Goal: Transaction & Acquisition: Purchase product/service

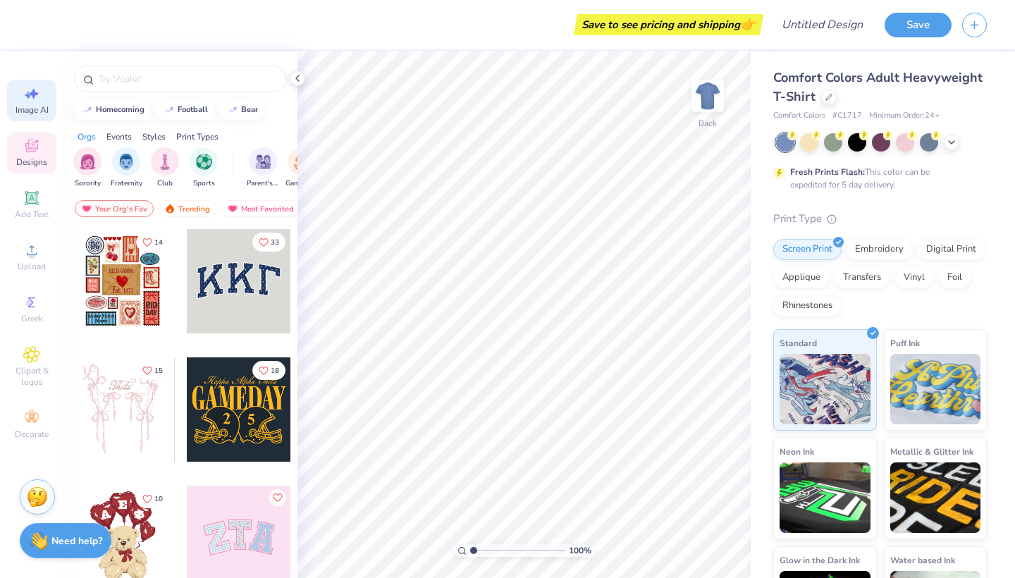
click at [24, 90] on icon at bounding box center [31, 93] width 17 height 17
select select "4"
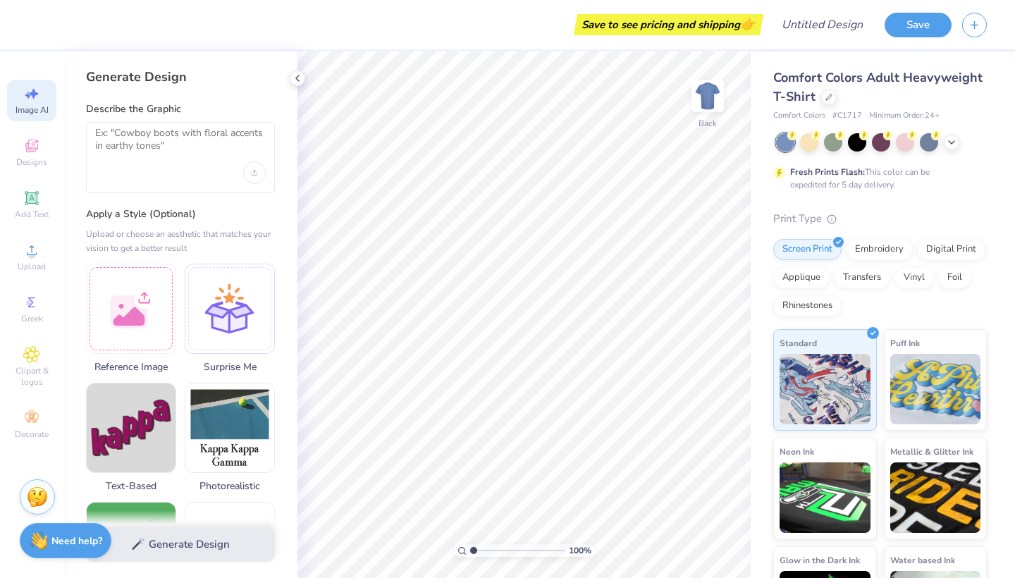
click at [195, 168] on div at bounding box center [180, 157] width 189 height 71
click at [124, 314] on div at bounding box center [131, 306] width 90 height 90
click at [223, 160] on textarea at bounding box center [180, 144] width 171 height 35
click at [162, 309] on div at bounding box center [131, 306] width 90 height 90
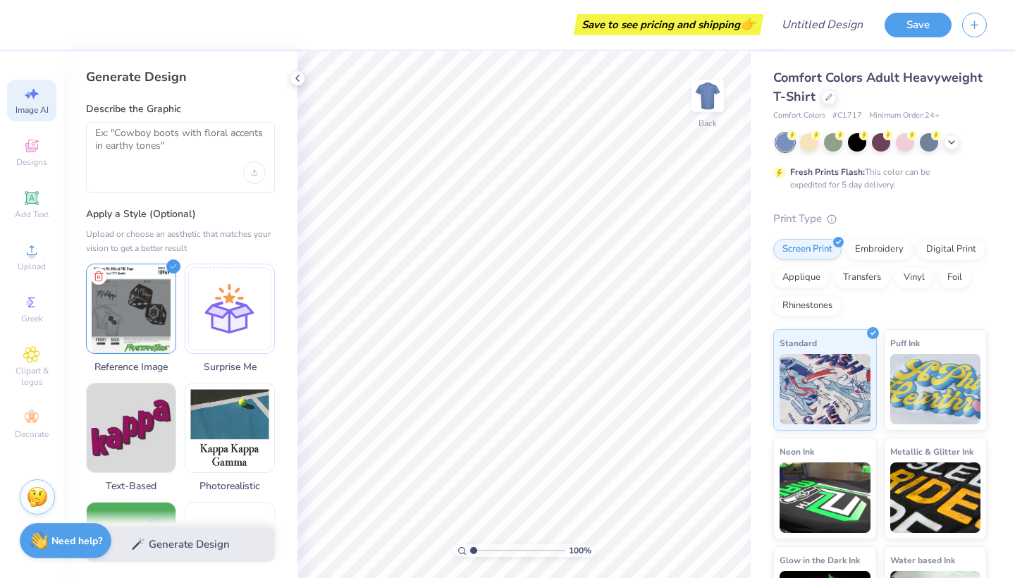
click at [183, 118] on div "Describe the Graphic" at bounding box center [180, 147] width 189 height 91
click at [197, 157] on textarea at bounding box center [180, 144] width 171 height 35
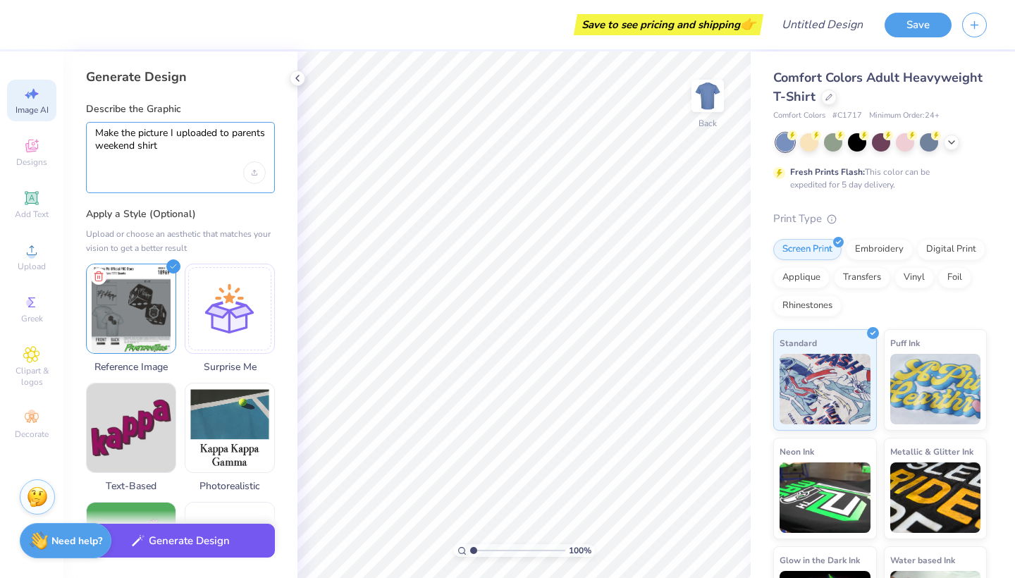
type textarea "Make the picture I uploaded to parents weekend shirt"
click at [218, 543] on button "Generate Design" at bounding box center [180, 541] width 189 height 35
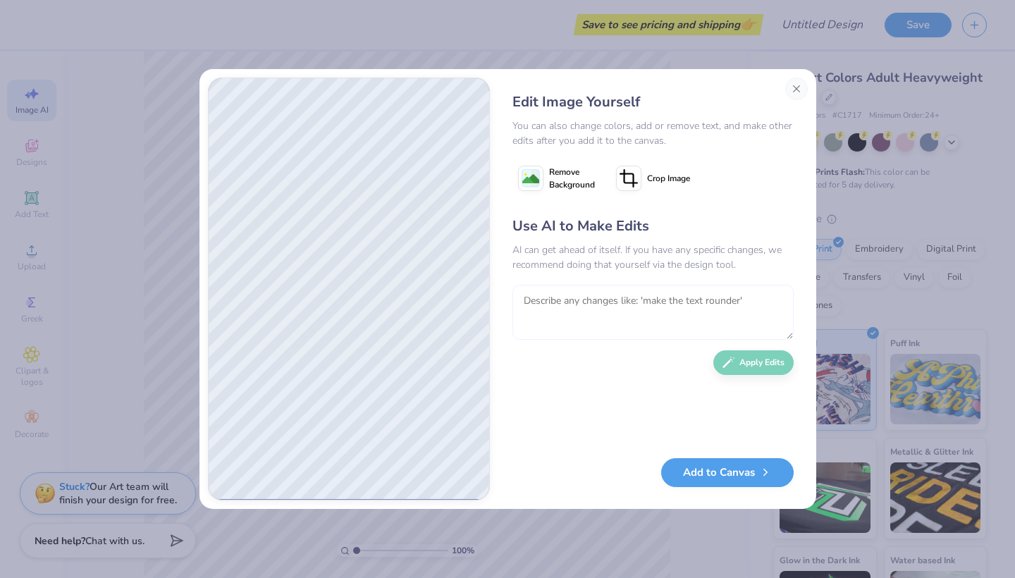
click at [716, 312] on textarea at bounding box center [652, 312] width 281 height 55
type textarea "make it into a parents weekend shirt"
click at [775, 367] on button "Apply Edits" at bounding box center [753, 359] width 80 height 25
click at [799, 81] on button "Close" at bounding box center [796, 89] width 23 height 23
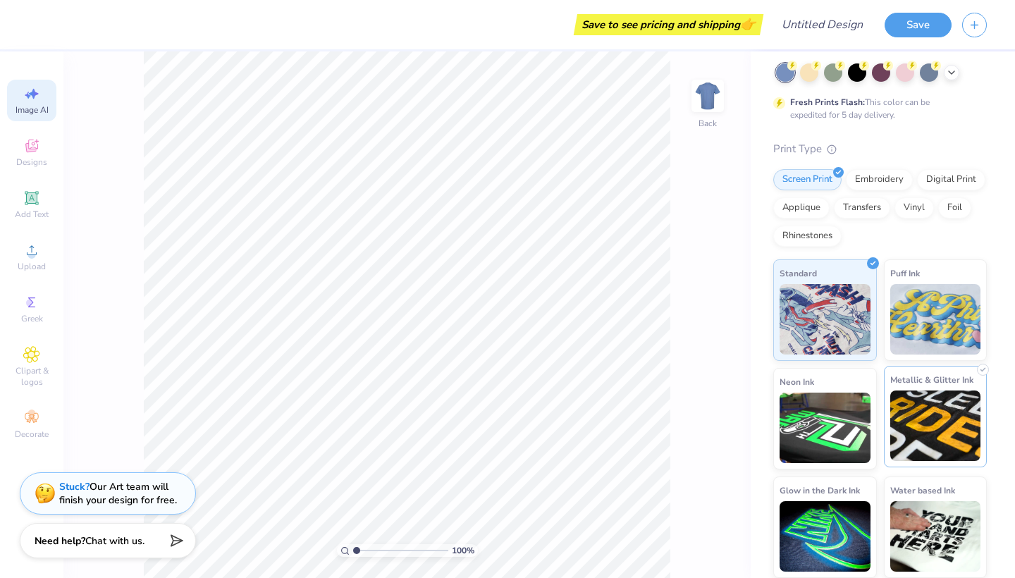
scroll to position [69, 0]
click at [961, 417] on img at bounding box center [935, 426] width 91 height 70
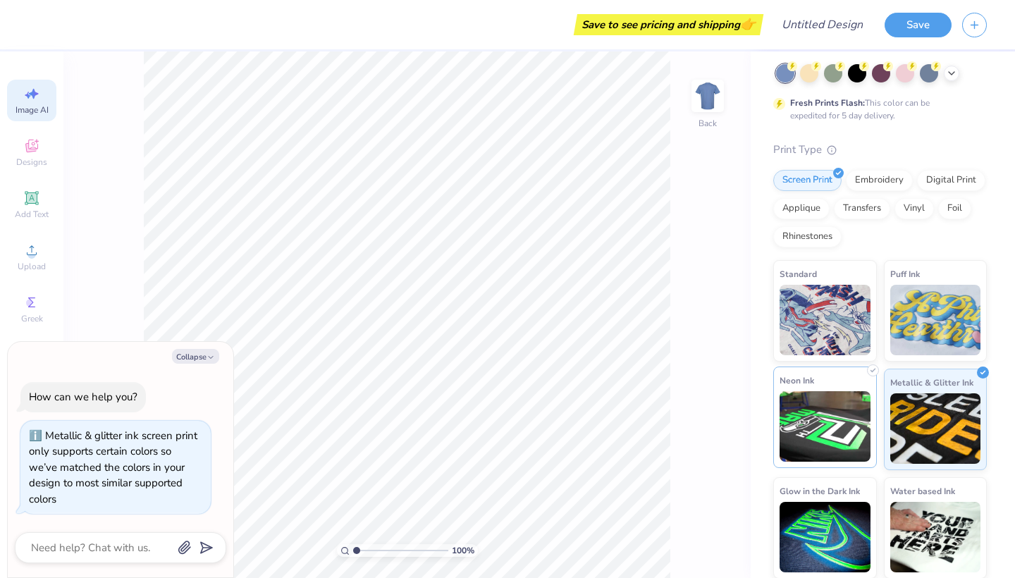
click at [835, 405] on img at bounding box center [825, 426] width 91 height 70
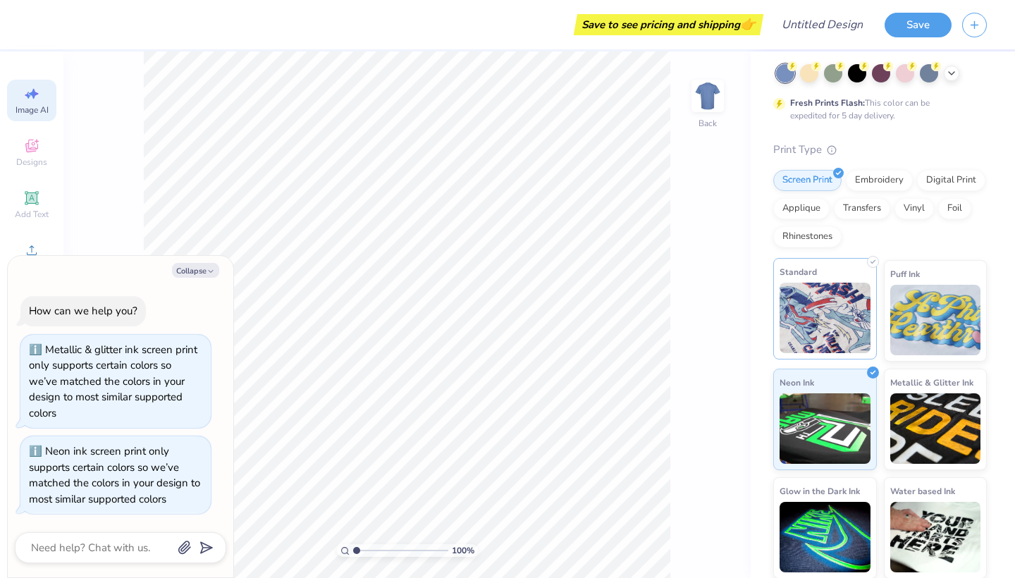
click at [834, 324] on img at bounding box center [825, 318] width 91 height 70
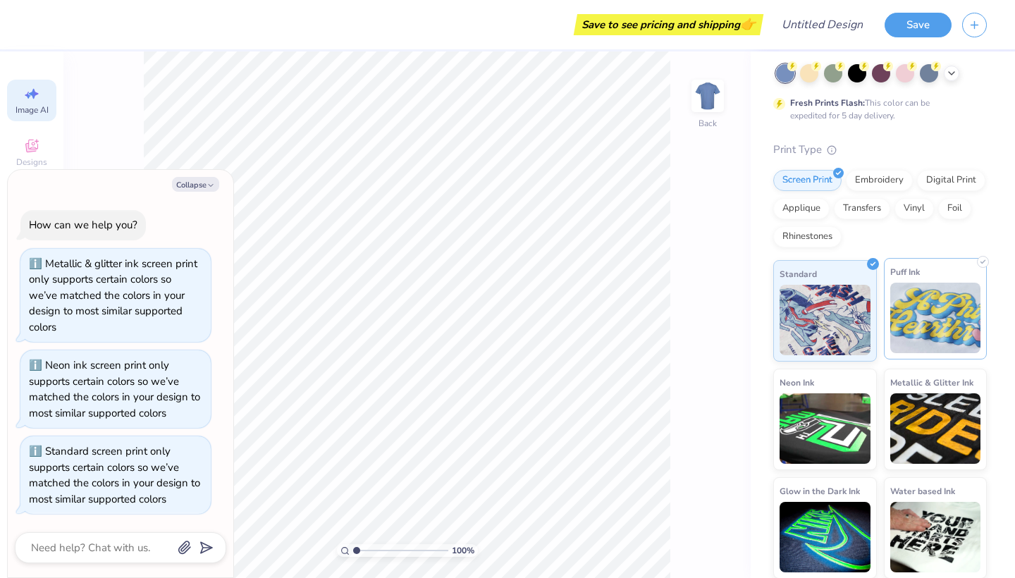
click at [943, 311] on img at bounding box center [935, 318] width 91 height 70
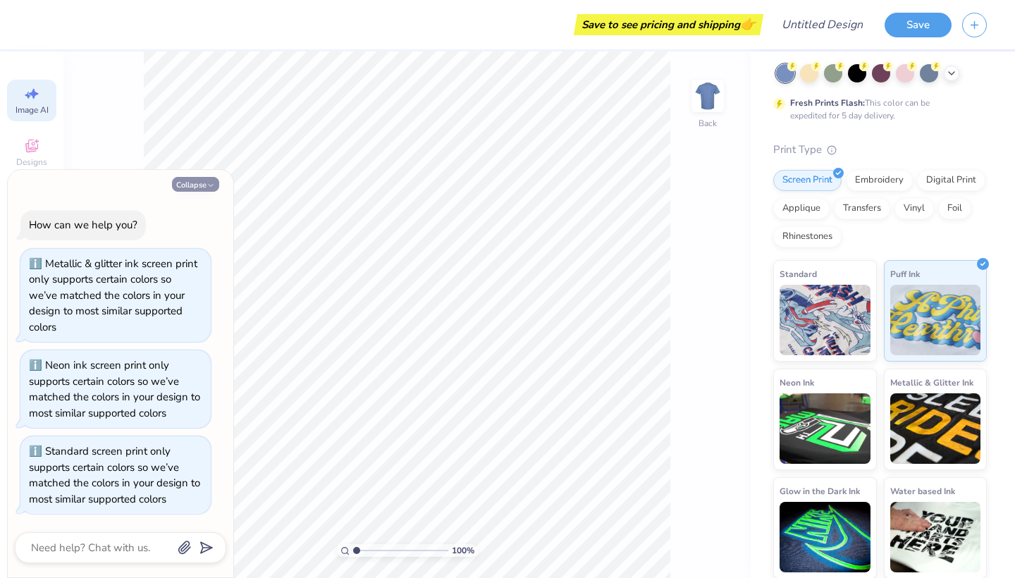
click at [203, 192] on button "Collapse" at bounding box center [195, 184] width 47 height 15
type textarea "x"
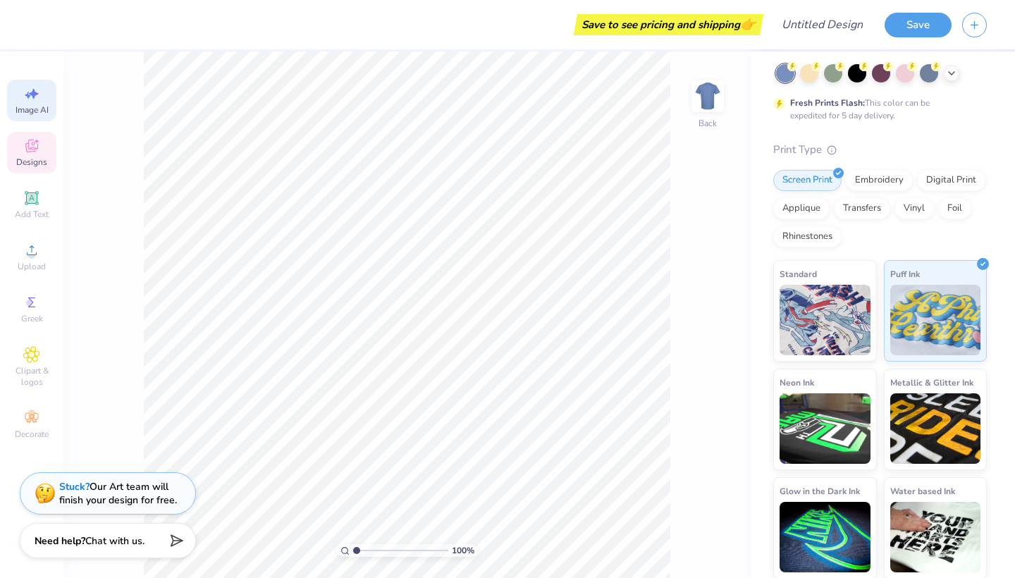
click at [44, 144] on div "Designs" at bounding box center [31, 153] width 49 height 42
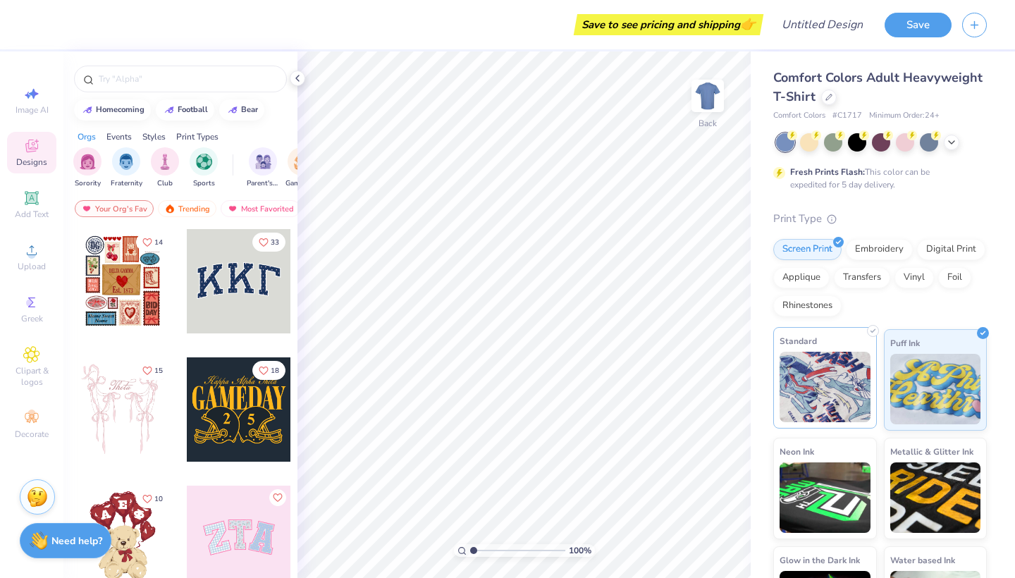
scroll to position [0, 0]
click at [654, 24] on div "Save to see pricing and shipping 👉" at bounding box center [668, 24] width 183 height 21
click at [722, 21] on div "Save to see pricing and shipping 👉" at bounding box center [668, 24] width 183 height 21
click at [198, 204] on div "Trending" at bounding box center [187, 208] width 59 height 17
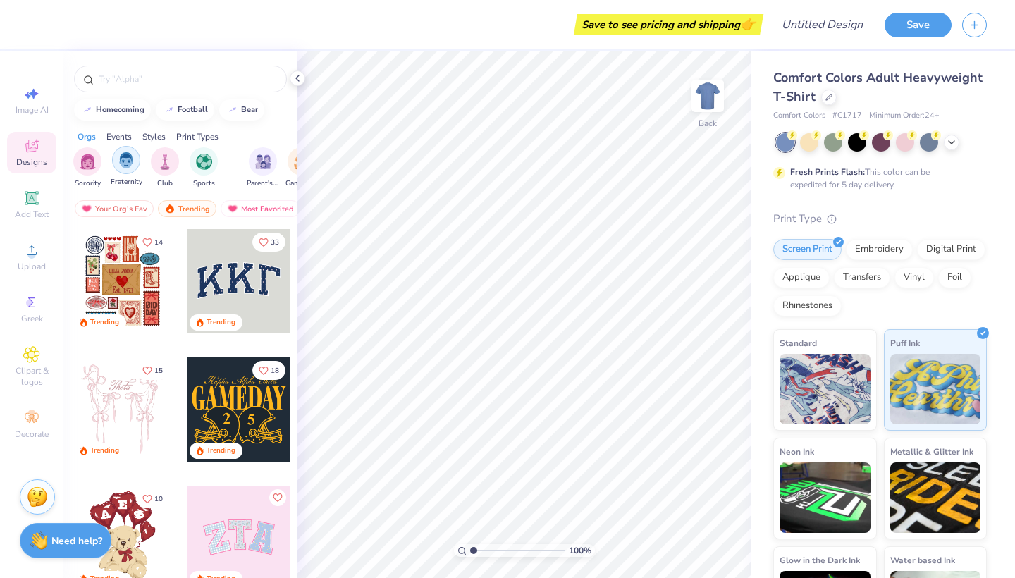
click at [137, 171] on div "Fraternity" at bounding box center [127, 167] width 32 height 42
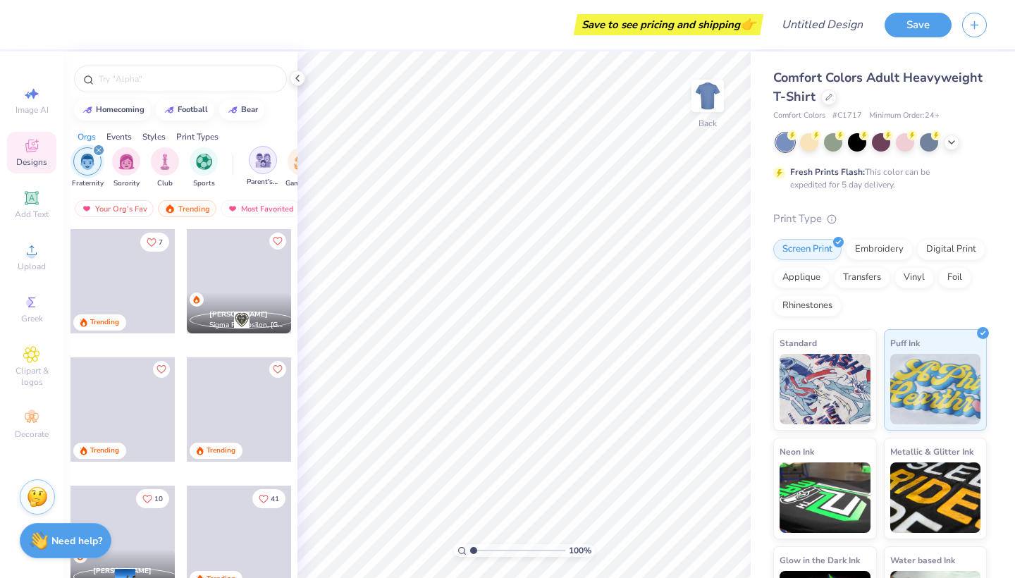
click at [259, 168] on img "filter for Parent's Weekend" at bounding box center [263, 160] width 16 height 16
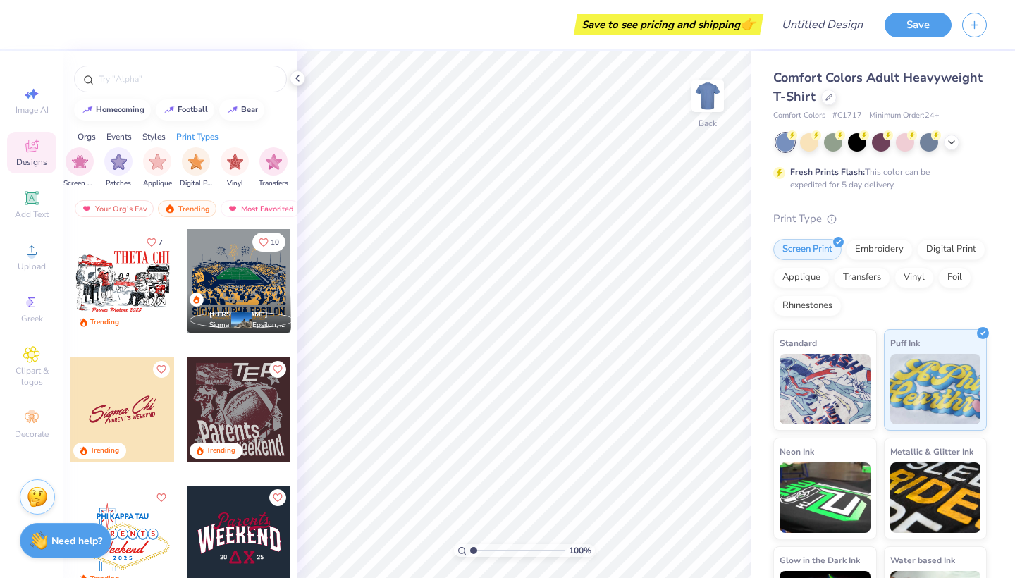
scroll to position [214, 0]
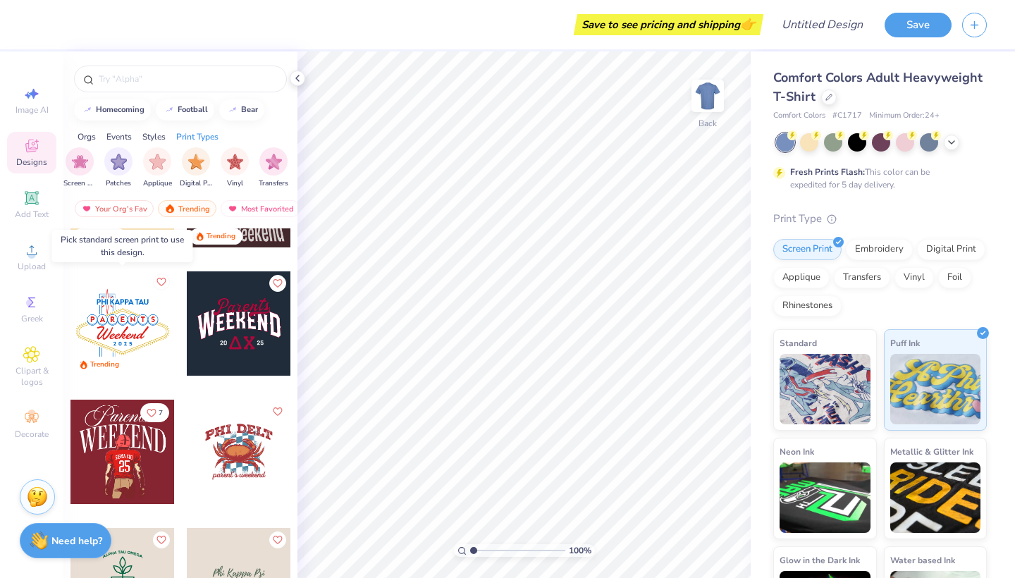
click at [163, 286] on icon "Like" at bounding box center [161, 282] width 10 height 10
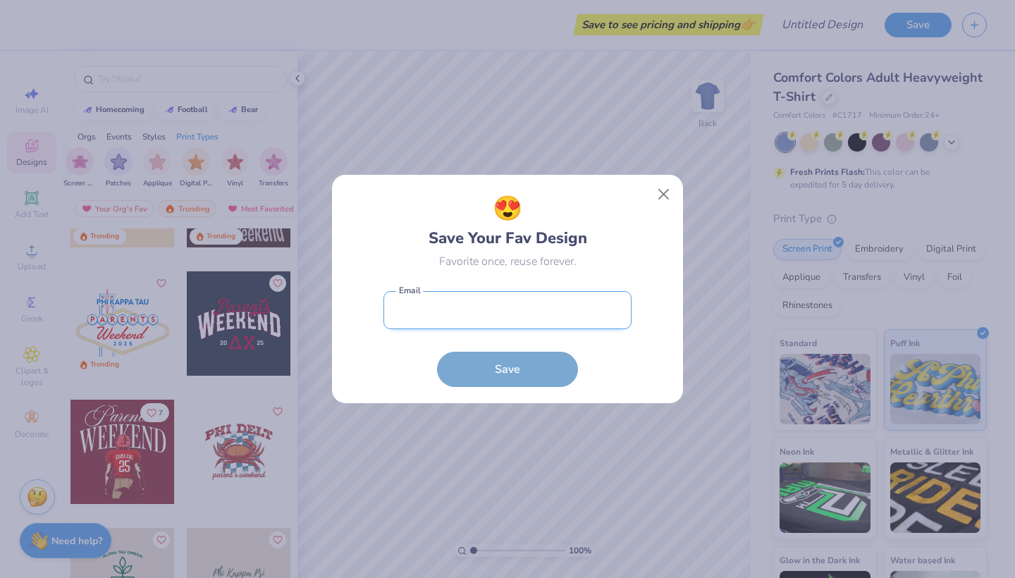
click at [537, 309] on input "email" at bounding box center [507, 310] width 248 height 39
type input "[EMAIL_ADDRESS][DOMAIN_NAME]"
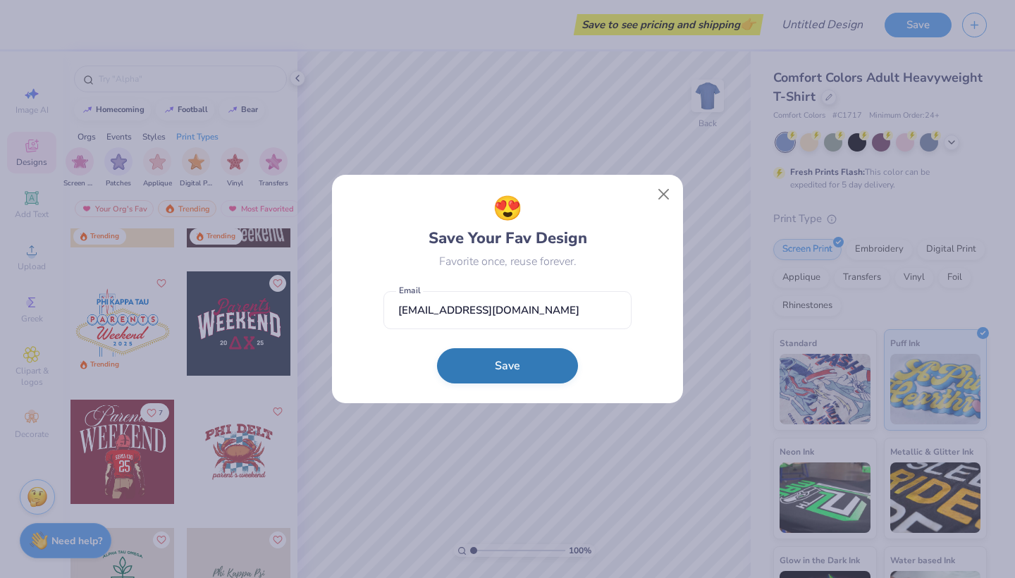
click at [515, 375] on button "Save" at bounding box center [507, 365] width 141 height 35
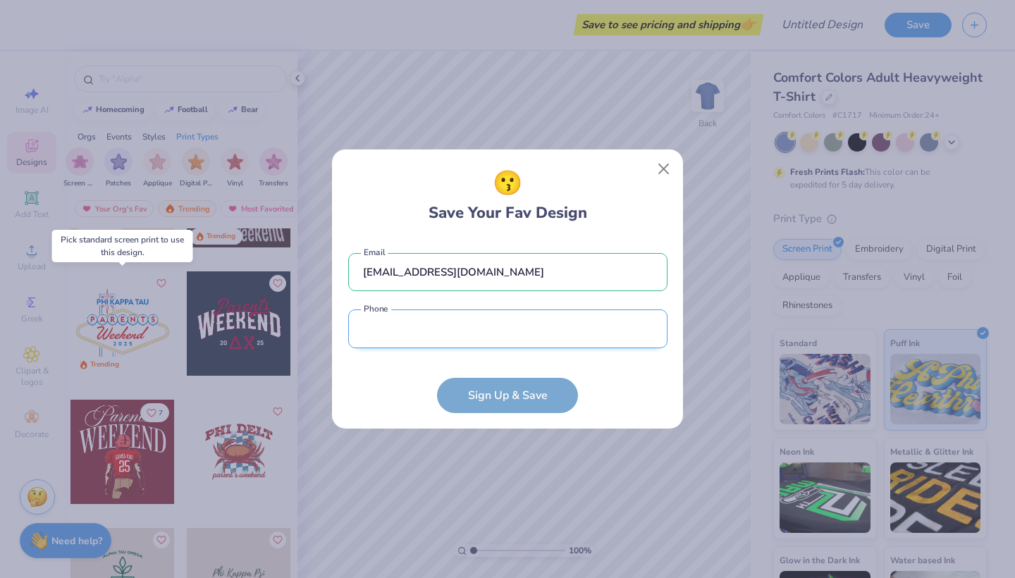
type input "[PHONE_NUMBER]"
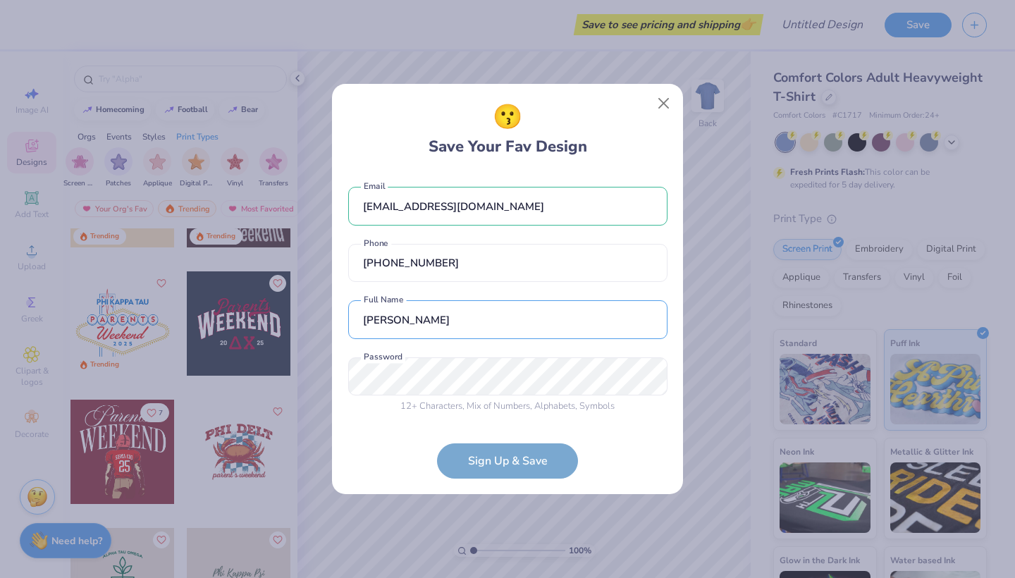
type input "[PERSON_NAME]"
click at [519, 379] on div "12 + Characters , Mix of Numbers , Alphabets , Symbols Password is a required f…" at bounding box center [507, 385] width 319 height 56
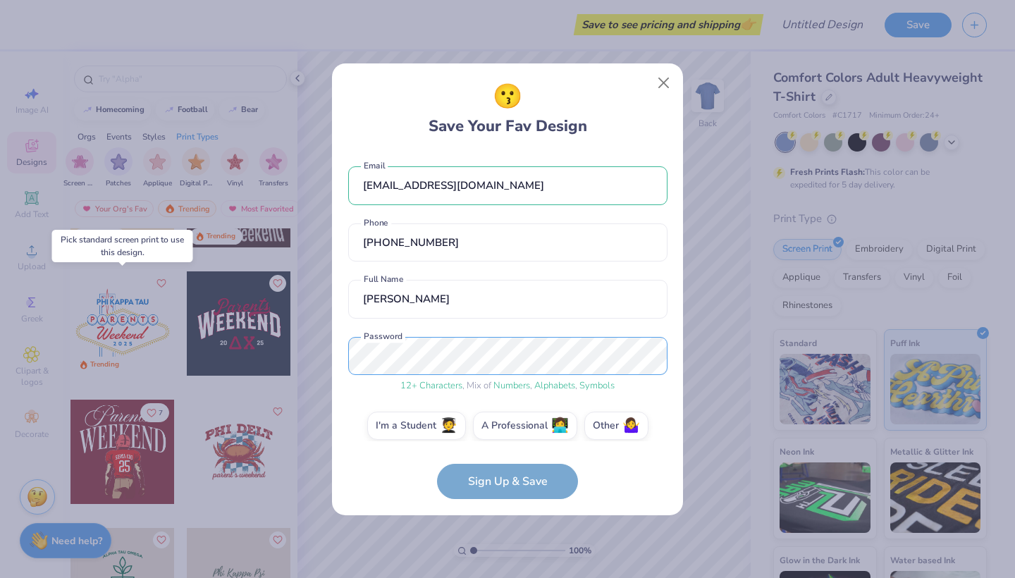
scroll to position [12, 0]
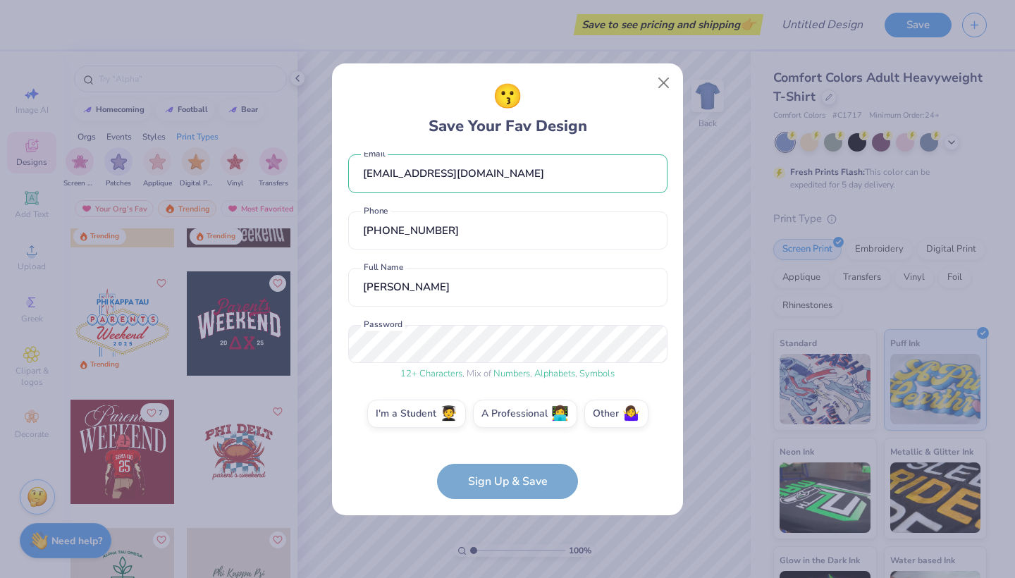
click at [453, 429] on div "I'm a Student 🧑‍🎓 A Professional 👩‍💻 Other 🤷‍♀️" at bounding box center [507, 417] width 319 height 35
click at [449, 416] on span "🧑‍🎓" at bounding box center [449, 411] width 18 height 16
click at [503, 424] on input "I'm a Student 🧑‍🎓" at bounding box center [507, 428] width 9 height 9
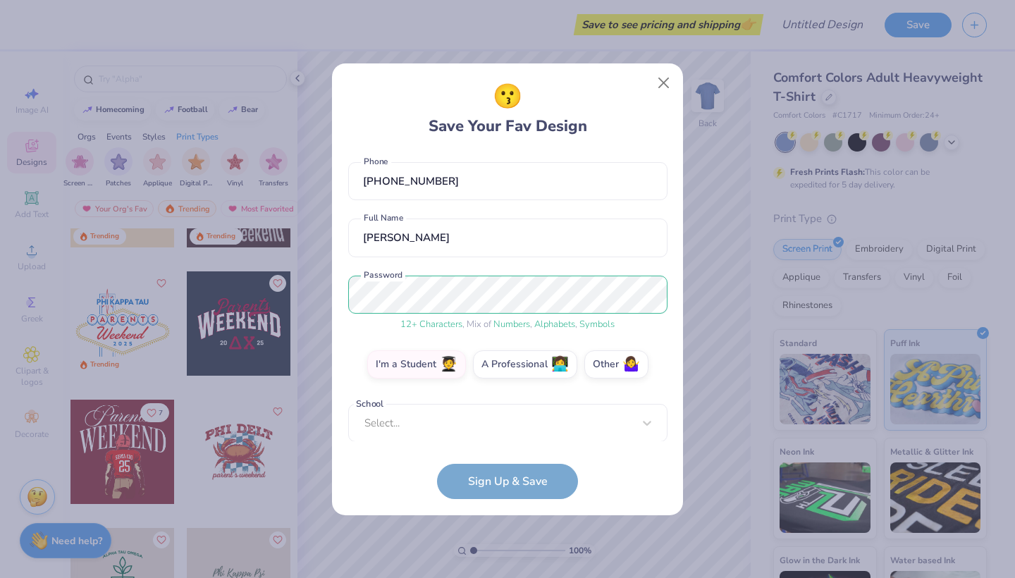
click at [528, 449] on form "[EMAIL_ADDRESS][DOMAIN_NAME] Email [PHONE_NUMBER] Phone [PERSON_NAME] Full Name…" at bounding box center [507, 325] width 319 height 347
click at [534, 435] on div "[EMAIL_ADDRESS][DOMAIN_NAME] Email [PHONE_NUMBER] Phone [PERSON_NAME] Full Name…" at bounding box center [507, 296] width 319 height 289
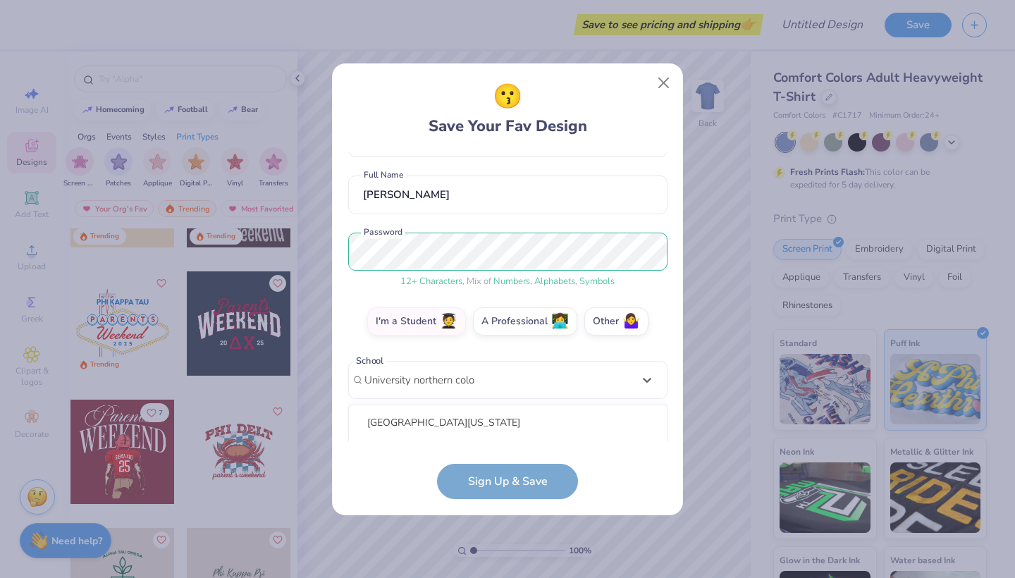
scroll to position [281, 0]
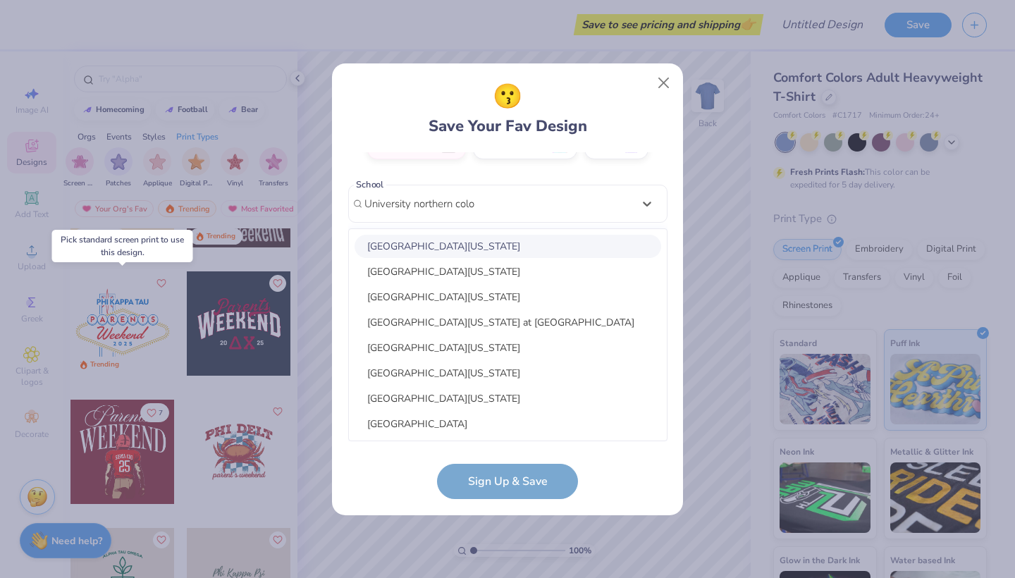
click at [512, 242] on div "[GEOGRAPHIC_DATA][US_STATE]" at bounding box center [508, 246] width 307 height 23
type input "University northern colo"
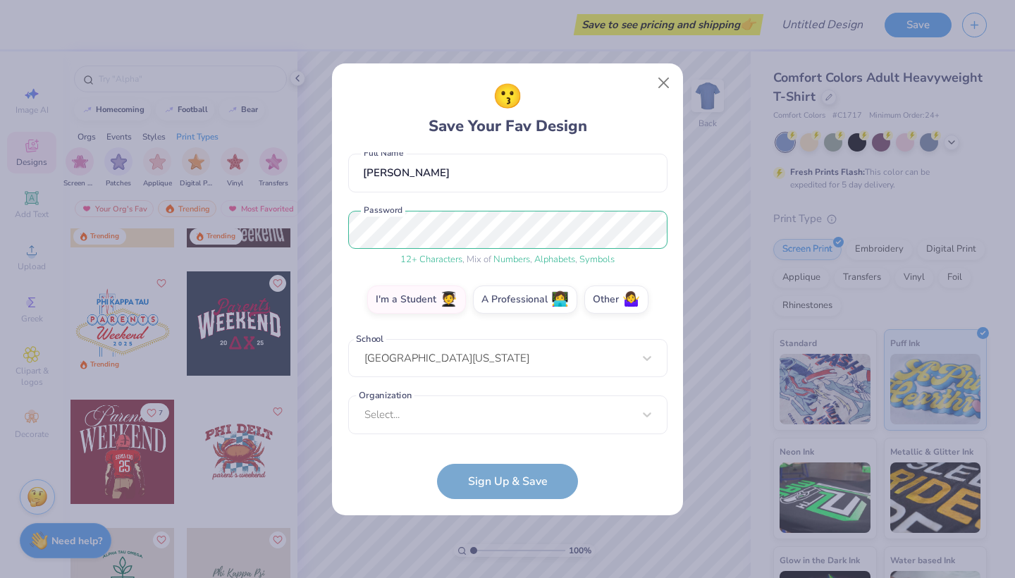
scroll to position [125, 0]
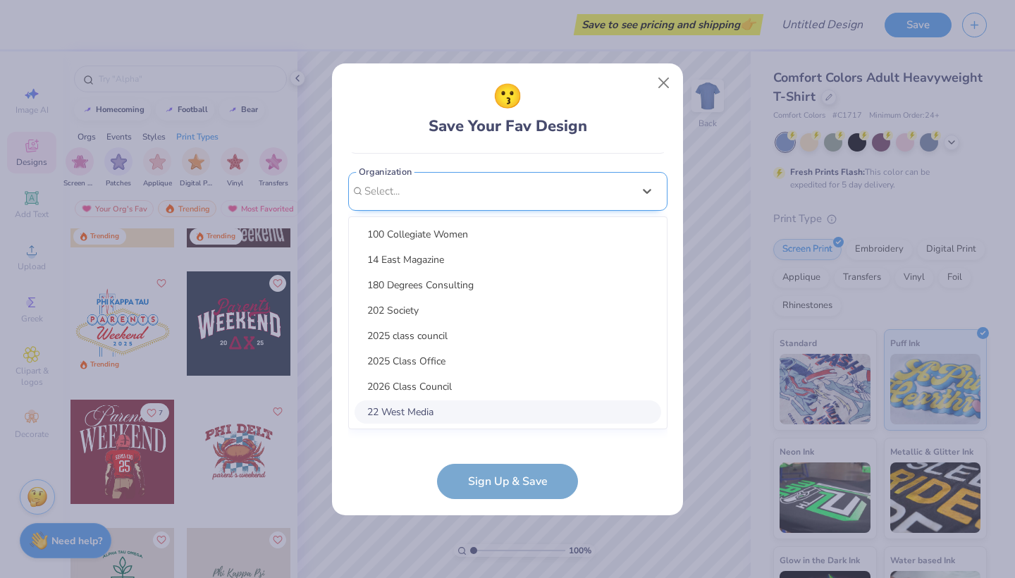
click at [512, 419] on div "option focused, 8 of 15. 15 results available. Use Up and Down to choose option…" at bounding box center [507, 300] width 319 height 257
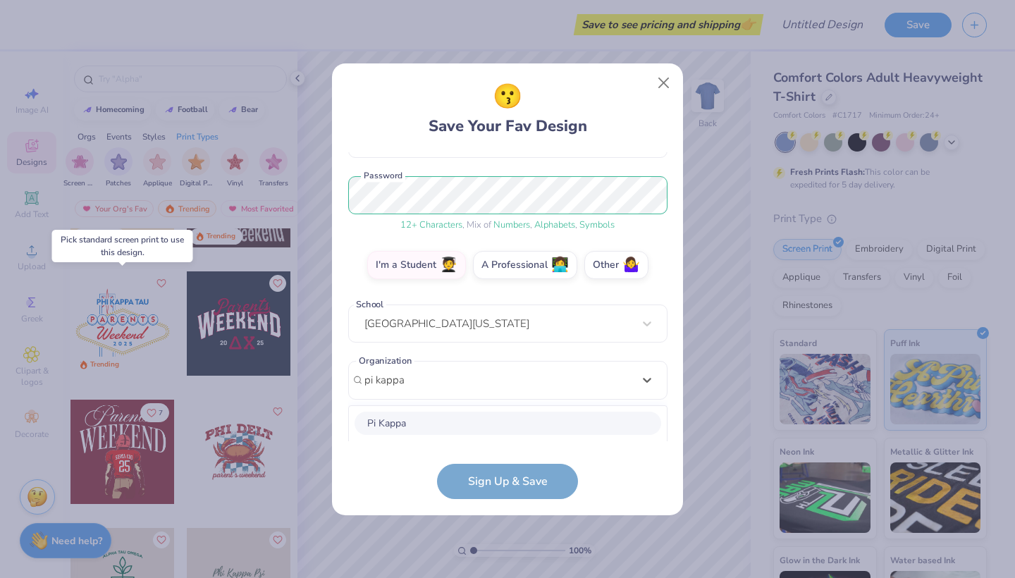
scroll to position [337, 0]
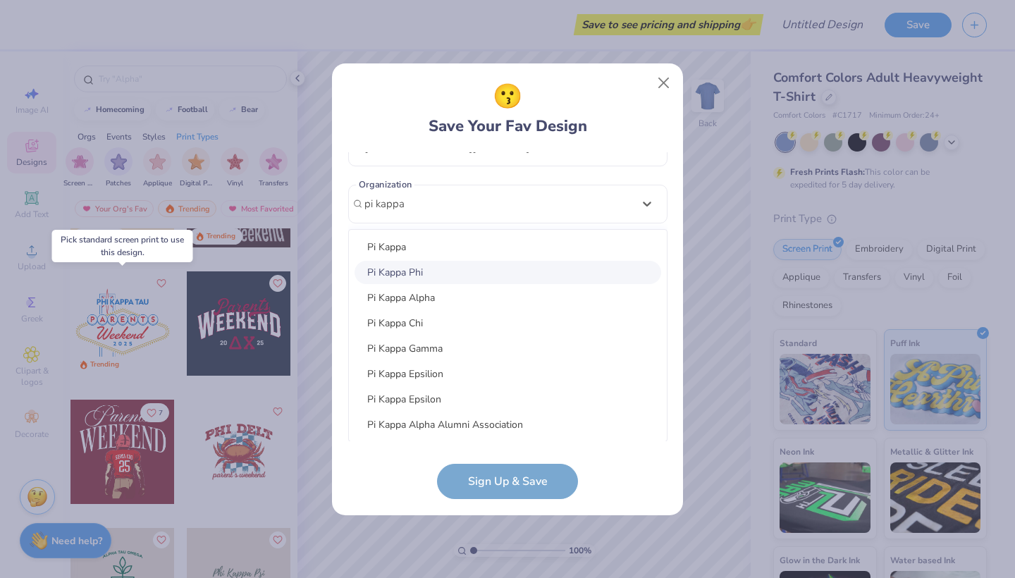
click at [436, 266] on div "Pi Kappa Phi" at bounding box center [508, 272] width 307 height 23
type input "pi kappa"
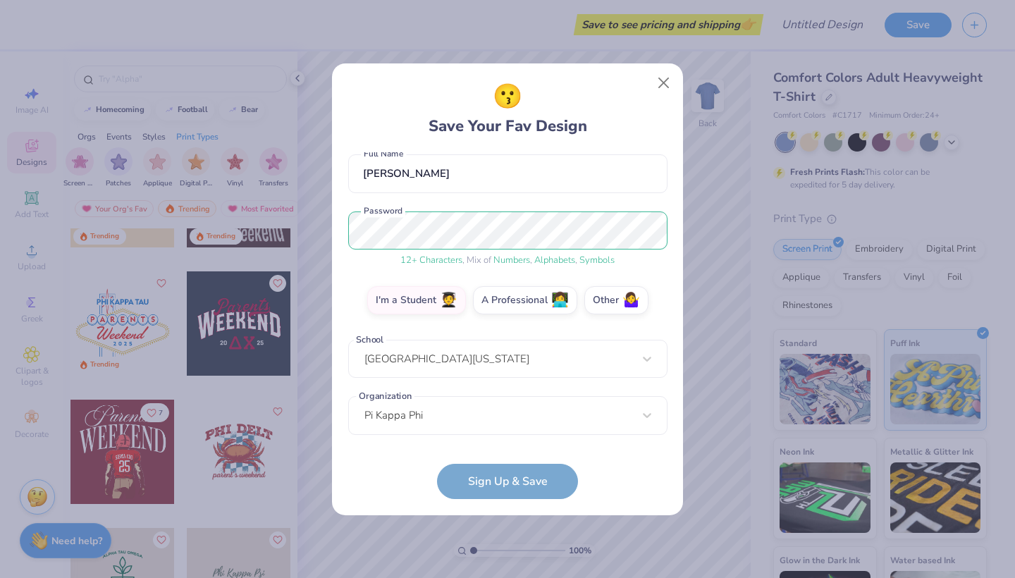
scroll to position [183, 0]
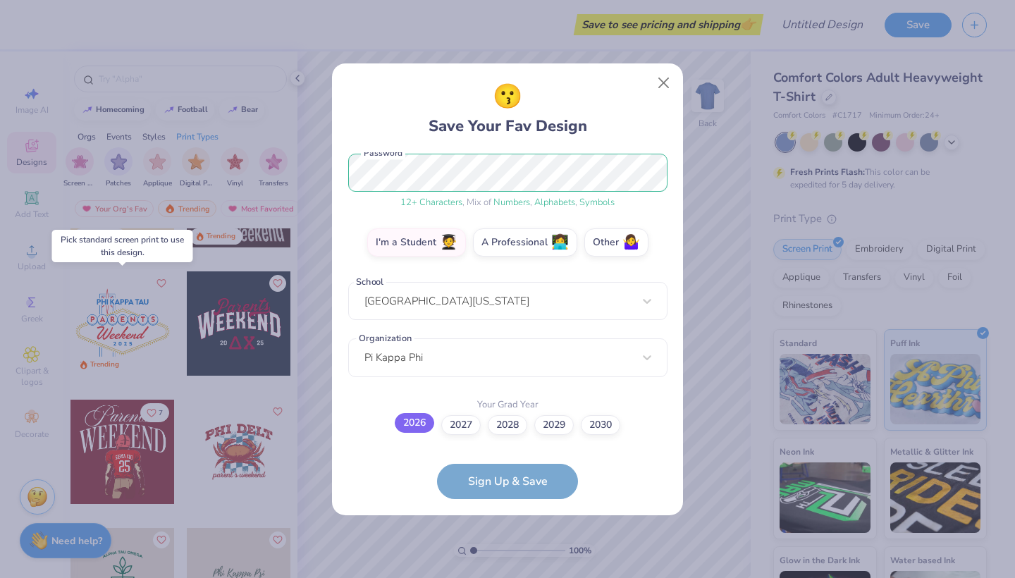
click at [420, 419] on label "2026" at bounding box center [414, 423] width 39 height 20
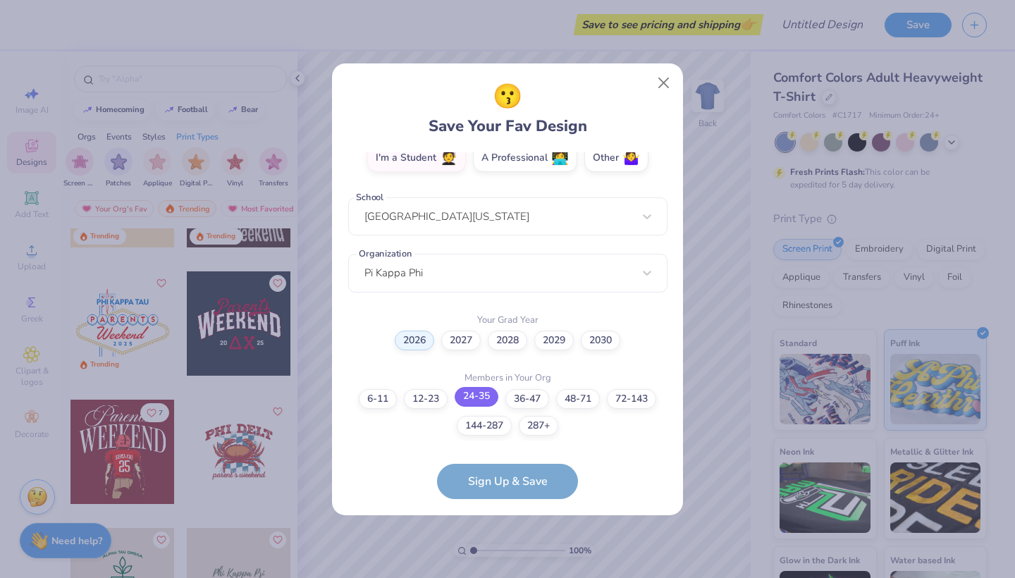
click at [486, 405] on label "24-35" at bounding box center [477, 397] width 44 height 20
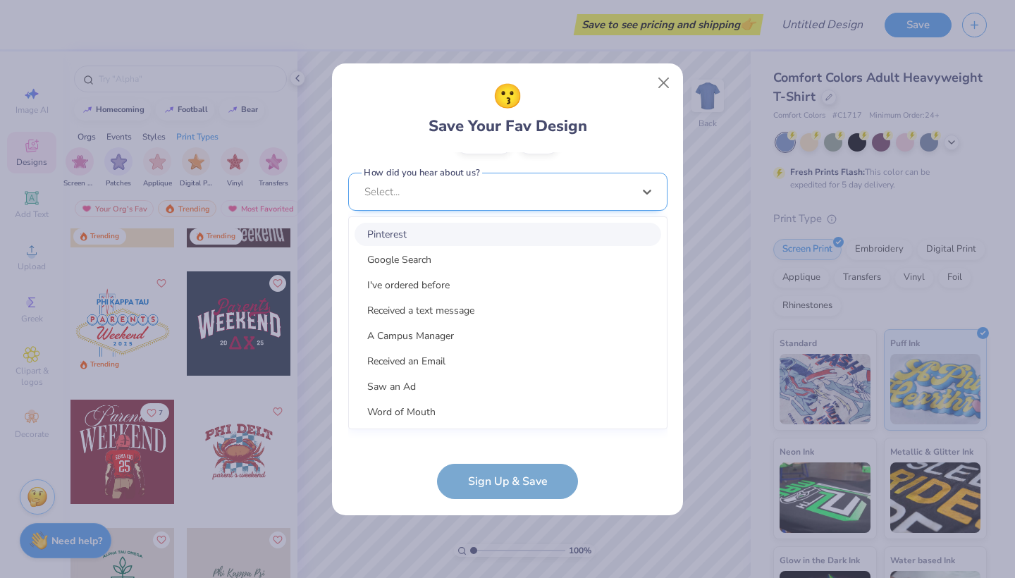
click at [511, 420] on div "option Pinterest focused, 1 of 15. 15 results available. Use Up and Down to cho…" at bounding box center [507, 301] width 319 height 257
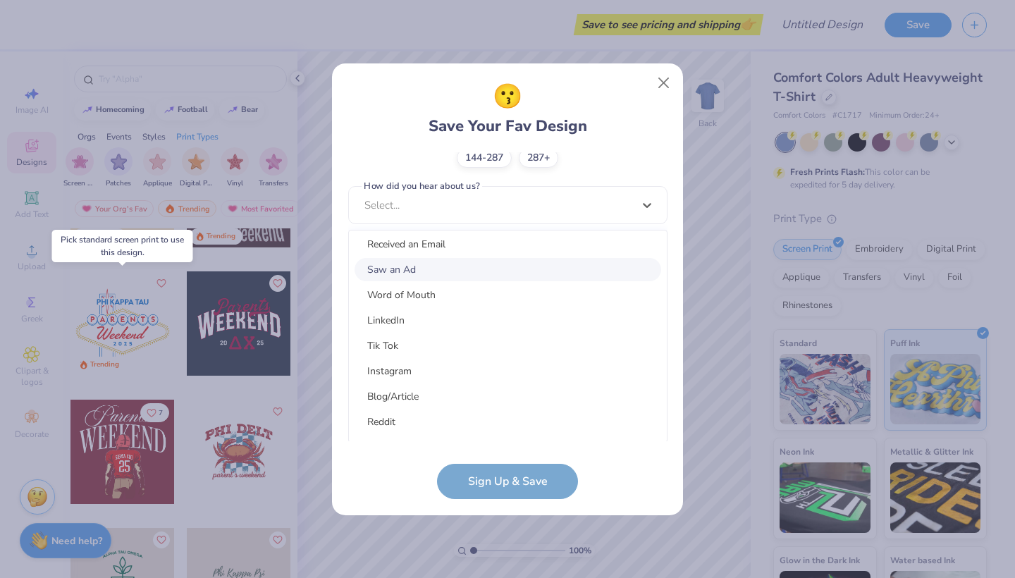
scroll to position [132, 0]
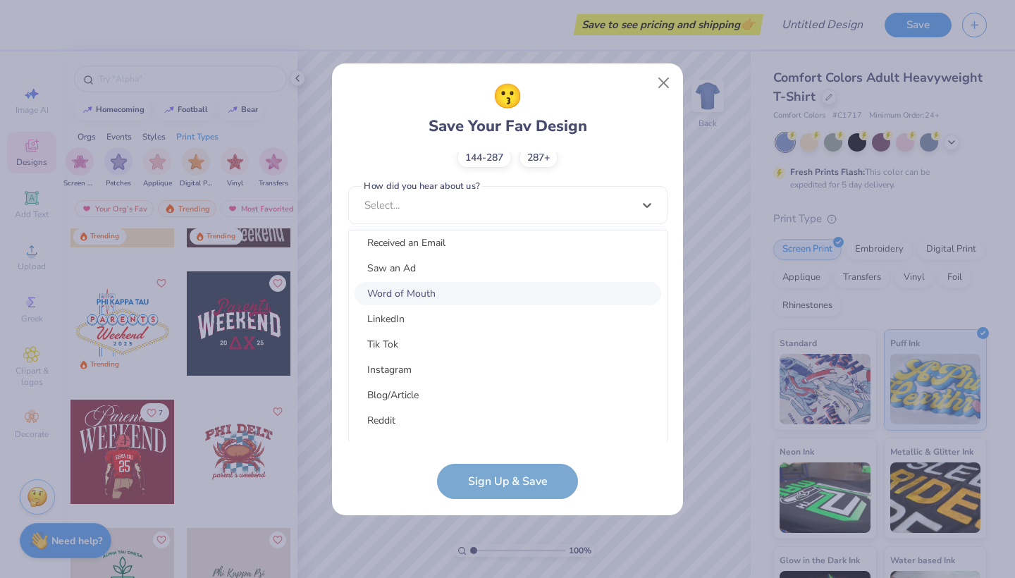
click at [503, 288] on div "Word of Mouth" at bounding box center [508, 293] width 307 height 23
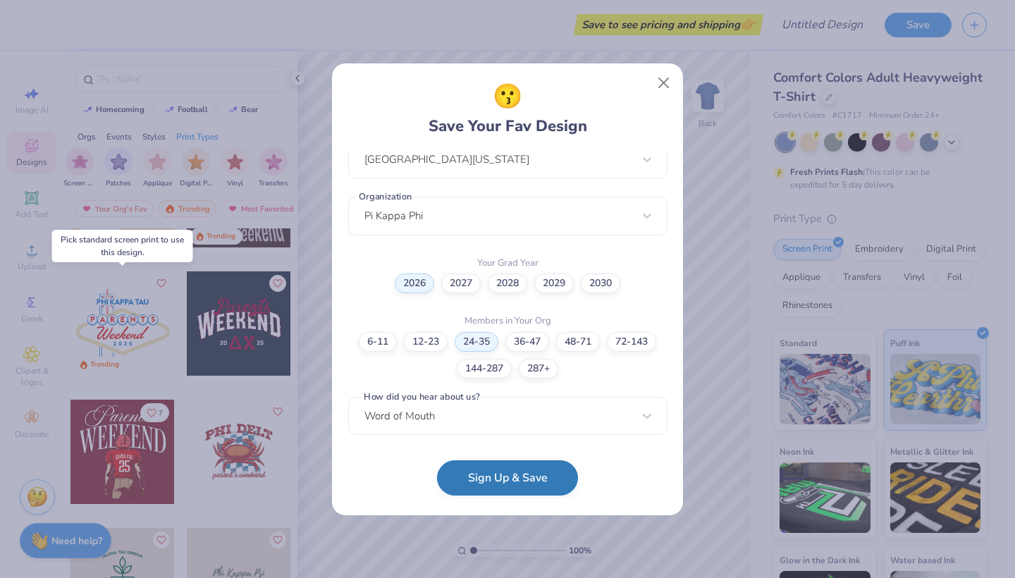
click at [500, 473] on button "Sign Up & Save" at bounding box center [507, 477] width 141 height 35
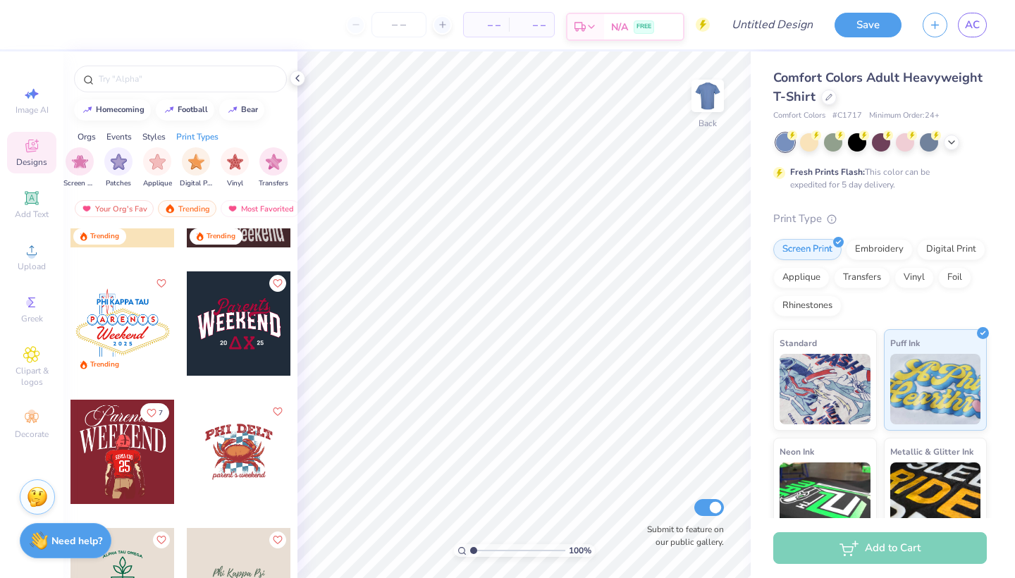
click at [601, 23] on div "Est. Delivery" at bounding box center [585, 26] width 37 height 25
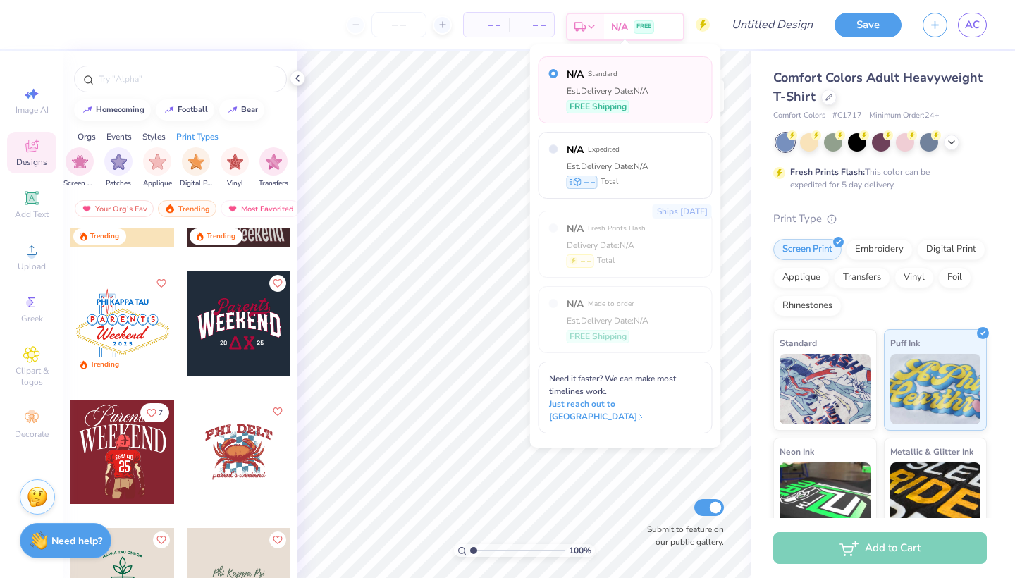
click at [601, 23] on div "Est. Delivery" at bounding box center [585, 26] width 37 height 25
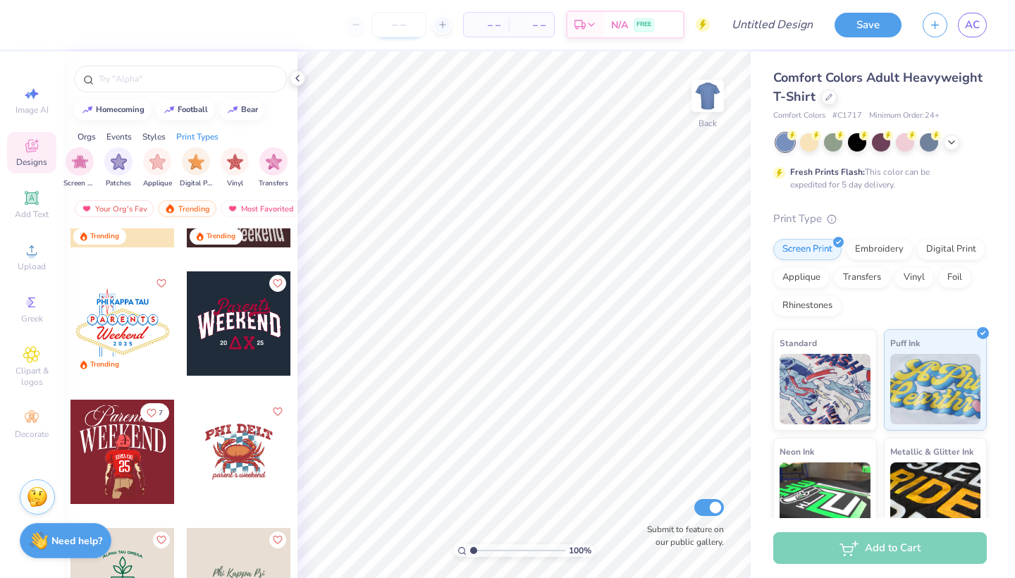
click at [388, 28] on input "number" at bounding box center [398, 24] width 55 height 25
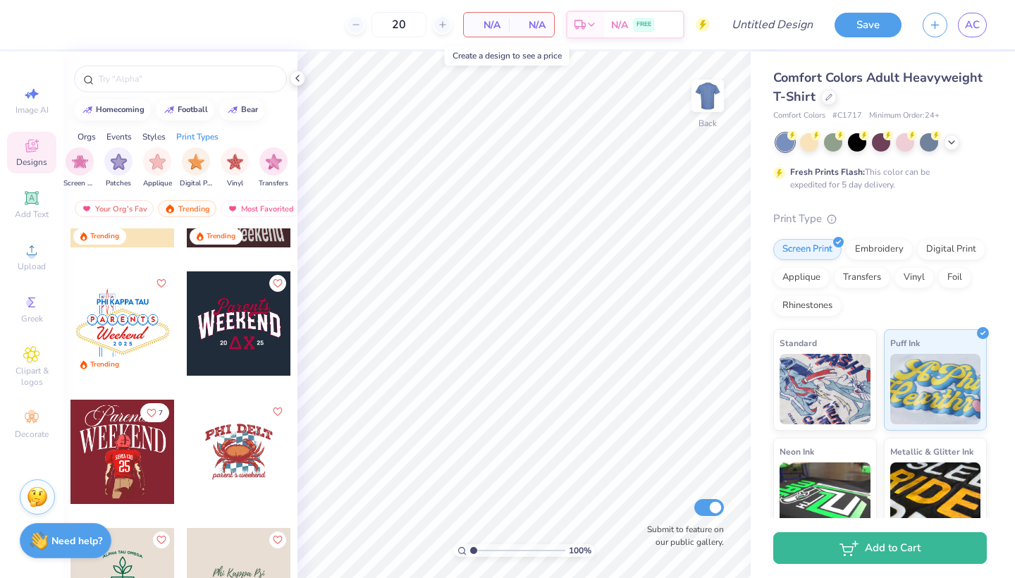
click at [502, 16] on div "N/A Per Item" at bounding box center [486, 25] width 45 height 24
click at [491, 24] on span "N/A" at bounding box center [486, 25] width 28 height 15
click at [410, 23] on input "20" at bounding box center [398, 24] width 55 height 25
type input "2"
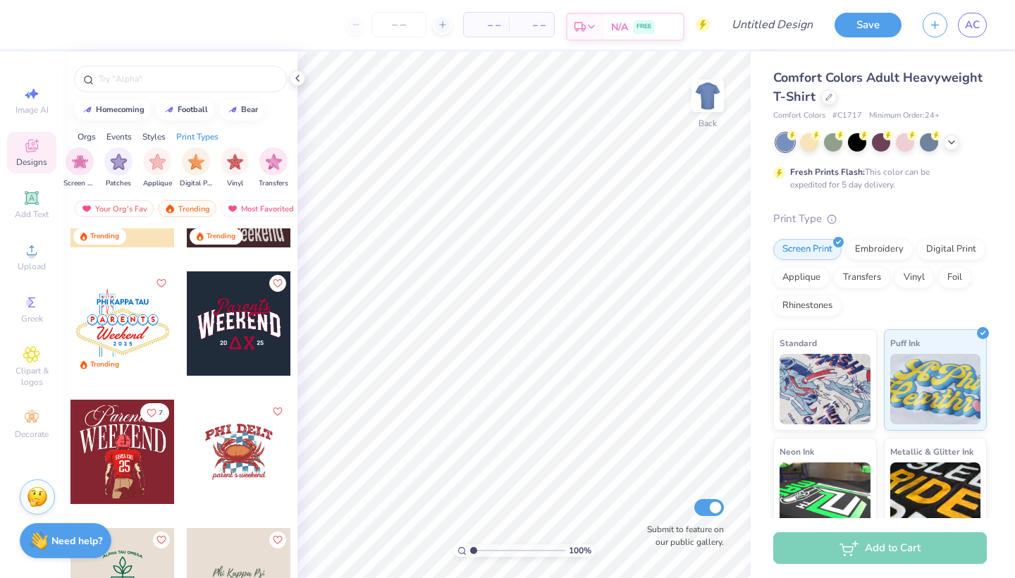
click at [597, 26] on div "Est. Delivery" at bounding box center [585, 26] width 37 height 25
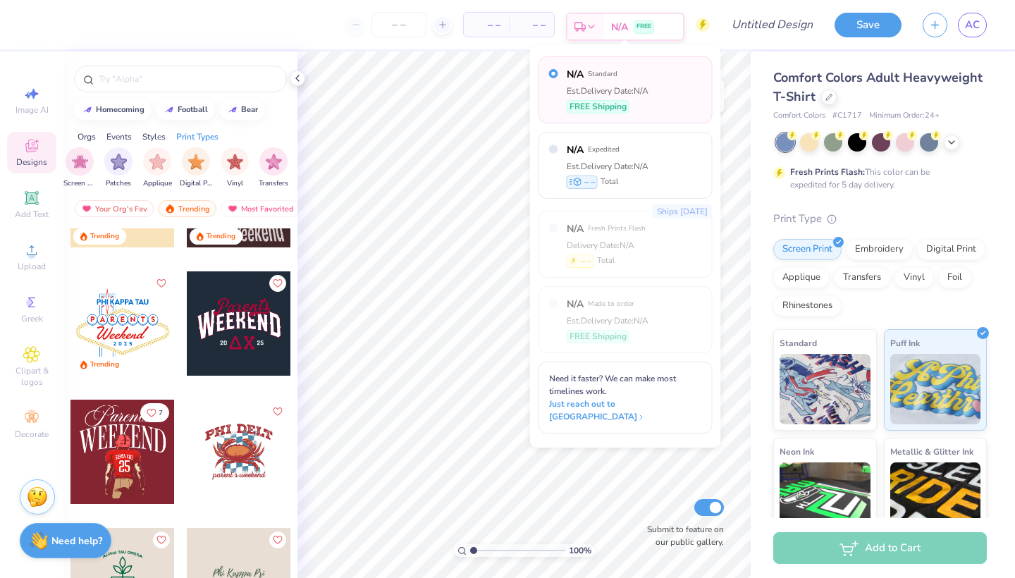
click at [589, 25] on polyline at bounding box center [592, 26] width 6 height 3
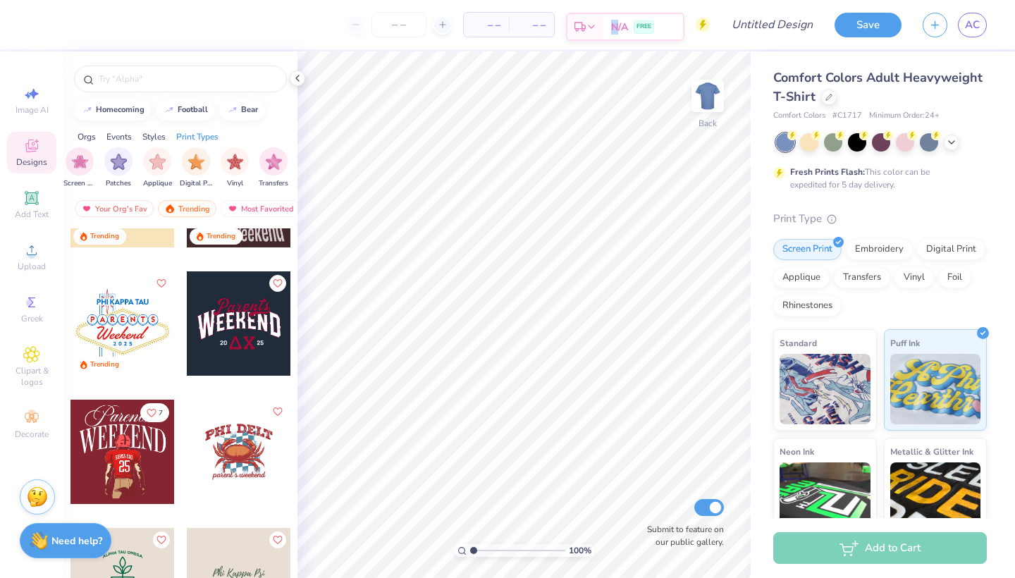
click at [589, 25] on polyline at bounding box center [592, 26] width 6 height 3
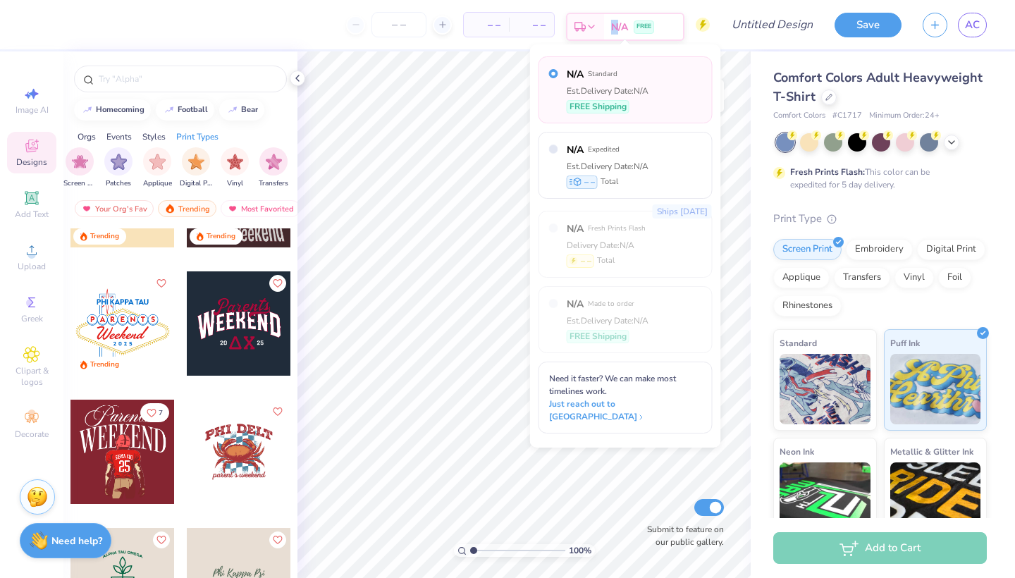
click at [590, 25] on icon at bounding box center [591, 26] width 11 height 11
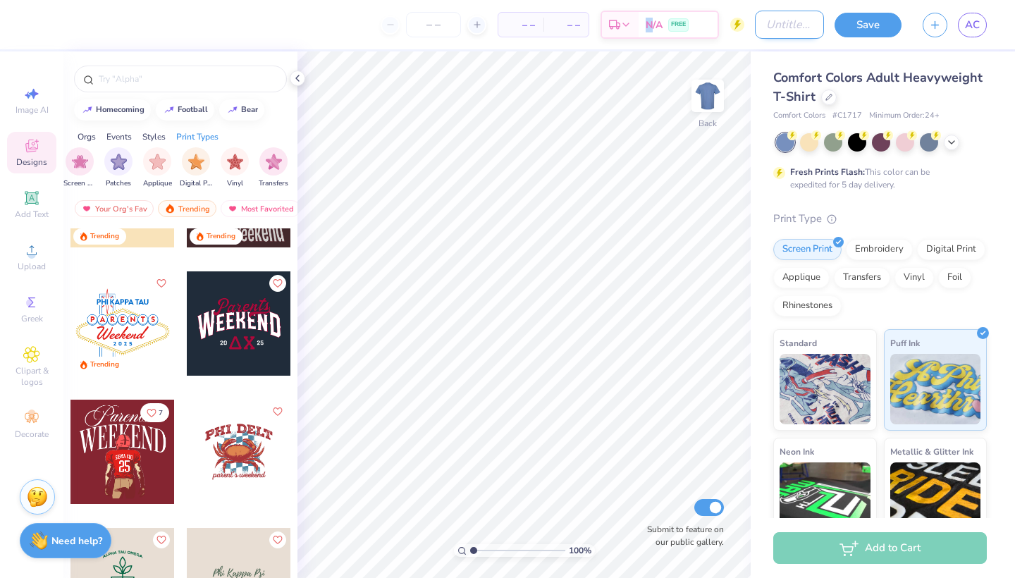
click at [770, 27] on input "Design Title" at bounding box center [789, 25] width 69 height 28
click at [733, 29] on div "– – Per Item – – Total Est. Delivery N/A FREE Design Title Save AC" at bounding box center [507, 24] width 1015 height 49
click at [705, 25] on icon at bounding box center [703, 25] width 6 height 10
click at [715, 97] on img at bounding box center [707, 96] width 56 height 56
click at [715, 97] on div at bounding box center [707, 96] width 32 height 32
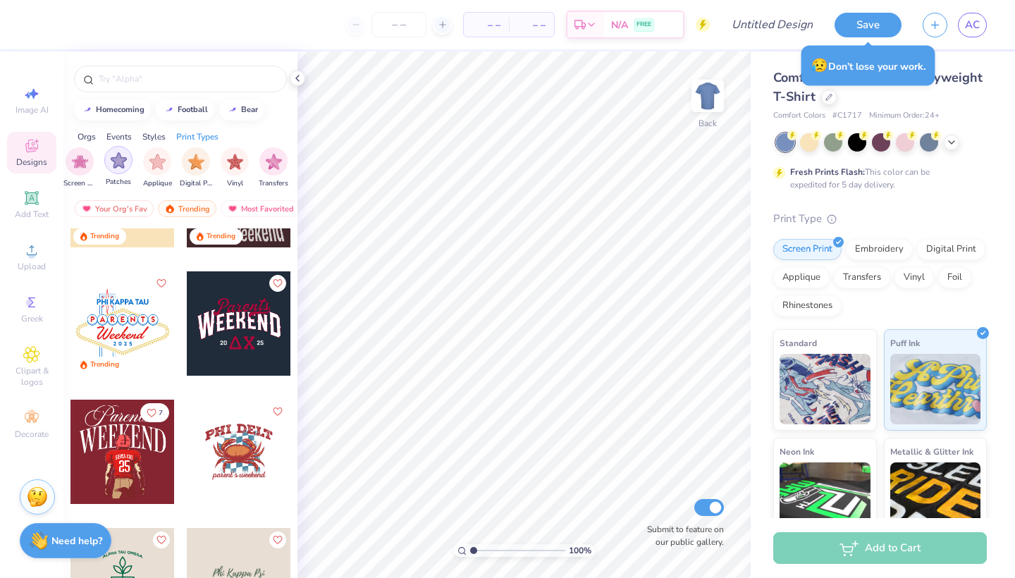
click at [106, 167] on div "filter for Patches" at bounding box center [118, 160] width 28 height 28
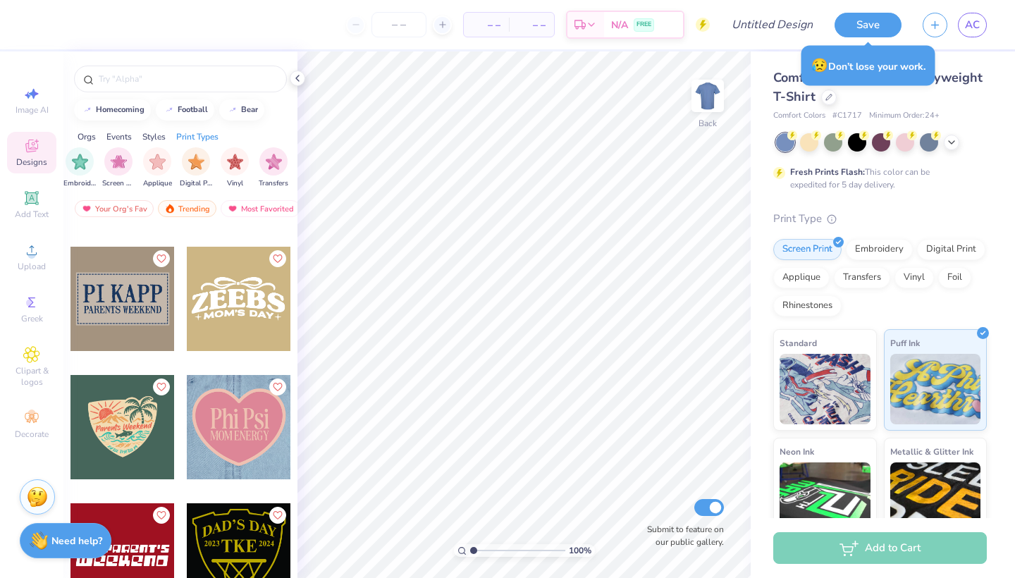
scroll to position [111, 0]
click at [145, 541] on div at bounding box center [122, 555] width 104 height 104
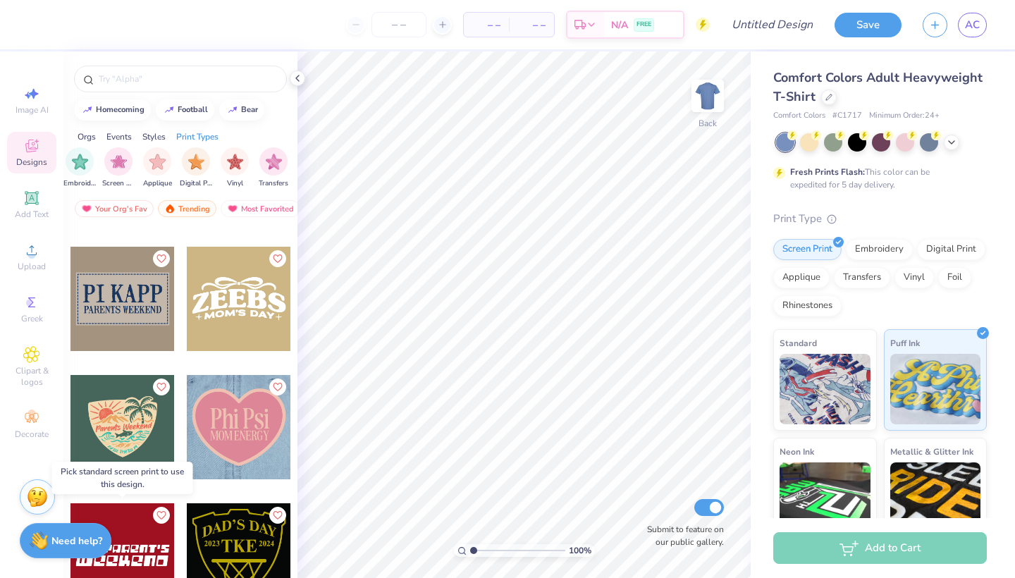
click at [145, 552] on div at bounding box center [122, 555] width 104 height 104
click at [146, 551] on div at bounding box center [122, 555] width 104 height 104
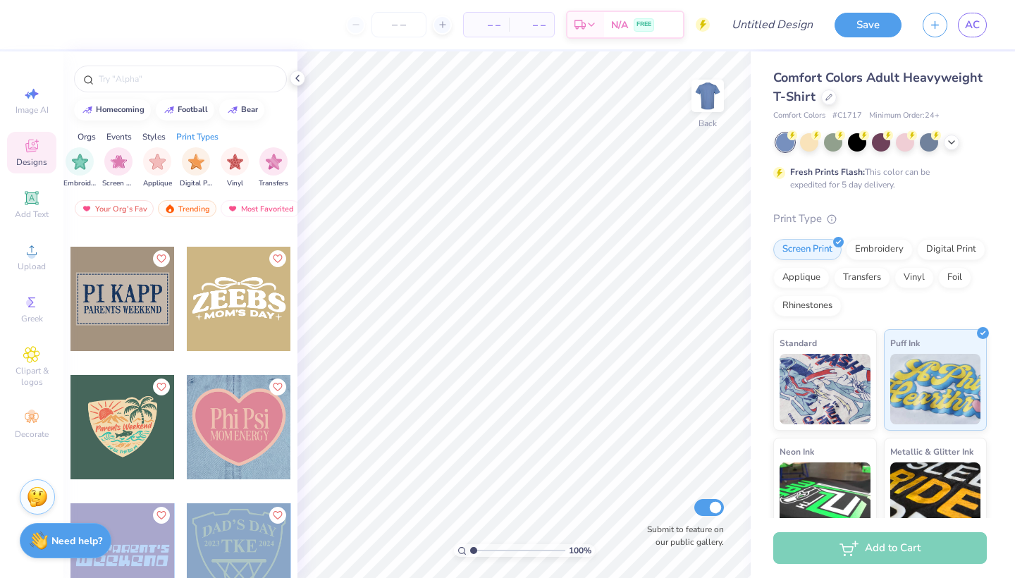
click at [498, 339] on div "– – Per Item – – Total Est. Delivery N/A FREE Design Title Save AC Image AI Des…" at bounding box center [507, 289] width 1015 height 578
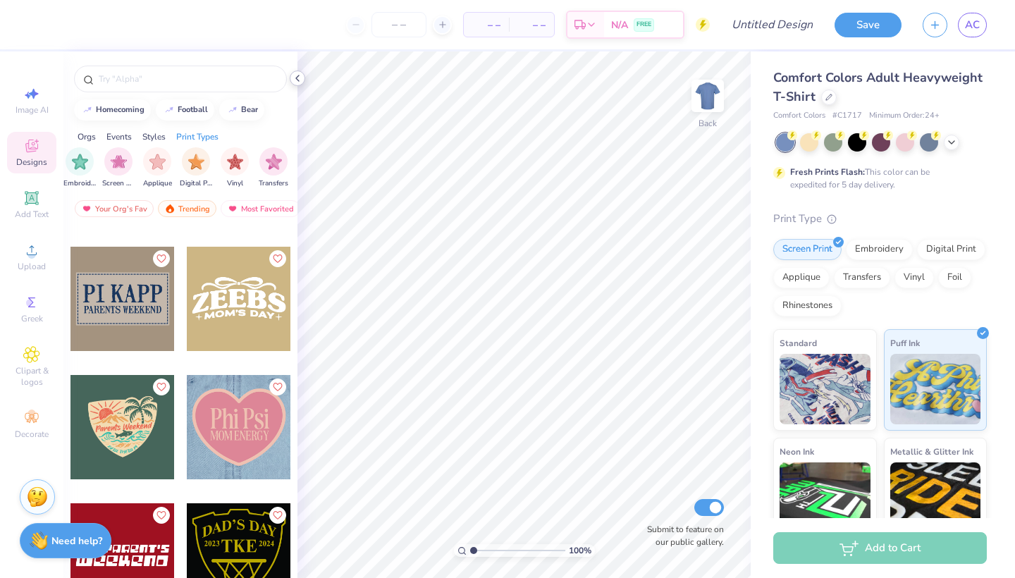
click at [300, 76] on icon at bounding box center [297, 78] width 11 height 11
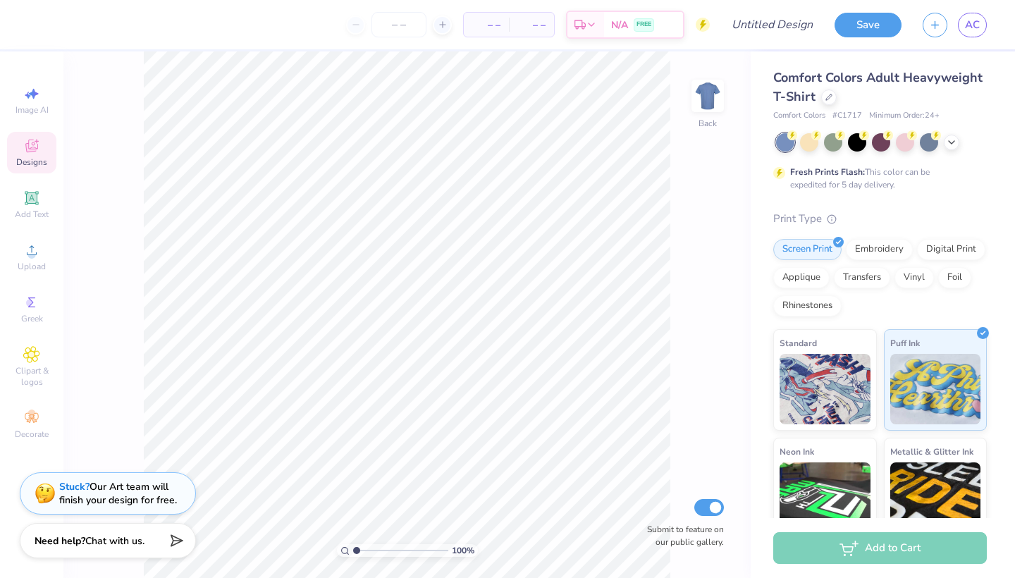
click at [27, 151] on icon at bounding box center [31, 145] width 17 height 17
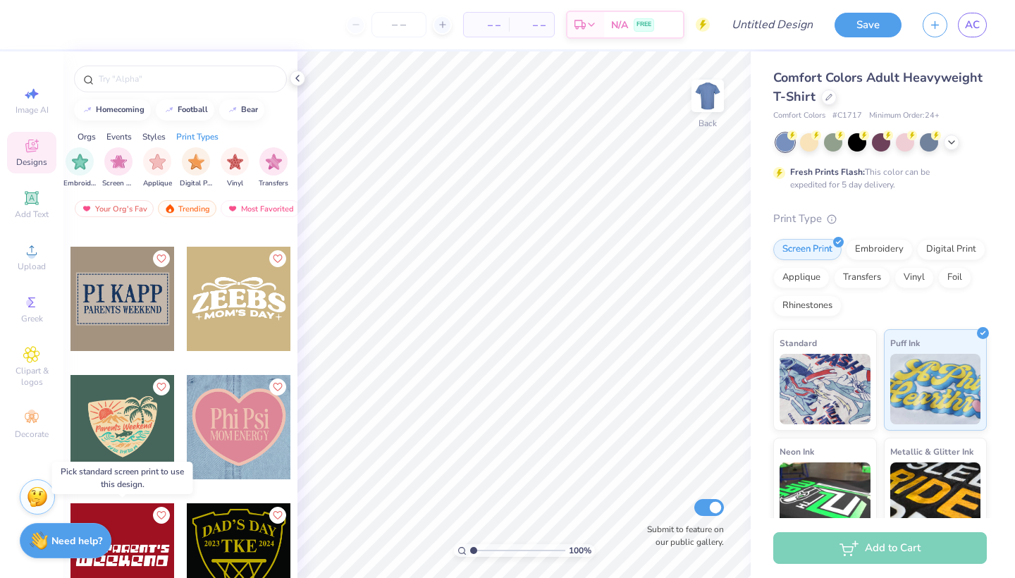
click at [159, 547] on div at bounding box center [122, 555] width 104 height 104
click at [155, 541] on div at bounding box center [122, 555] width 104 height 104
click at [701, 109] on img at bounding box center [707, 96] width 56 height 56
click at [116, 156] on img "filter for Screen Print" at bounding box center [119, 160] width 16 height 16
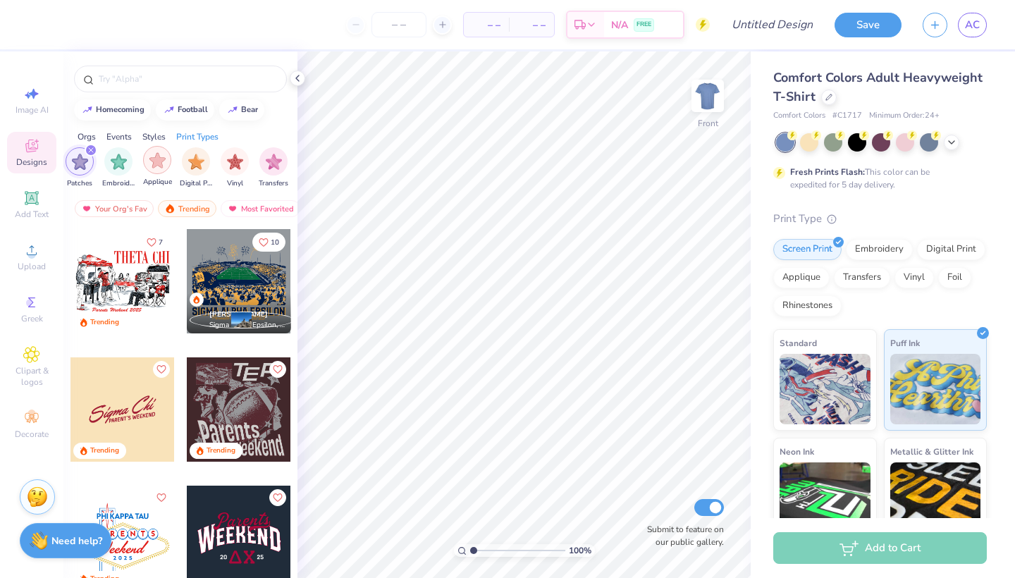
click at [151, 156] on img "filter for Applique" at bounding box center [157, 160] width 16 height 16
click at [127, 151] on icon "filter for Patches" at bounding box center [130, 150] width 6 height 6
click at [91, 149] on icon "filter for Screen Print" at bounding box center [91, 150] width 4 height 4
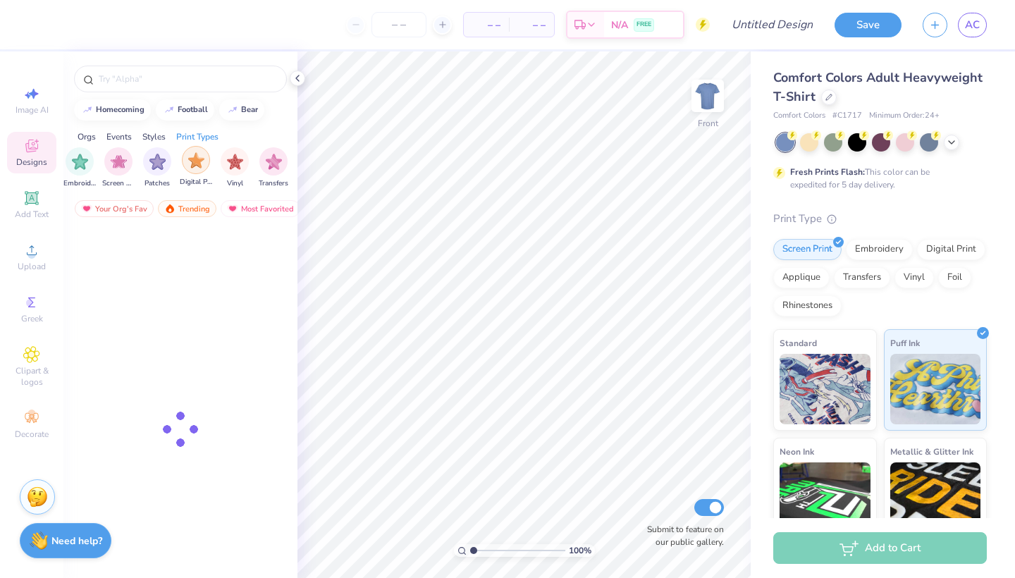
click at [190, 155] on img "filter for Digital Print" at bounding box center [196, 160] width 16 height 16
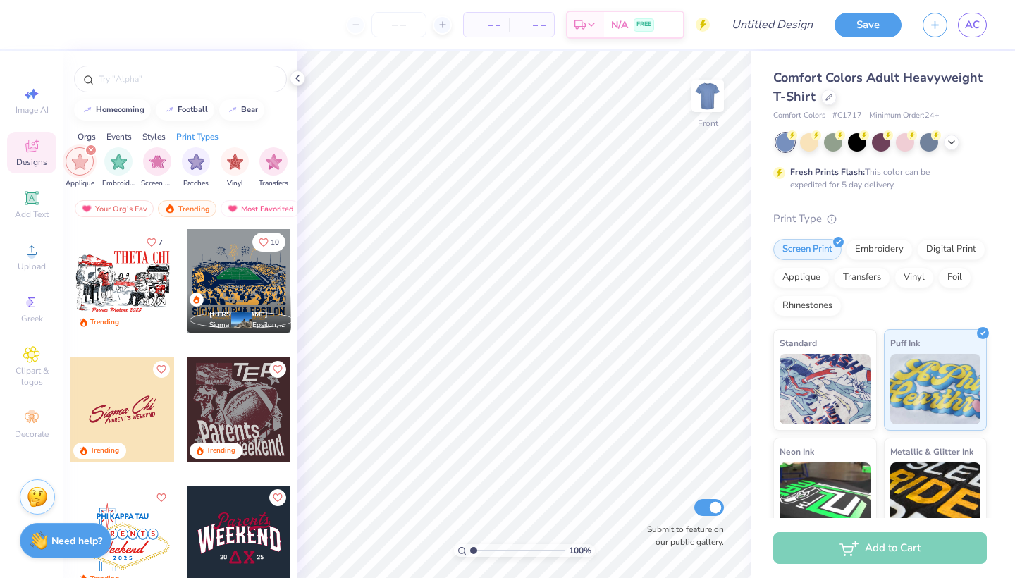
click at [90, 148] on icon "filter for Applique" at bounding box center [91, 150] width 6 height 6
click at [202, 156] on img "filter for Applique" at bounding box center [196, 160] width 16 height 16
click at [90, 144] on div "filter for Digital Print" at bounding box center [91, 150] width 13 height 13
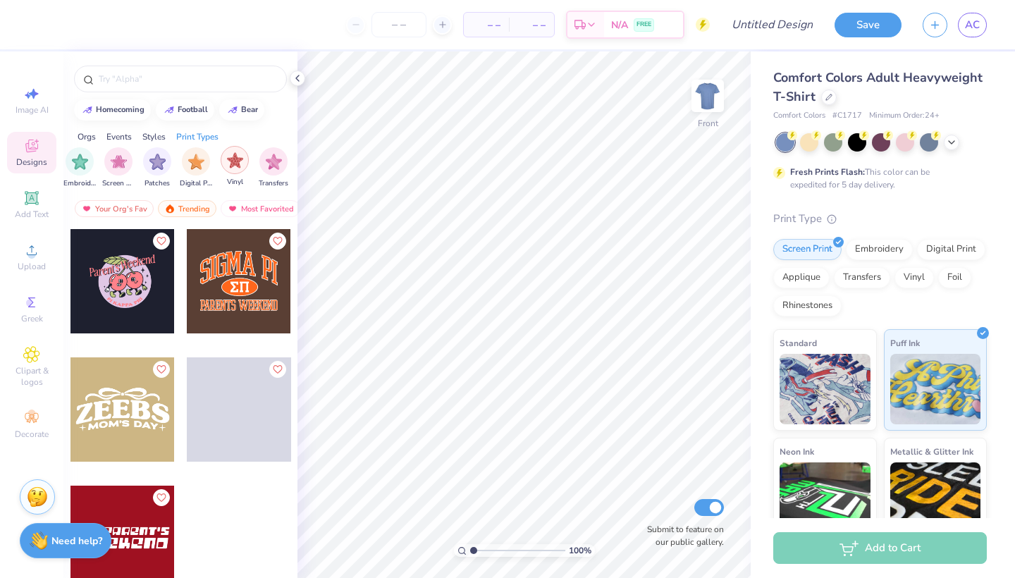
click at [233, 165] on img "filter for Vinyl" at bounding box center [235, 160] width 16 height 16
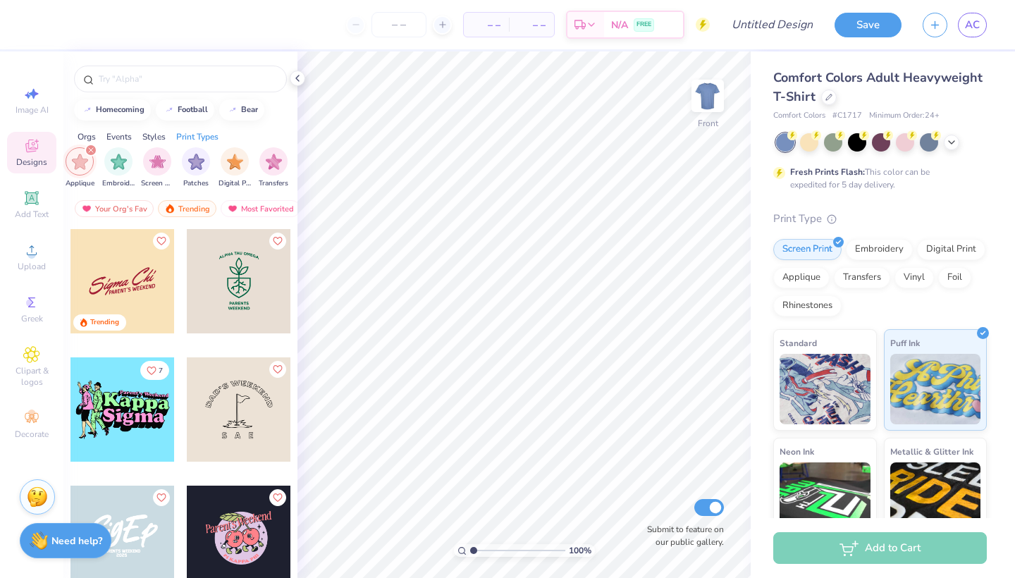
click at [90, 147] on icon "filter for Applique" at bounding box center [91, 150] width 6 height 6
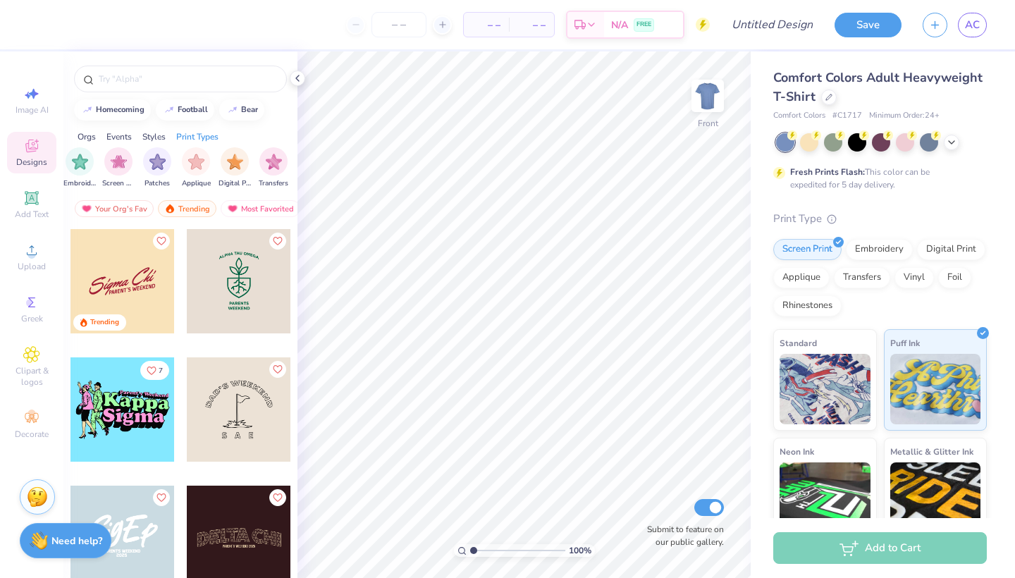
click at [290, 158] on div "Fraternity Sorority Club Sports Parent's Weekend Game Day Rush & Bid PR & Gener…" at bounding box center [180, 169] width 234 height 53
click at [278, 158] on img "filter for Transfers" at bounding box center [274, 160] width 16 height 16
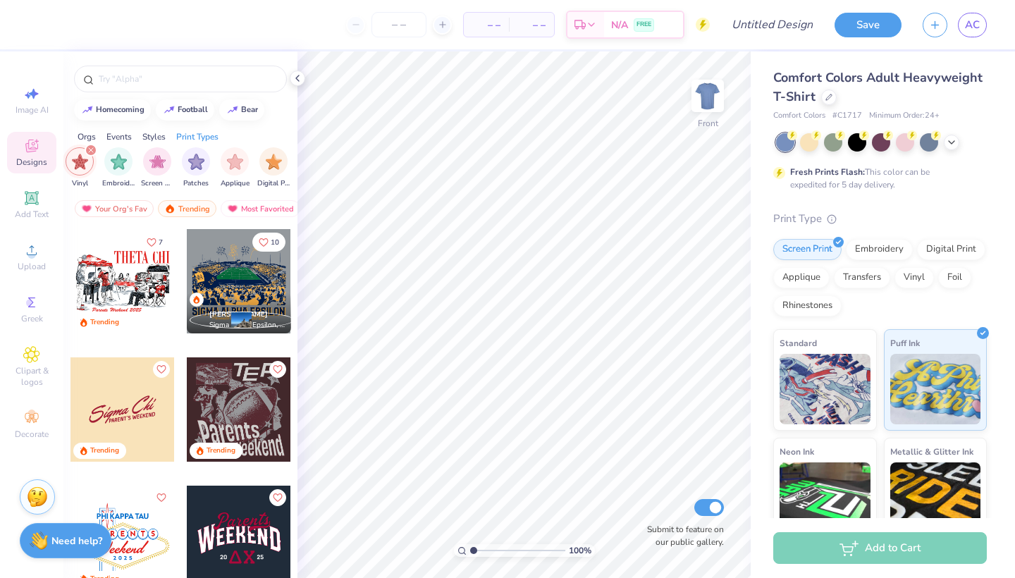
click at [89, 147] on div "filter for Vinyl" at bounding box center [91, 150] width 13 height 13
click at [270, 207] on div "Most Favorited" at bounding box center [261, 208] width 80 height 17
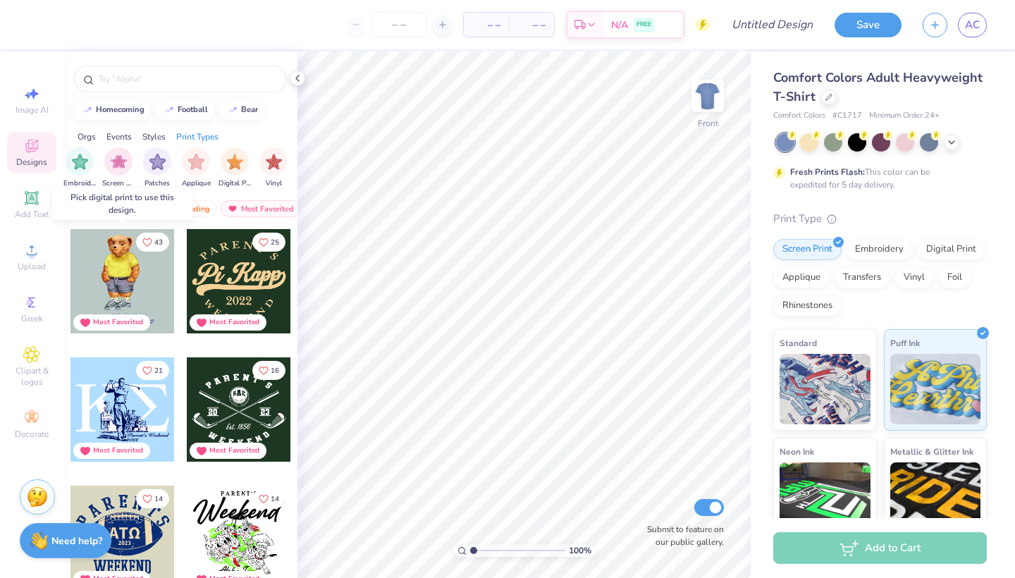
click at [144, 288] on div at bounding box center [122, 281] width 104 height 104
click at [153, 282] on div at bounding box center [122, 281] width 104 height 104
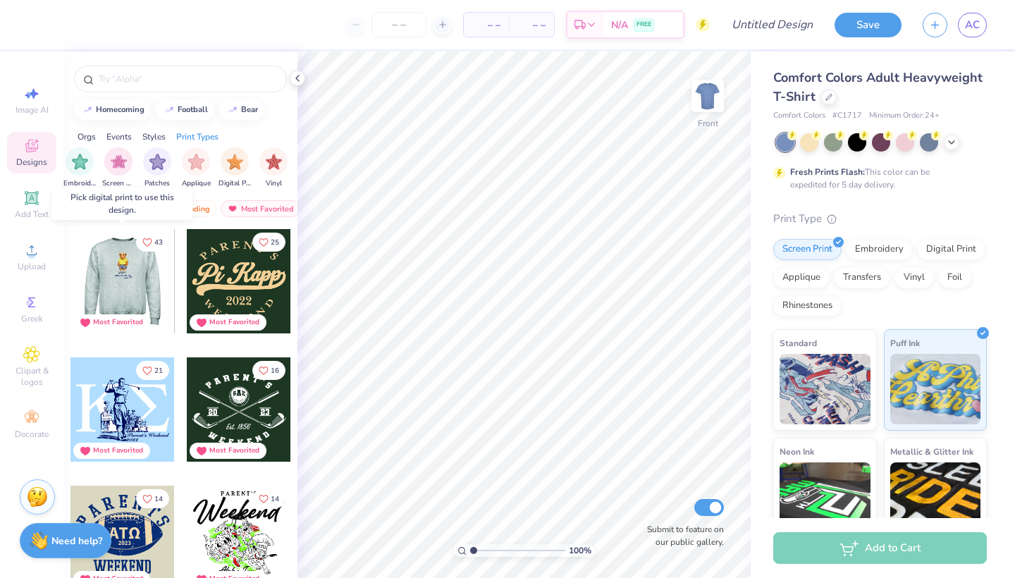
click at [153, 290] on div at bounding box center [122, 281] width 104 height 104
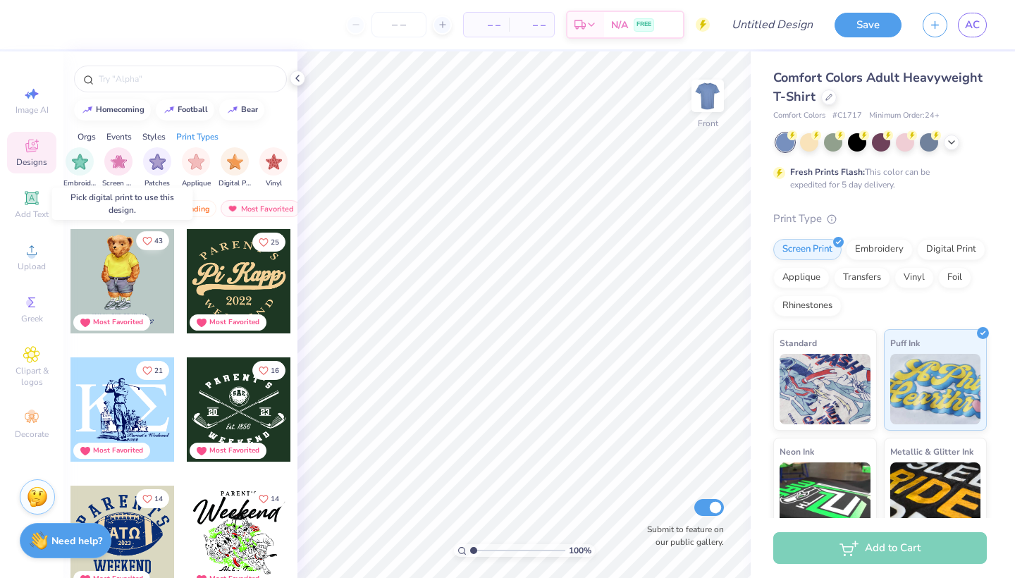
click at [151, 245] on icon "Like" at bounding box center [147, 241] width 10 height 10
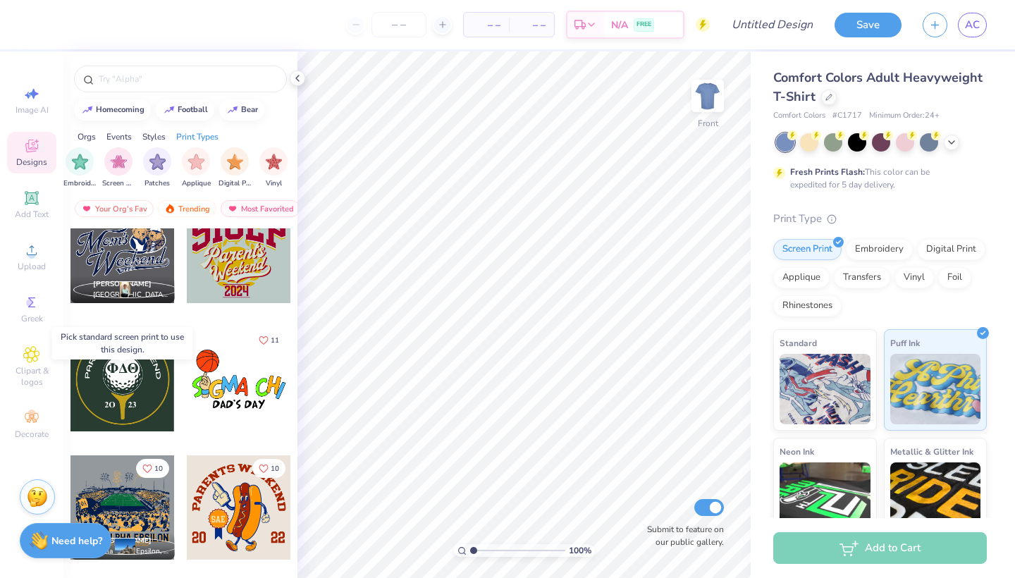
scroll to position [740, 0]
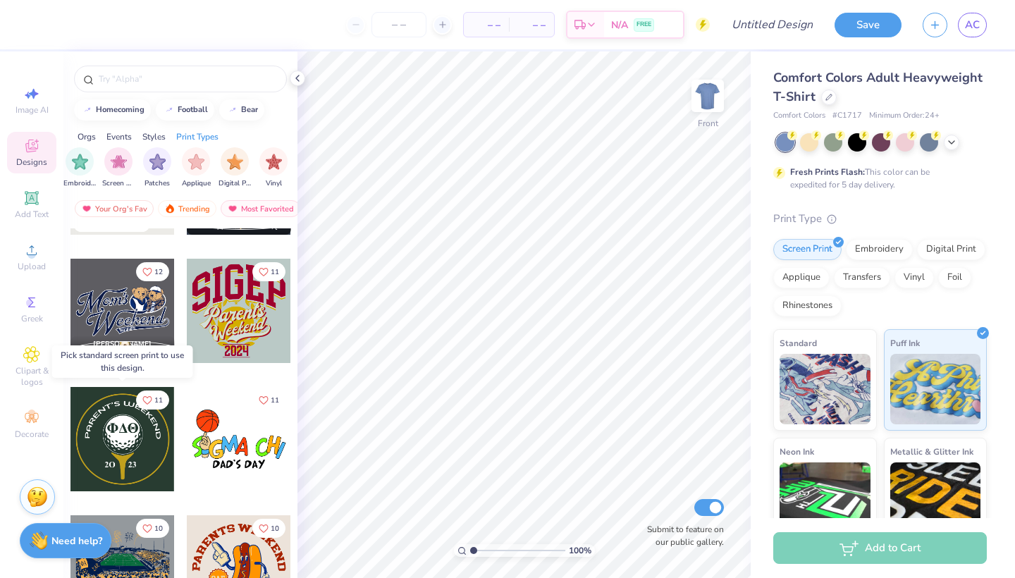
click at [134, 443] on div at bounding box center [122, 439] width 104 height 104
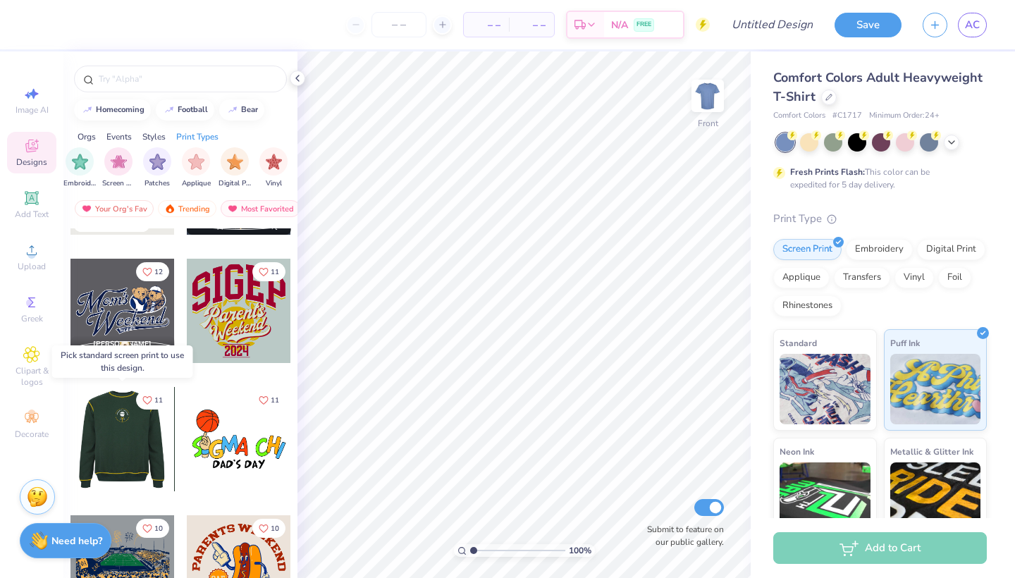
click at [70, 443] on div at bounding box center [18, 439] width 104 height 104
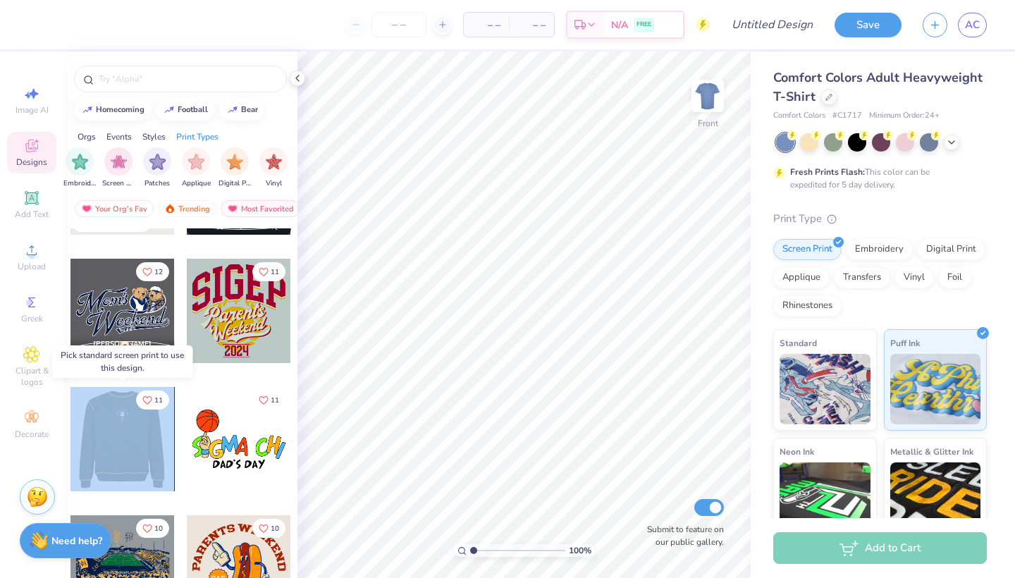
click at [134, 443] on div at bounding box center [122, 439] width 104 height 104
click at [70, 443] on div at bounding box center [17, 439] width 104 height 104
click at [134, 443] on div at bounding box center [122, 439] width 104 height 104
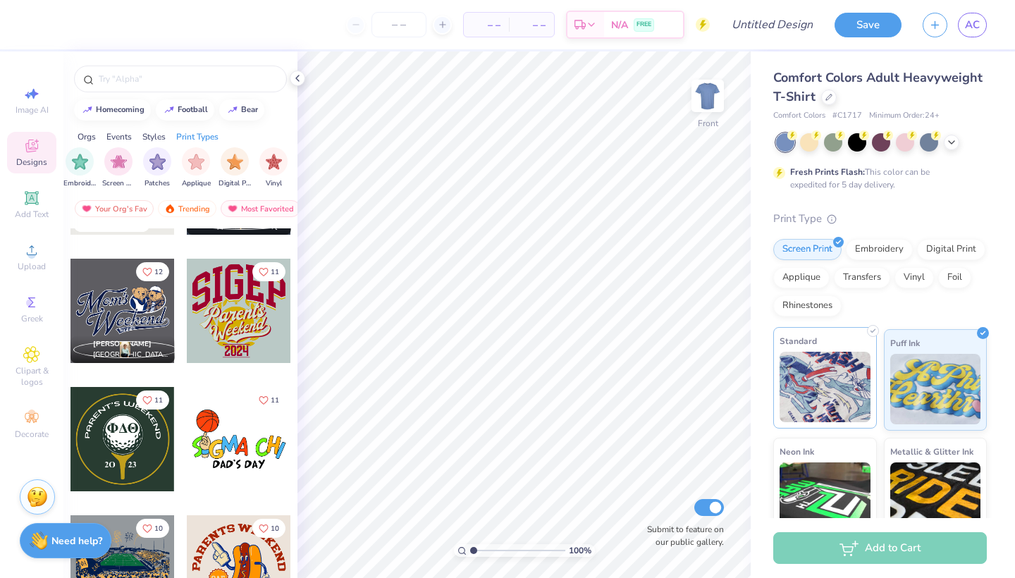
click at [830, 388] on img at bounding box center [825, 387] width 91 height 70
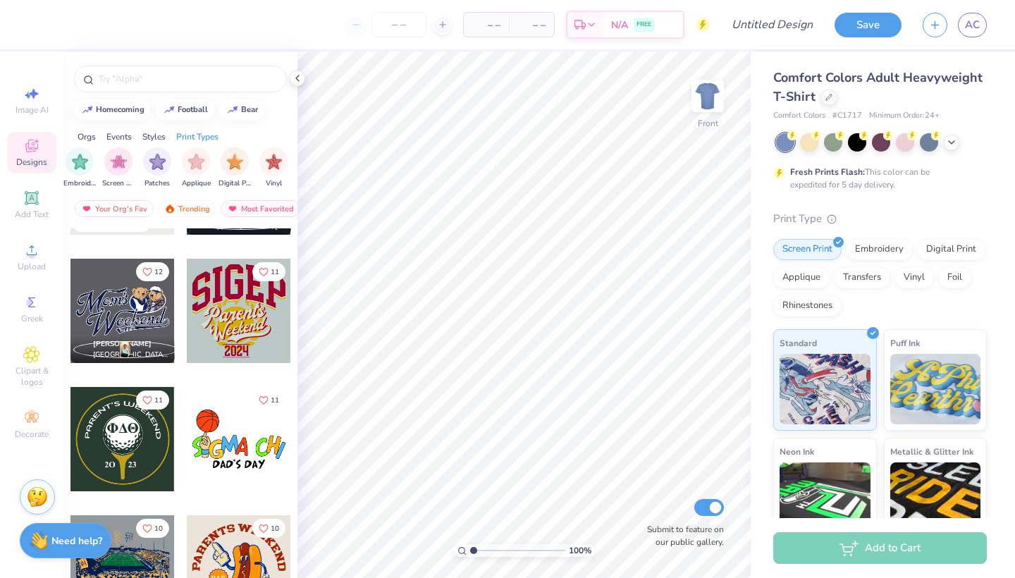
click at [104, 447] on div at bounding box center [122, 439] width 104 height 104
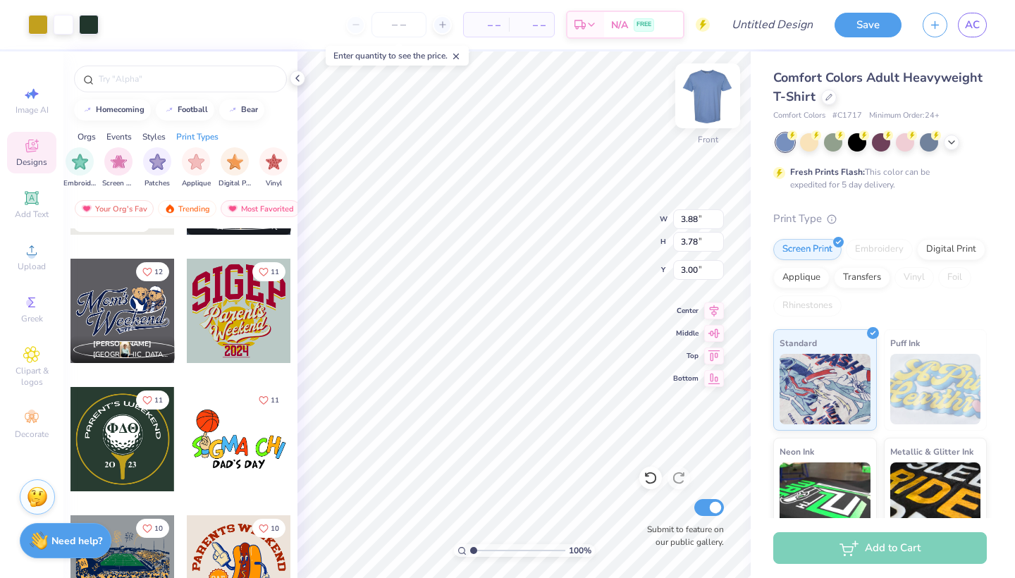
click at [712, 94] on img at bounding box center [707, 96] width 56 height 56
click at [154, 456] on div at bounding box center [122, 439] width 104 height 104
type input "3.77"
type input "7.21"
type input "7.03"
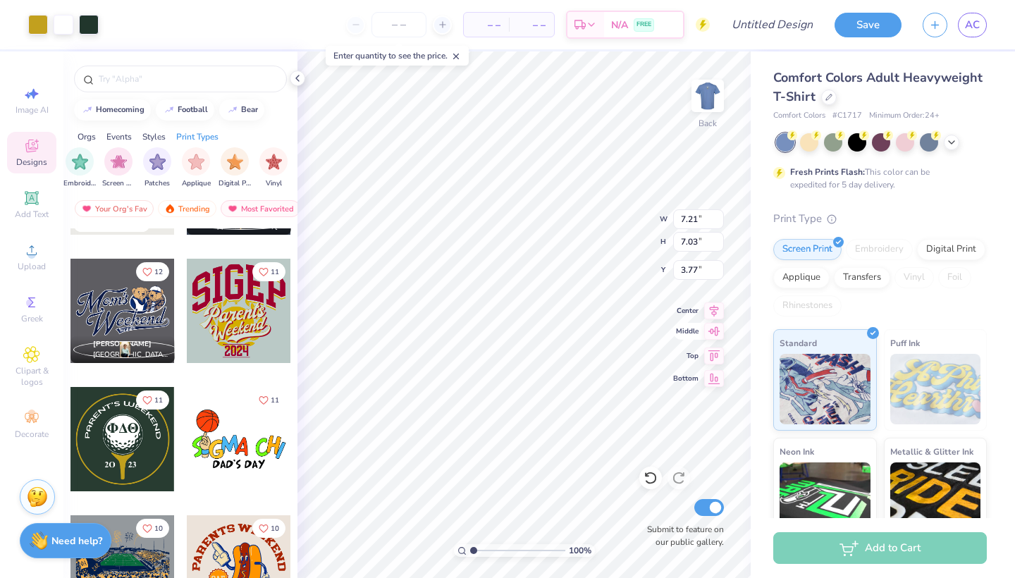
click at [712, 331] on icon at bounding box center [714, 331] width 20 height 17
click at [714, 333] on icon at bounding box center [714, 331] width 20 height 17
click at [713, 312] on icon at bounding box center [714, 309] width 9 height 12
click at [718, 357] on icon at bounding box center [714, 353] width 20 height 17
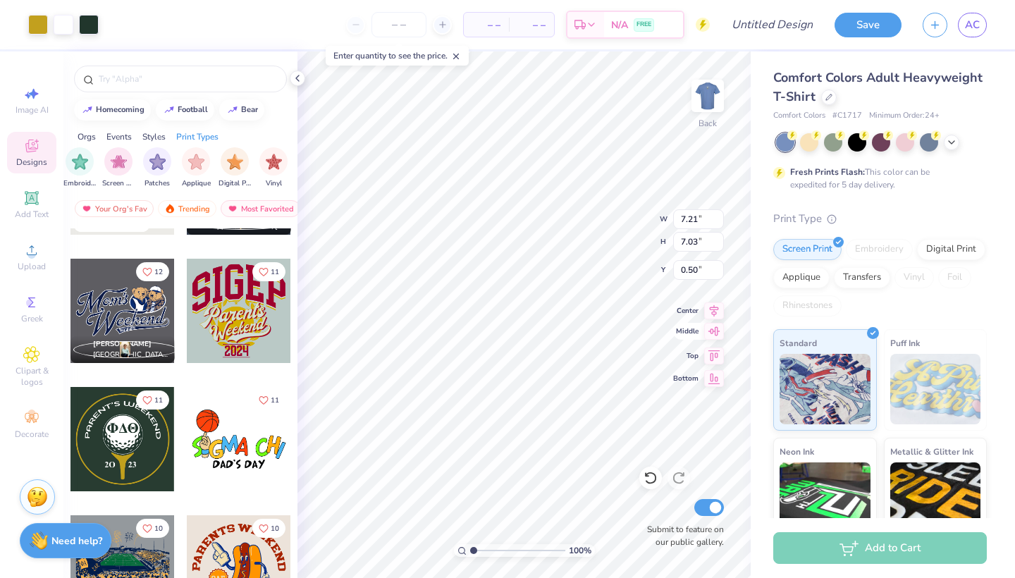
click at [717, 339] on icon at bounding box center [714, 331] width 20 height 17
click at [718, 376] on icon at bounding box center [714, 376] width 12 height 11
click at [715, 353] on icon at bounding box center [714, 353] width 12 height 11
type input "0.50"
click at [954, 149] on div at bounding box center [881, 142] width 211 height 18
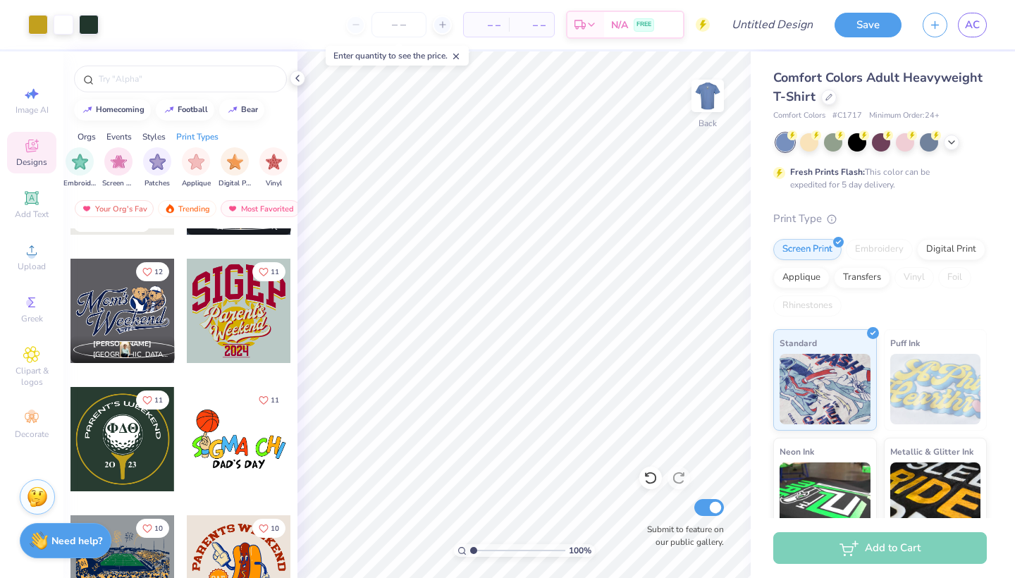
click at [954, 149] on div at bounding box center [881, 142] width 211 height 18
click at [954, 144] on icon at bounding box center [951, 140] width 11 height 11
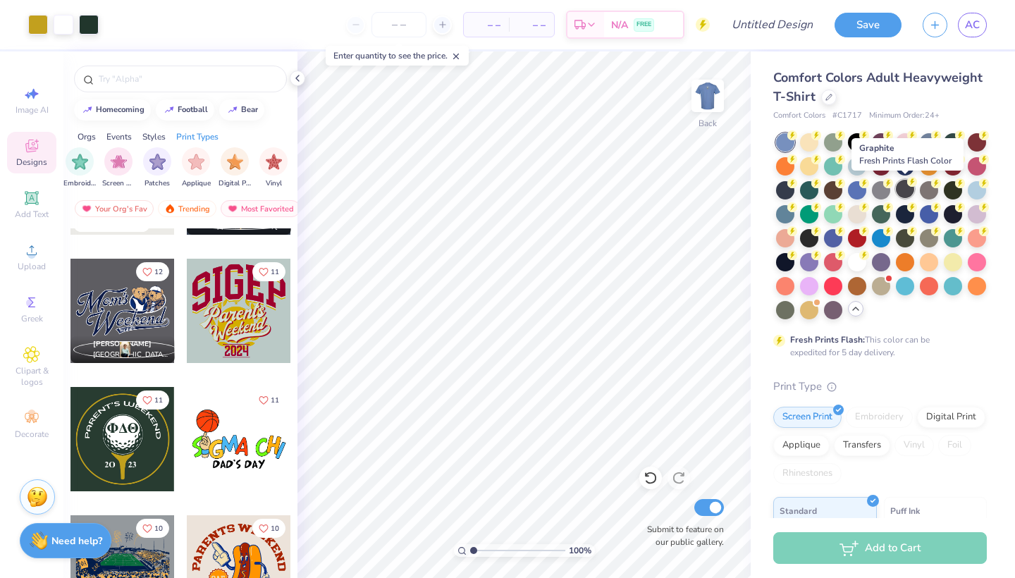
click at [904, 190] on div at bounding box center [905, 189] width 18 height 18
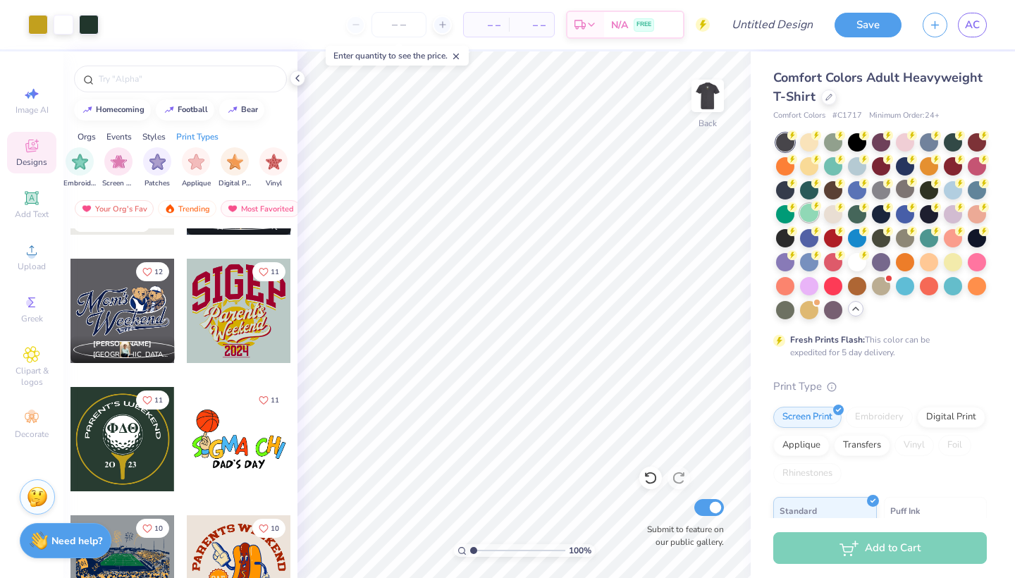
click at [804, 211] on div at bounding box center [809, 213] width 18 height 18
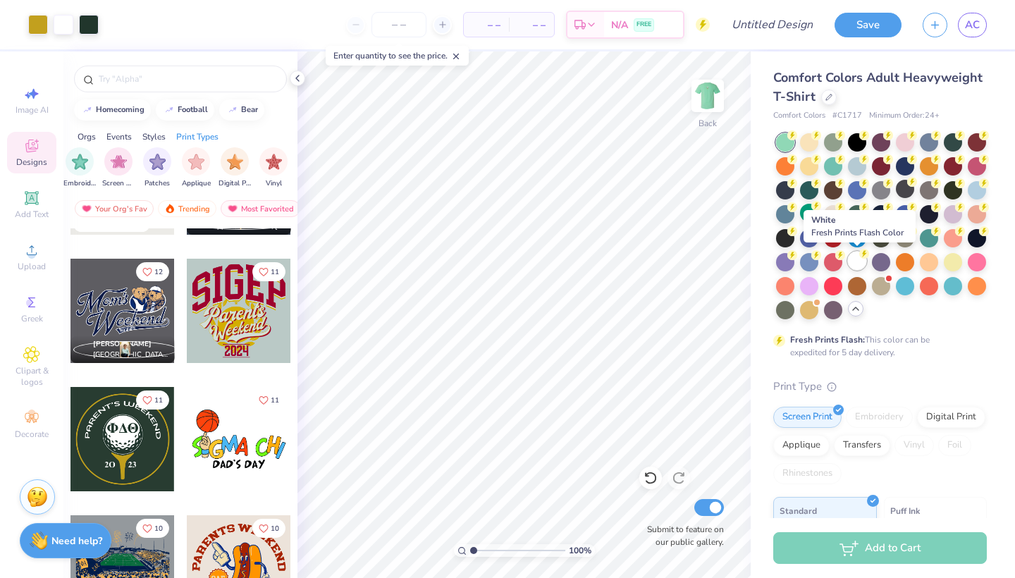
click at [853, 261] on div at bounding box center [857, 261] width 18 height 18
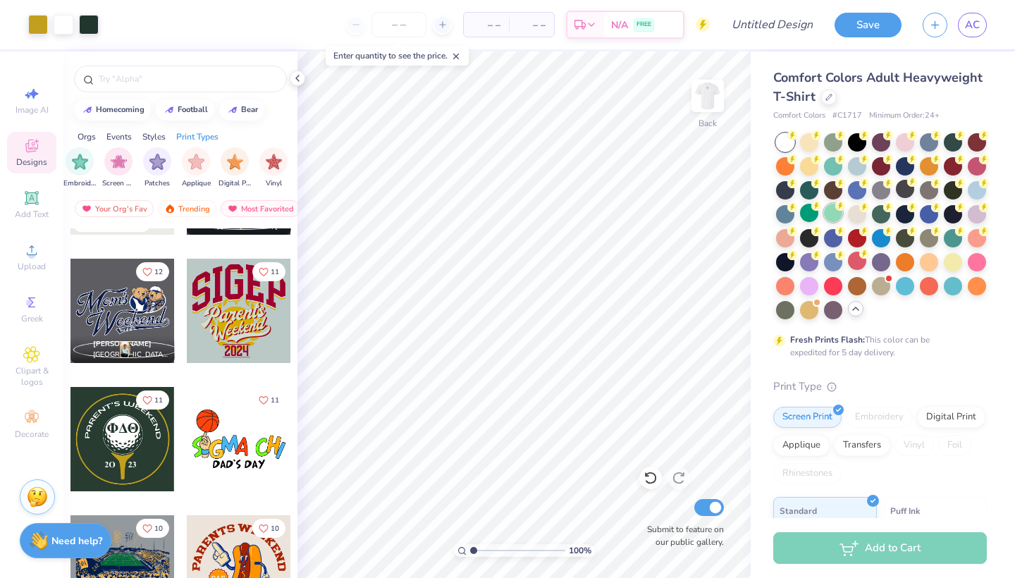
click at [831, 215] on div at bounding box center [833, 213] width 18 height 18
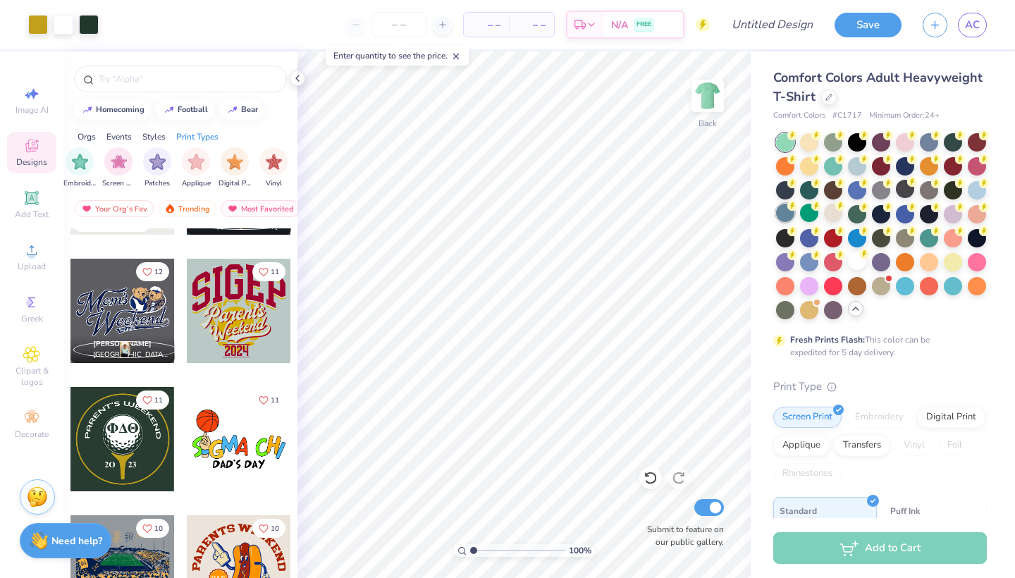
click at [787, 214] on div at bounding box center [785, 213] width 18 height 18
click at [831, 191] on div at bounding box center [833, 189] width 18 height 18
click at [856, 192] on div at bounding box center [857, 189] width 18 height 18
click at [927, 192] on div at bounding box center [929, 189] width 18 height 18
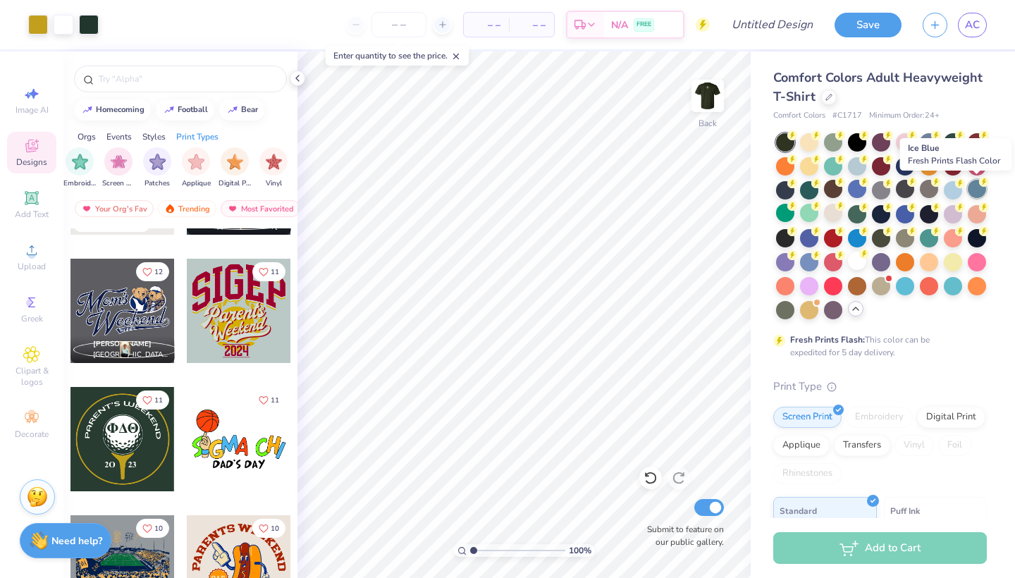
click at [974, 188] on div at bounding box center [977, 189] width 18 height 18
click at [830, 142] on div at bounding box center [833, 141] width 18 height 18
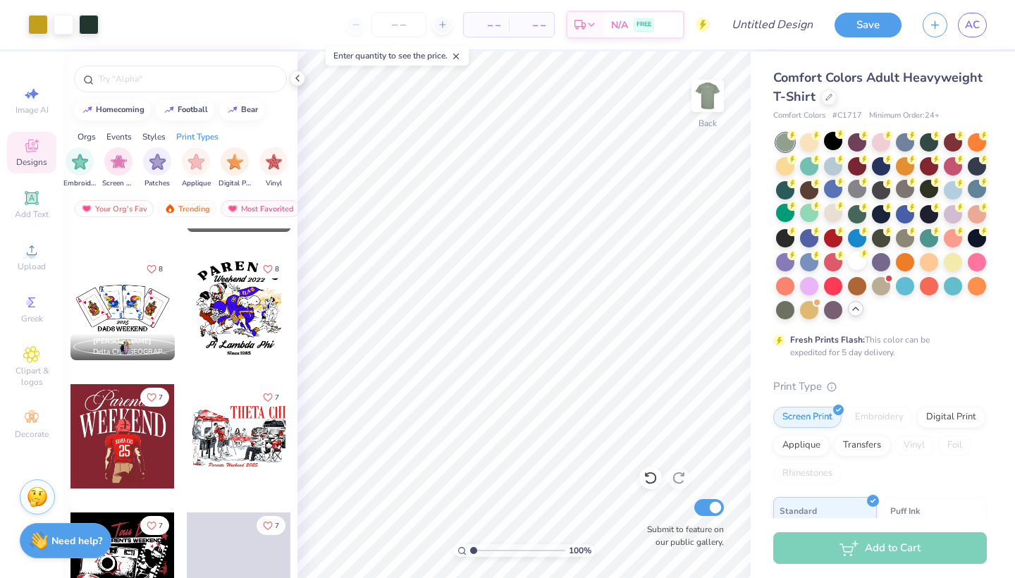
scroll to position [1512, 0]
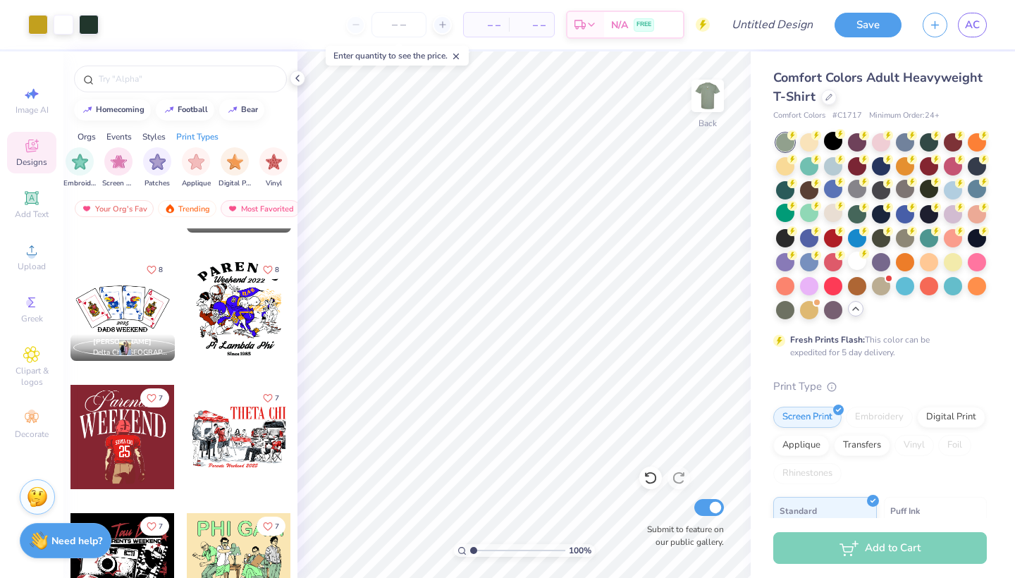
click at [142, 304] on div at bounding box center [122, 309] width 104 height 104
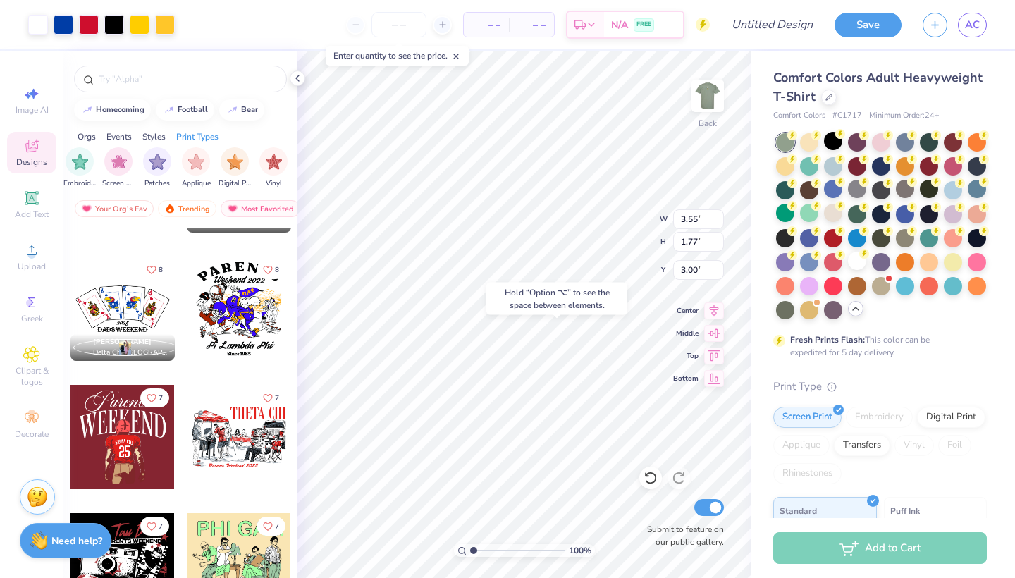
type input "12.28"
type input "8.50"
type input "4.24"
type input "9.81"
type input "11.98"
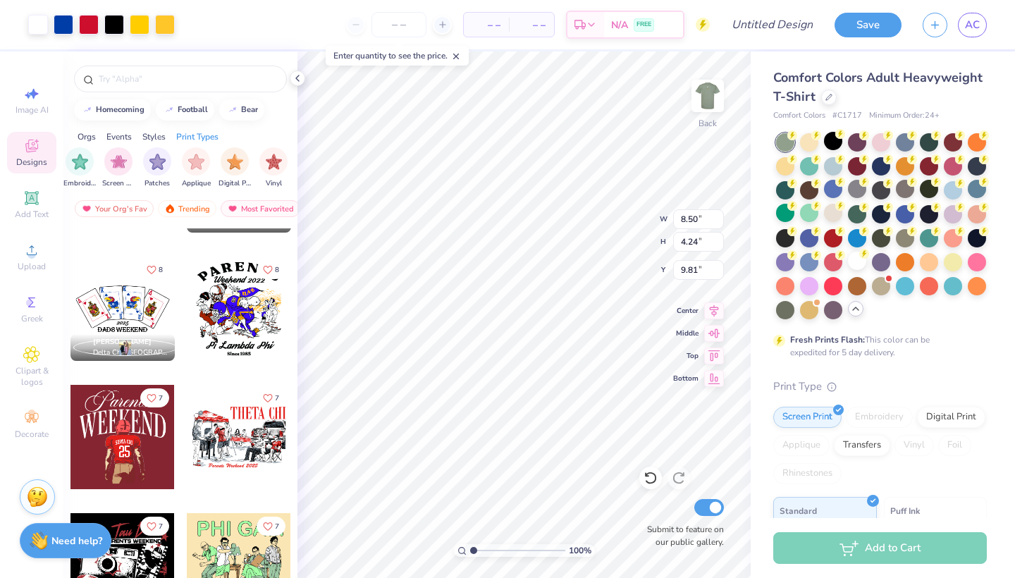
type input "5.97"
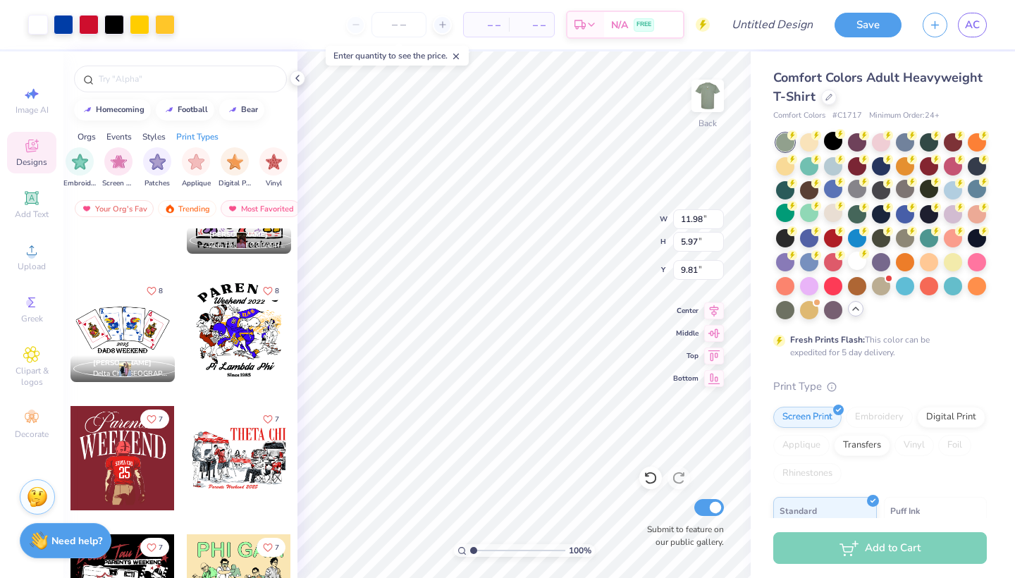
scroll to position [1484, 0]
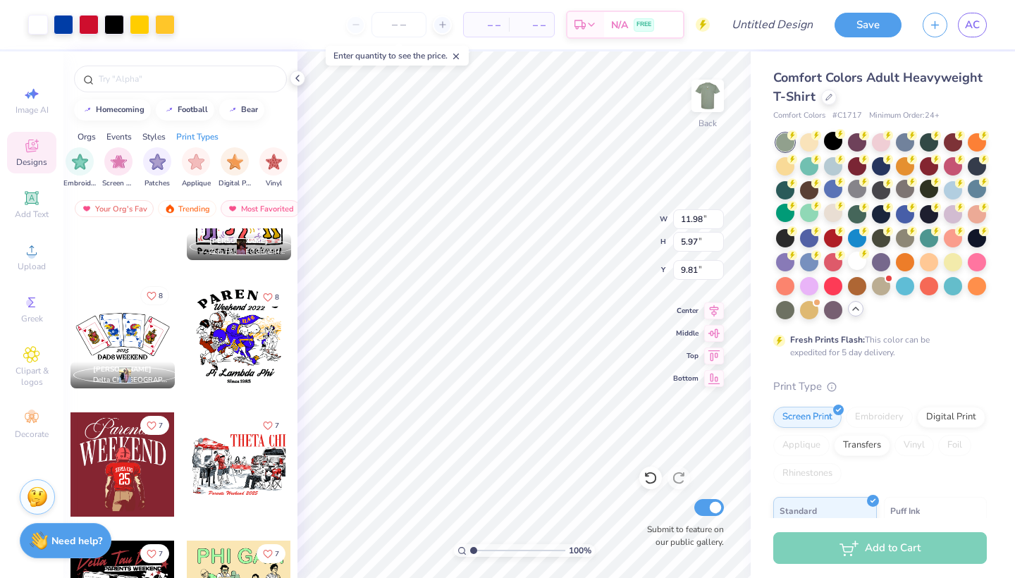
click at [150, 299] on icon "Like" at bounding box center [151, 296] width 8 height 8
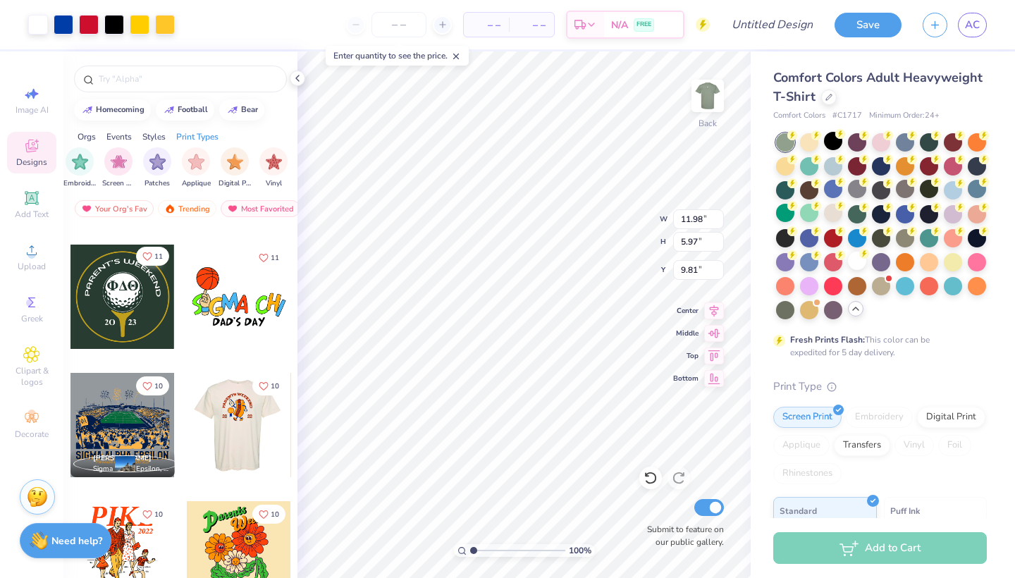
scroll to position [811, 0]
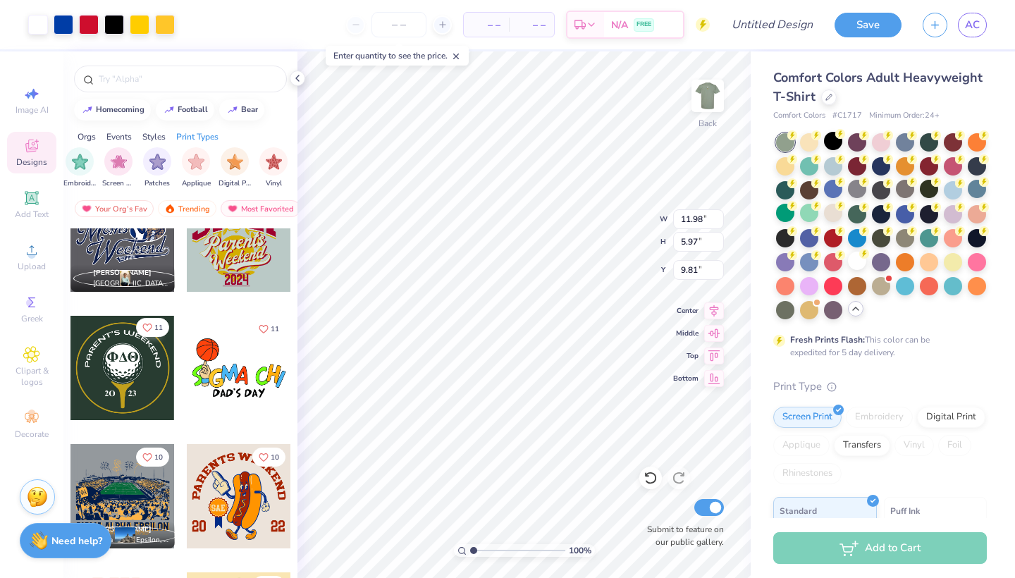
click at [149, 327] on icon "Like" at bounding box center [147, 328] width 10 height 10
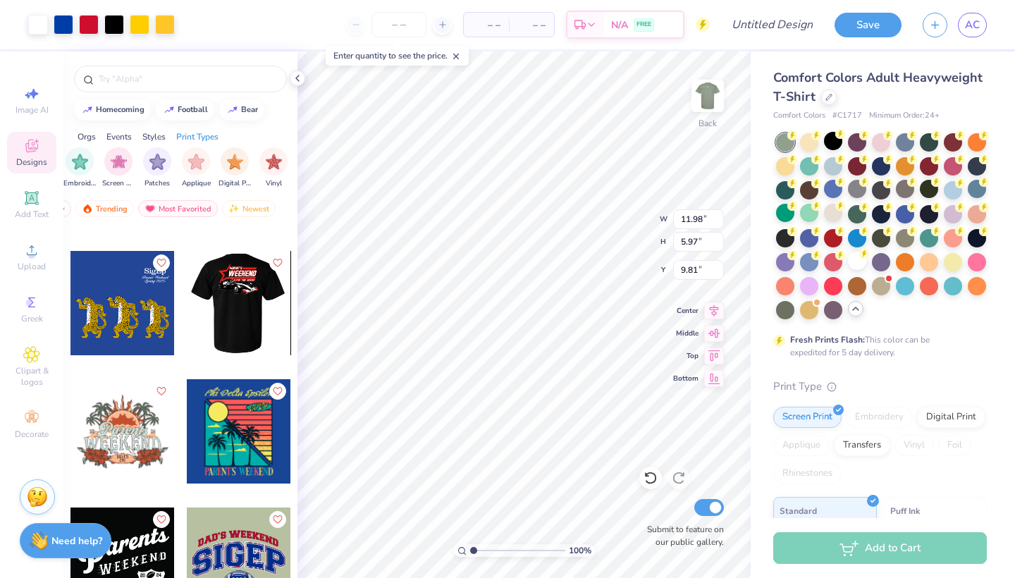
scroll to position [3937, 0]
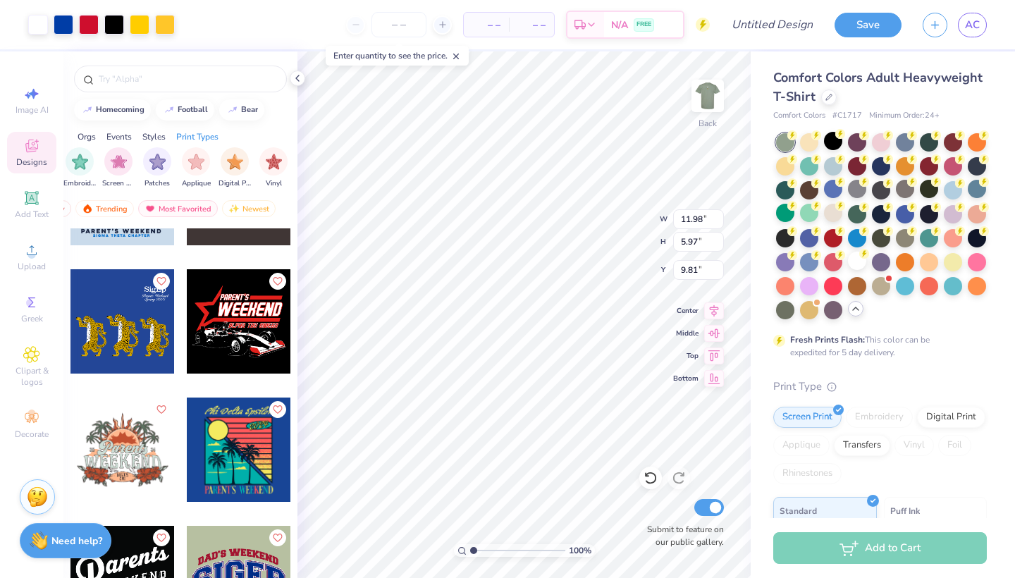
type input "1.03"
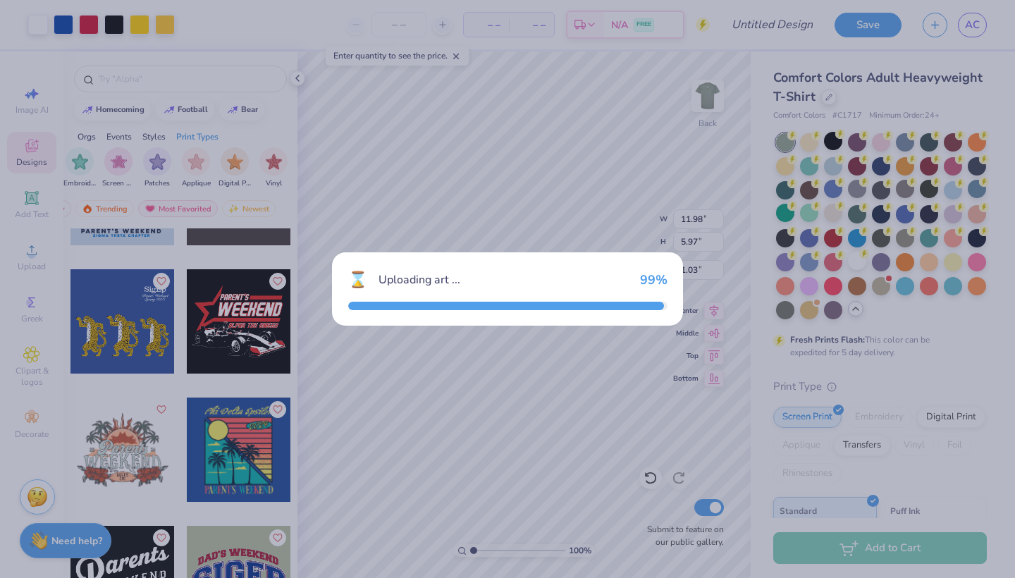
type textarea "x"
type input "9.92"
type input "7.43"
type input "3.00"
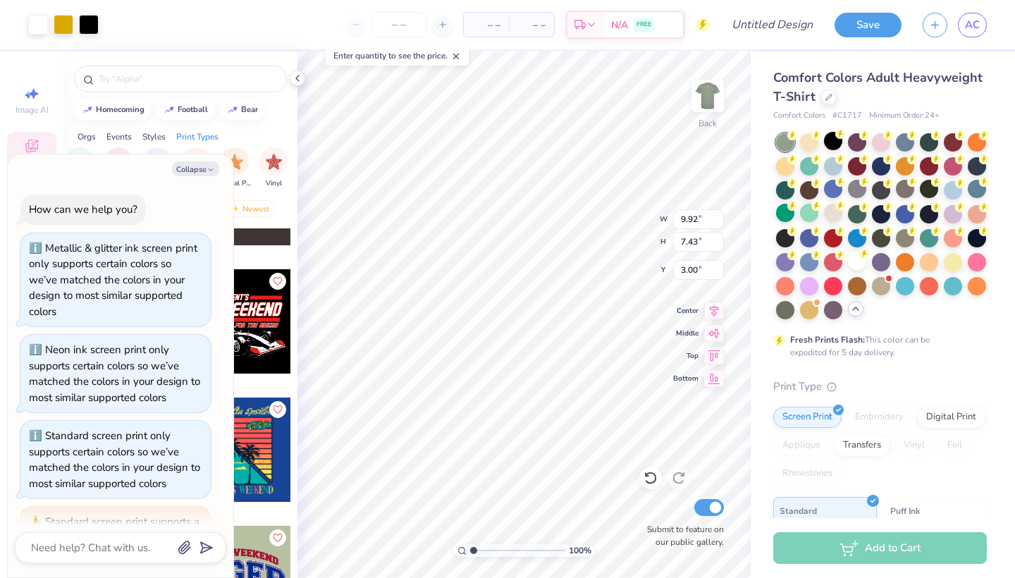
scroll to position [118, 0]
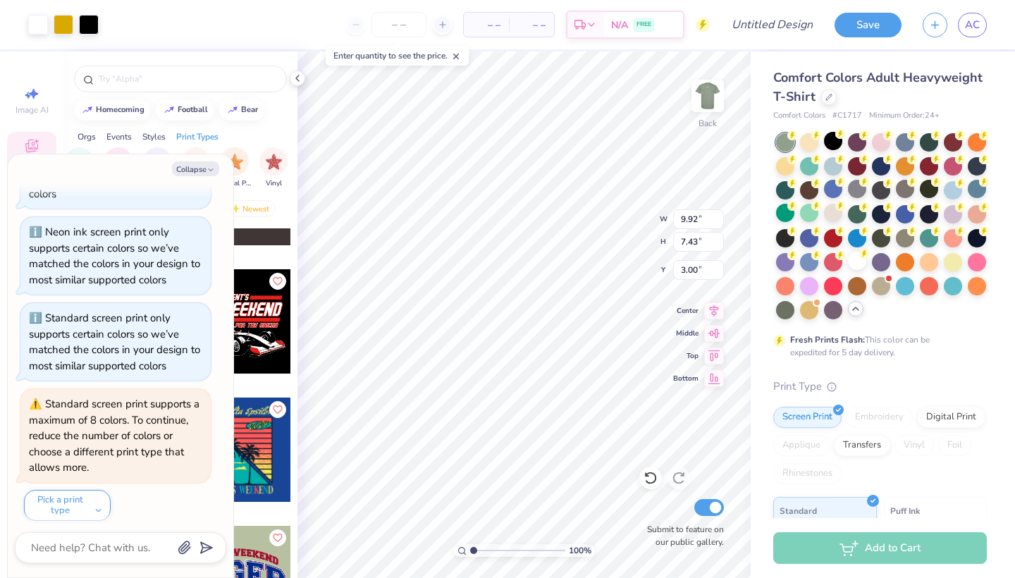
type textarea "x"
type input "9.56"
type textarea "x"
type input "2.47"
click at [202, 167] on button "Collapse" at bounding box center [195, 168] width 47 height 15
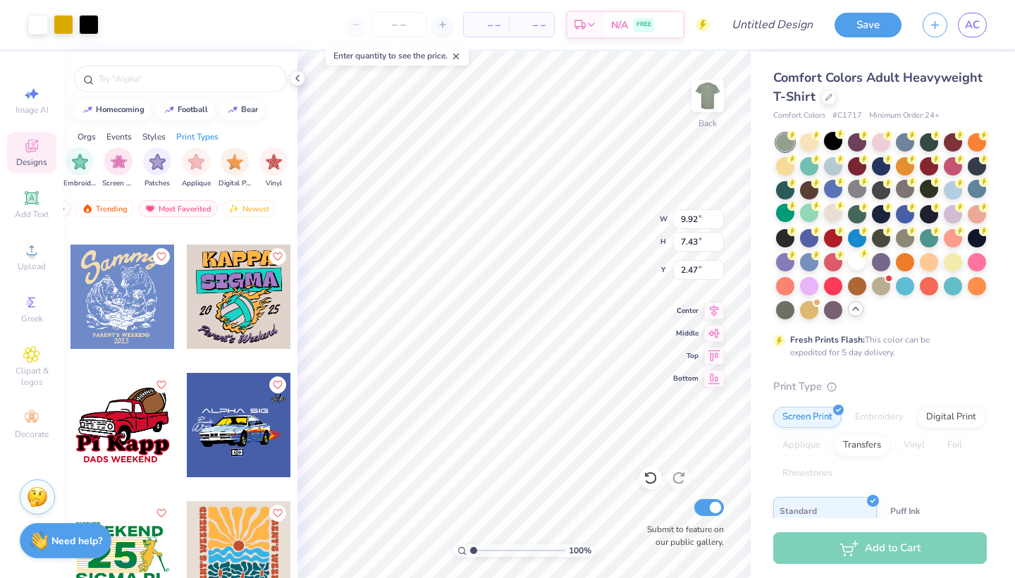
scroll to position [6150, 0]
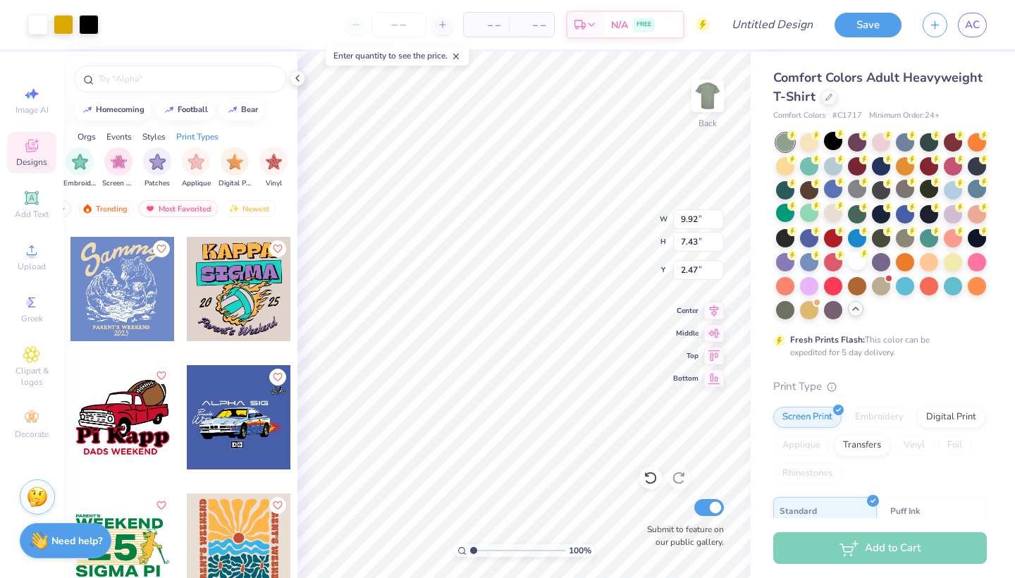
click at [159, 376] on icon "Like" at bounding box center [161, 376] width 10 height 10
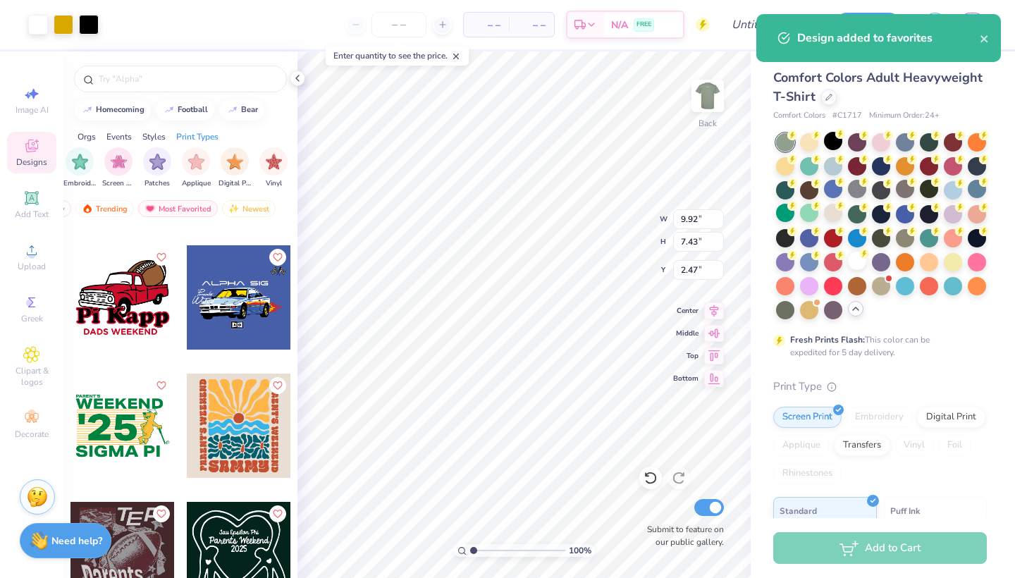
scroll to position [6299, 0]
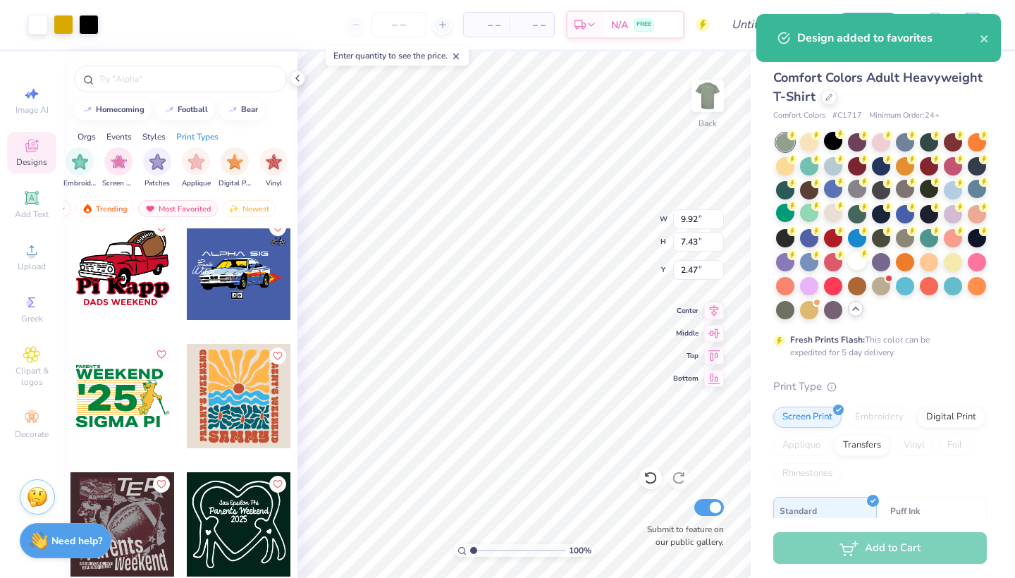
click at [166, 353] on icon "Like" at bounding box center [161, 355] width 10 height 10
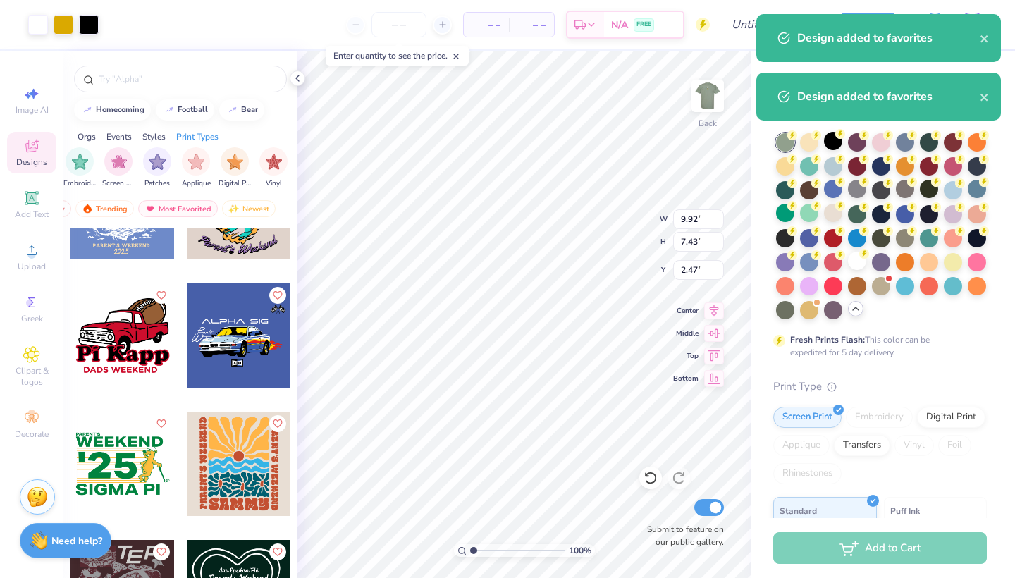
scroll to position [6229, 0]
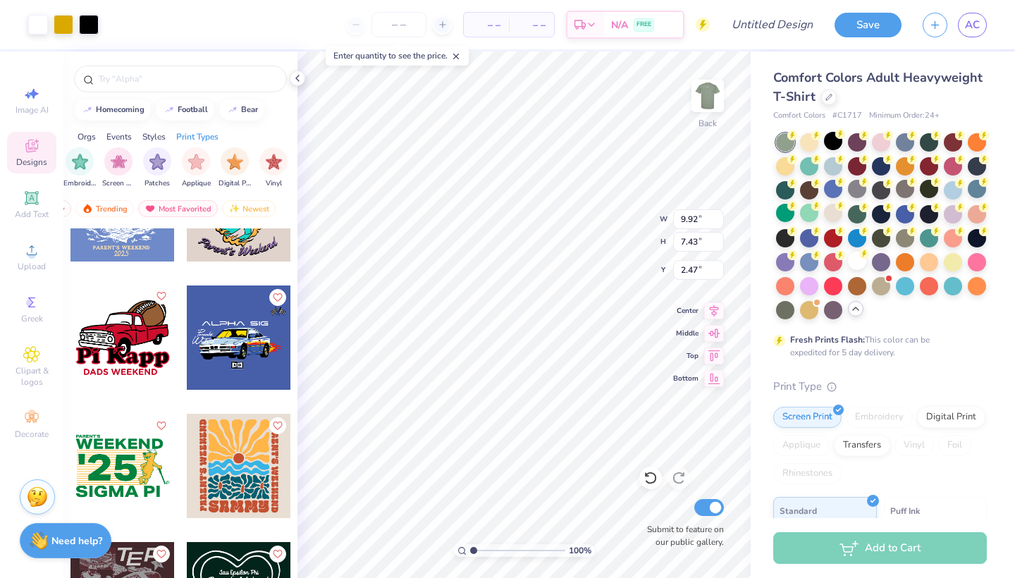
click at [161, 298] on icon "Like" at bounding box center [161, 296] width 10 height 10
click at [161, 425] on icon "Like" at bounding box center [161, 424] width 10 height 10
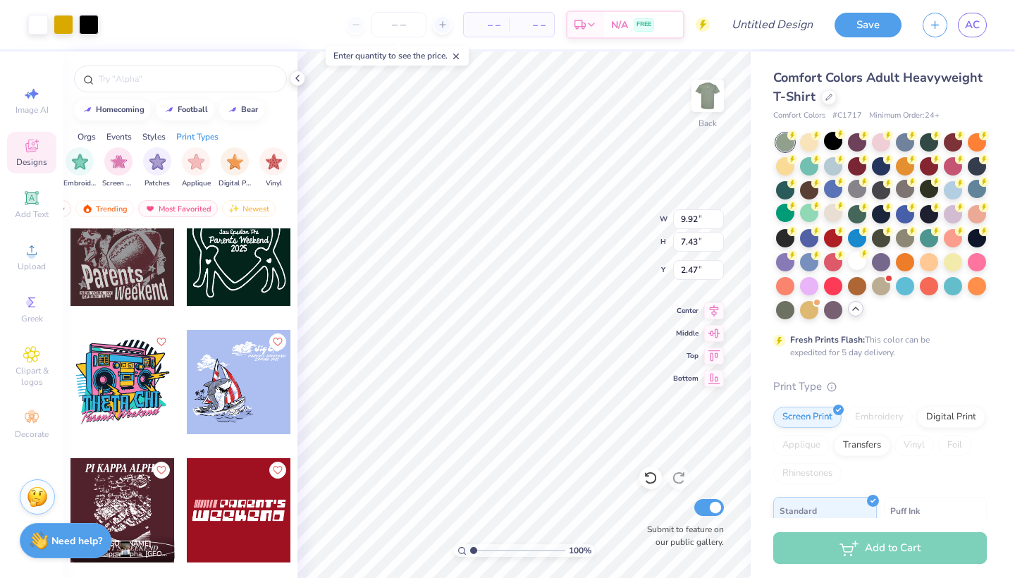
scroll to position [6573, 0]
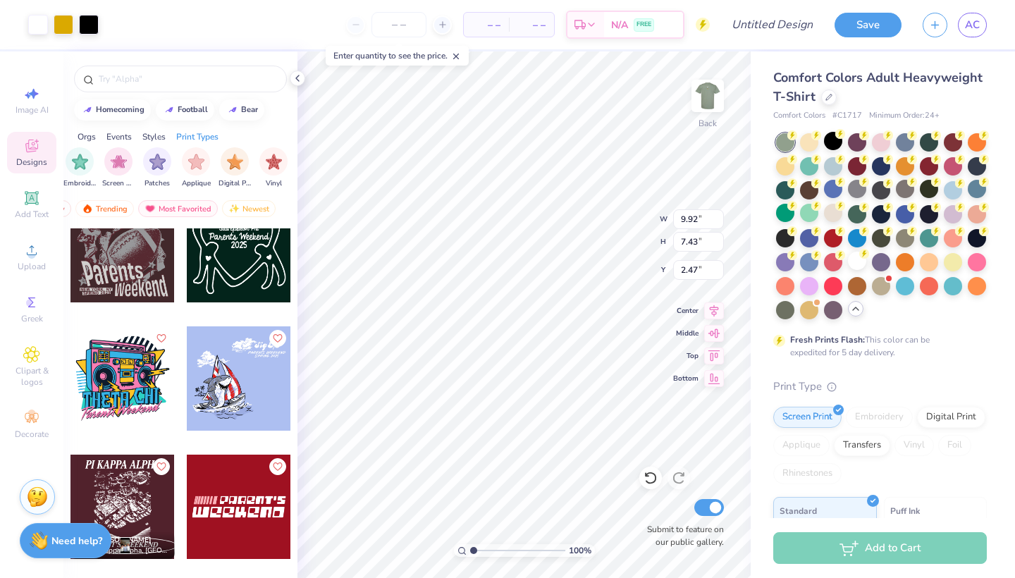
click at [250, 407] on div at bounding box center [239, 378] width 104 height 104
type textarea "x"
type input "8.44"
type input "7.37"
type input "3.00"
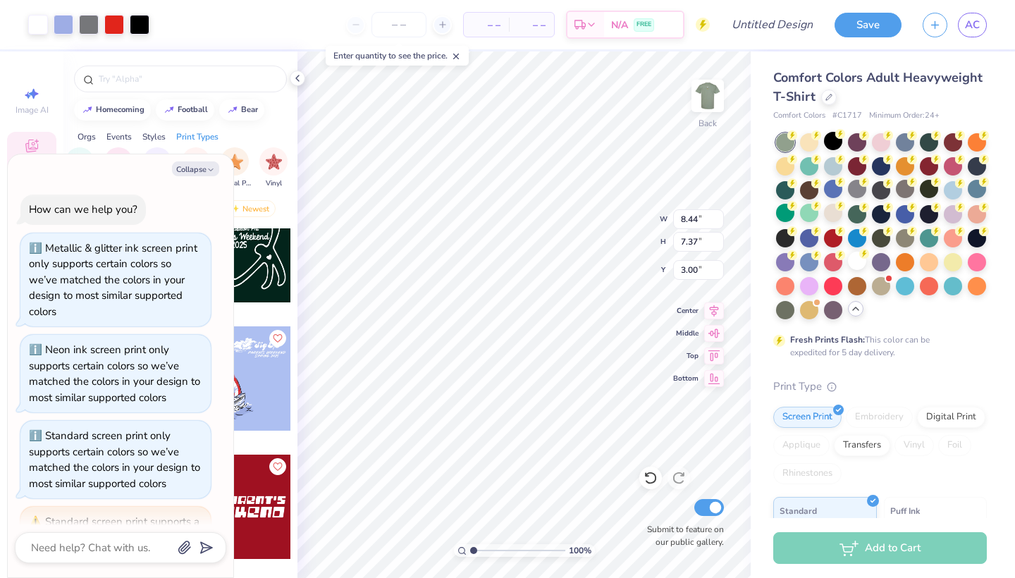
scroll to position [256, 0]
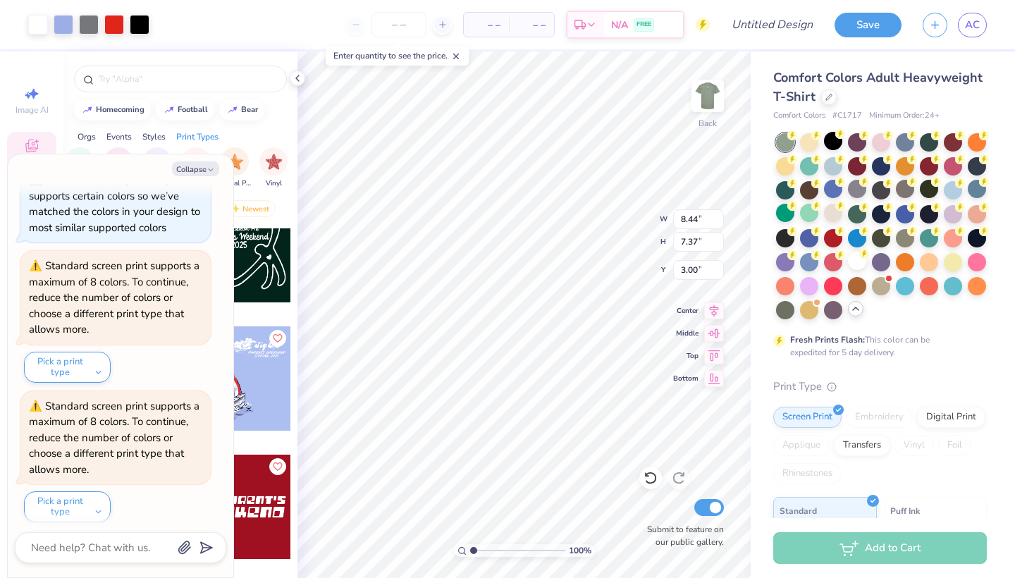
type textarea "x"
type input "11.84"
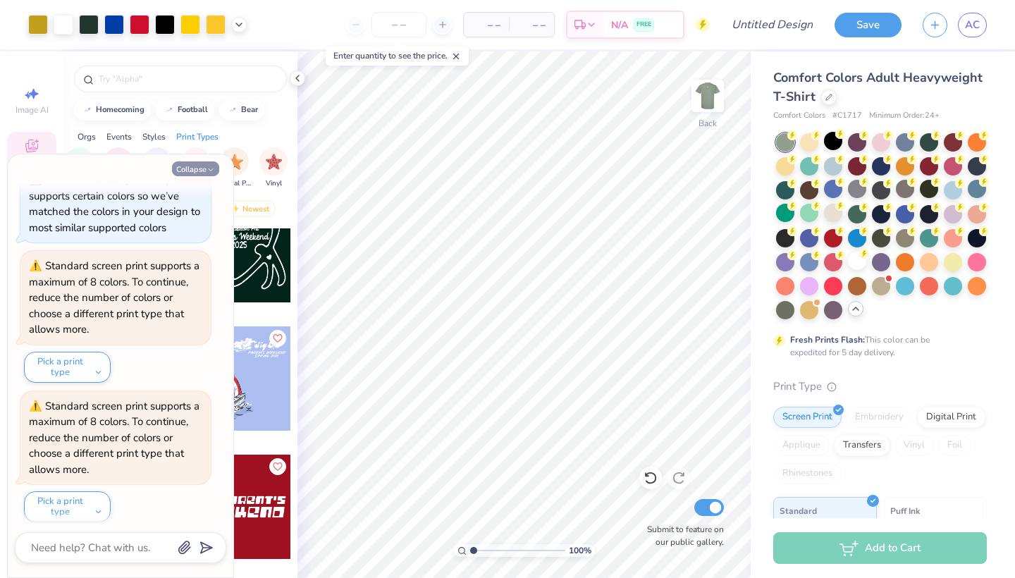
click at [198, 165] on button "Collapse" at bounding box center [195, 168] width 47 height 15
type textarea "x"
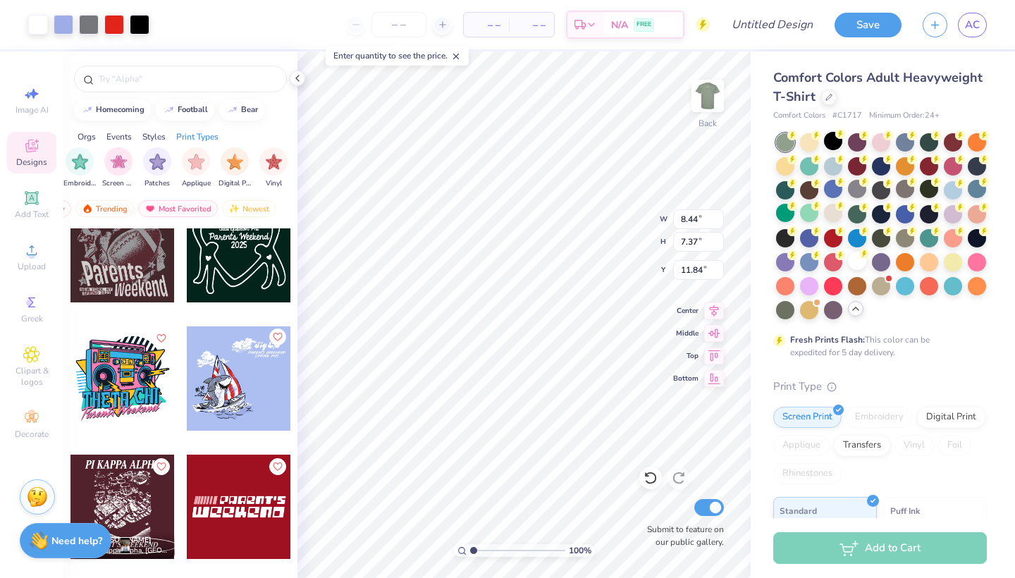
click at [277, 337] on icon "Like" at bounding box center [277, 337] width 10 height 10
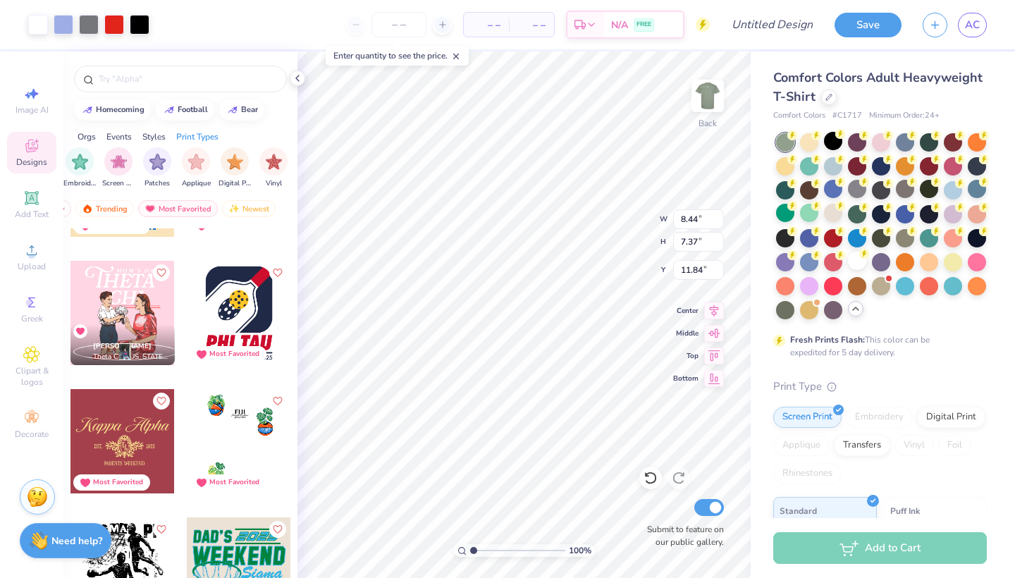
scroll to position [8657, 0]
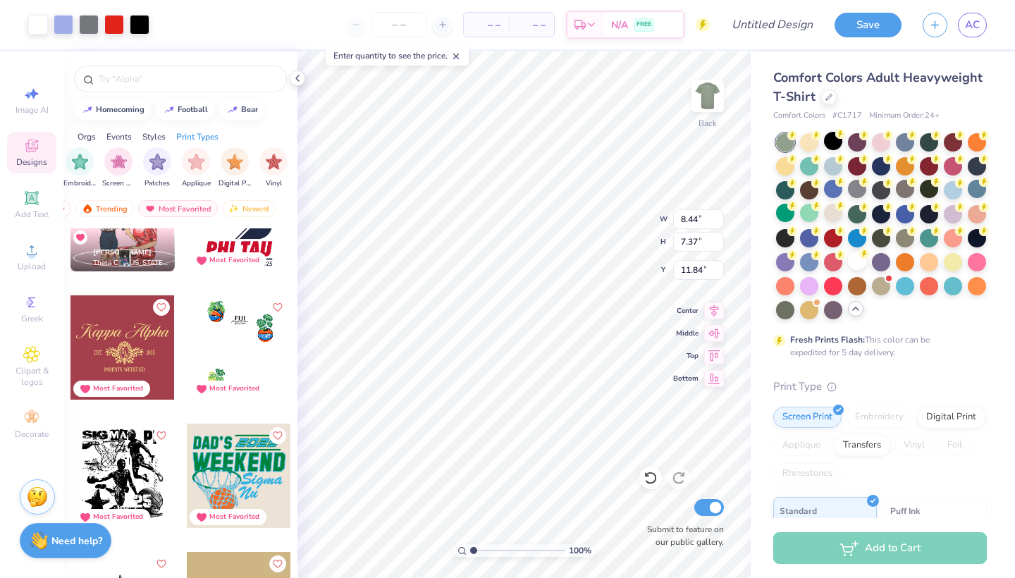
type input "1.03"
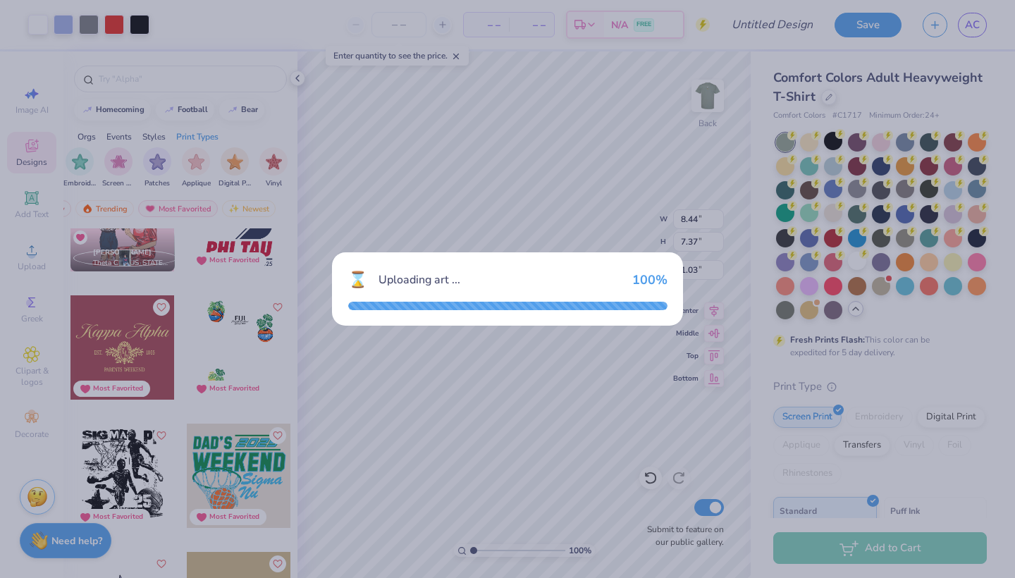
type textarea "x"
type input "12.24"
type input "16.89"
type input "3.00"
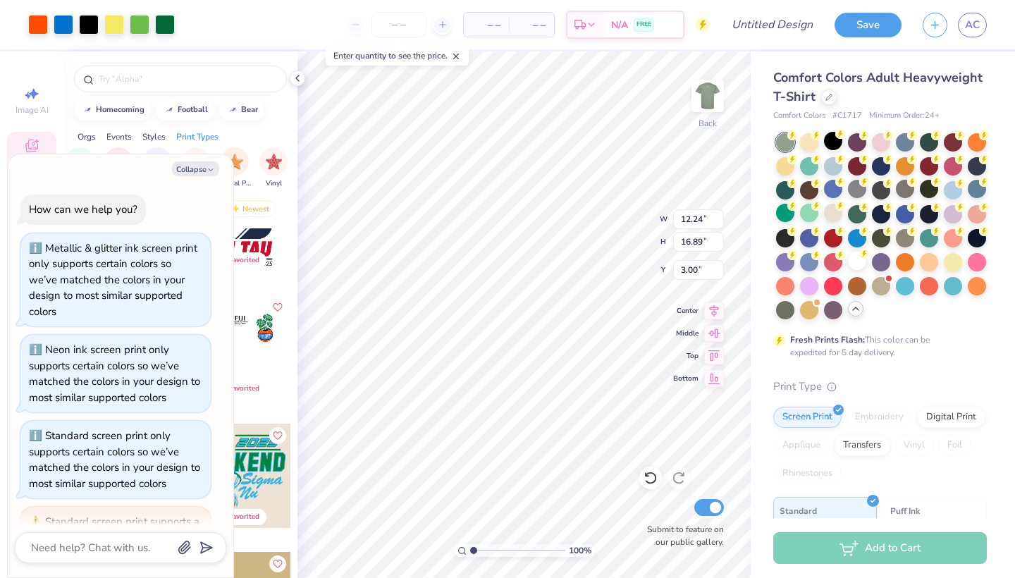
scroll to position [394, 0]
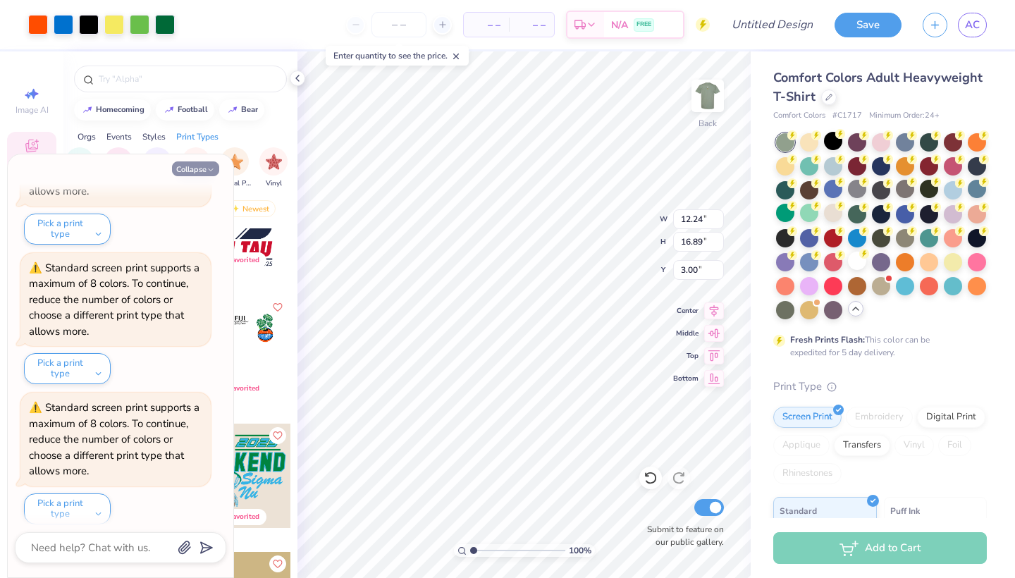
type textarea "x"
type input "5.61"
click at [198, 166] on button "Collapse" at bounding box center [195, 168] width 47 height 15
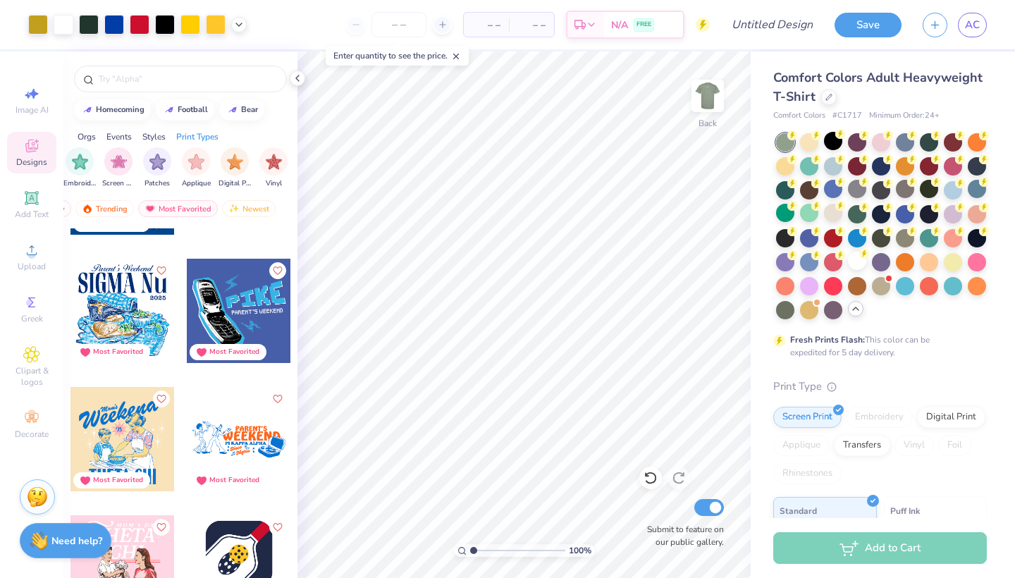
scroll to position [7637, 0]
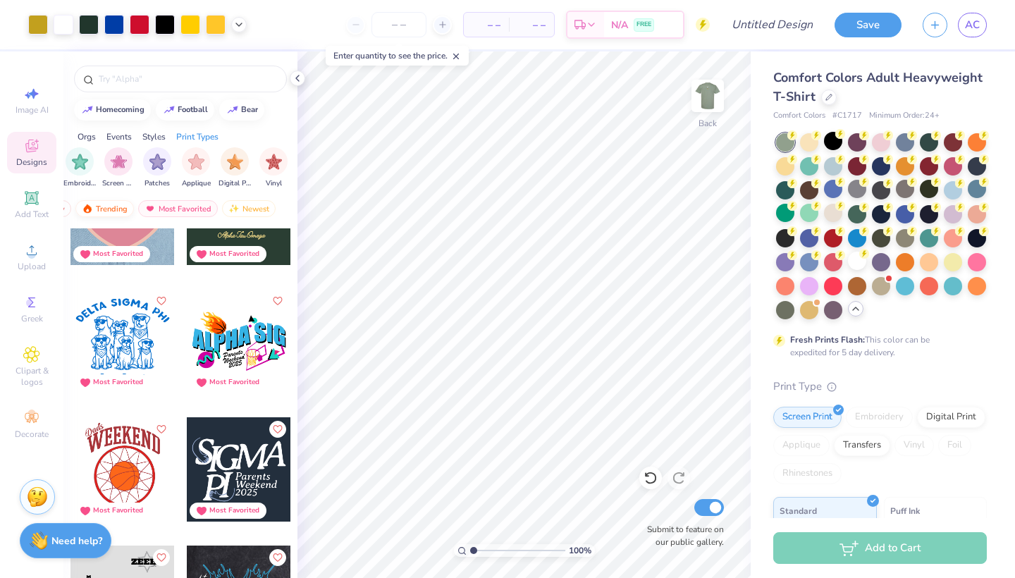
click at [113, 207] on div "Trending" at bounding box center [104, 208] width 59 height 17
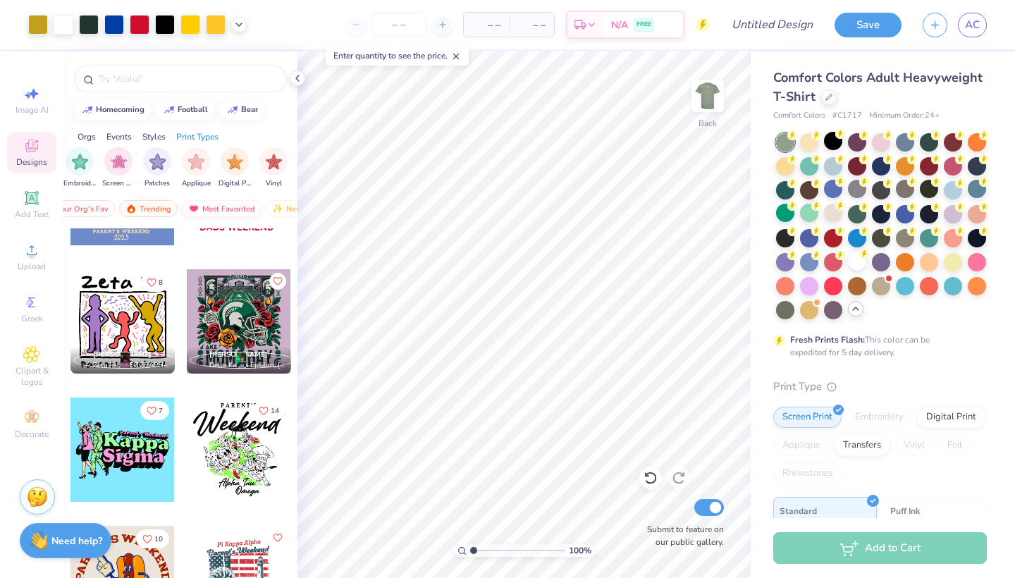
scroll to position [0, 33]
click at [257, 320] on div at bounding box center [239, 321] width 104 height 104
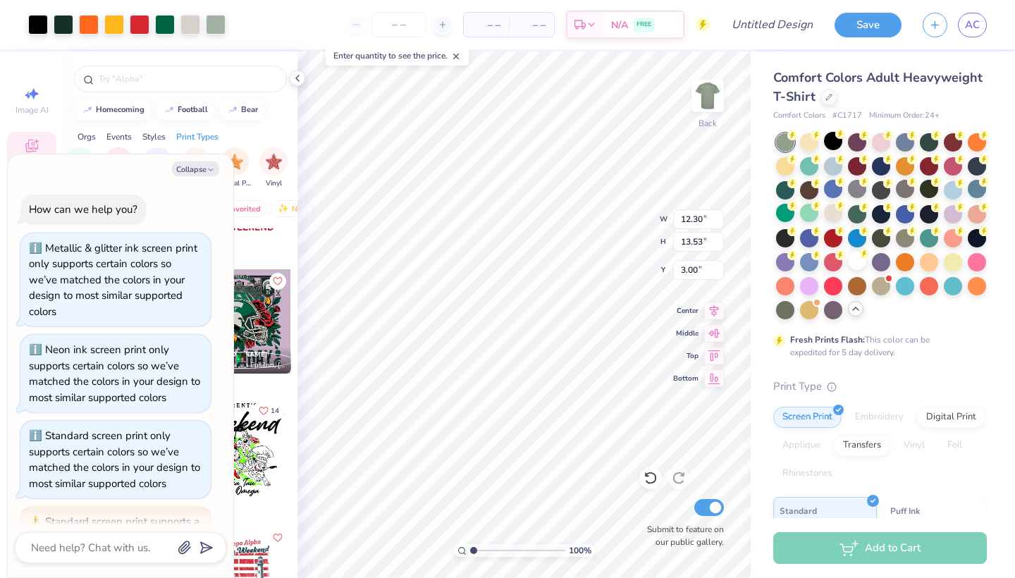
scroll to position [532, 0]
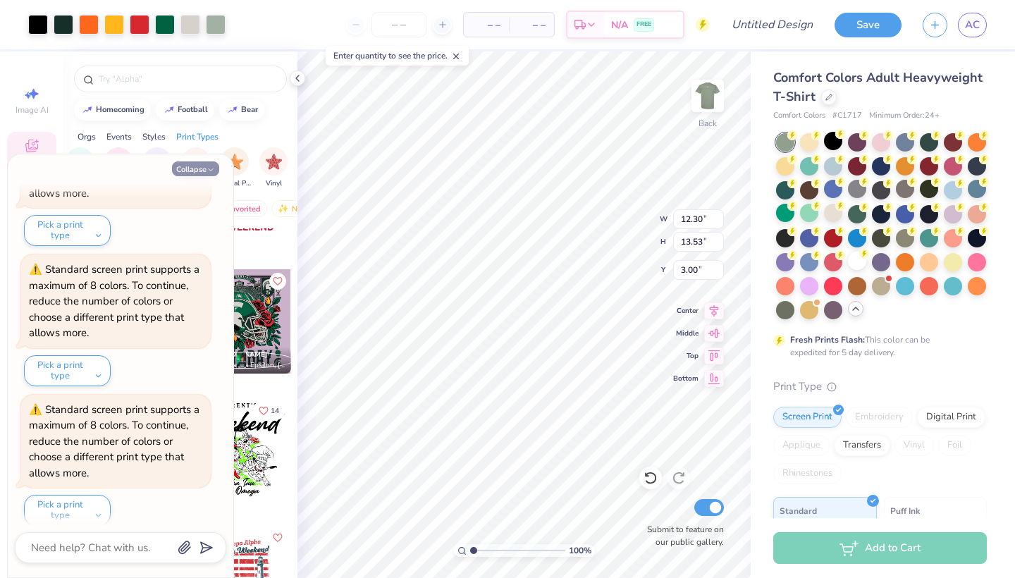
click at [202, 171] on button "Collapse" at bounding box center [195, 168] width 47 height 15
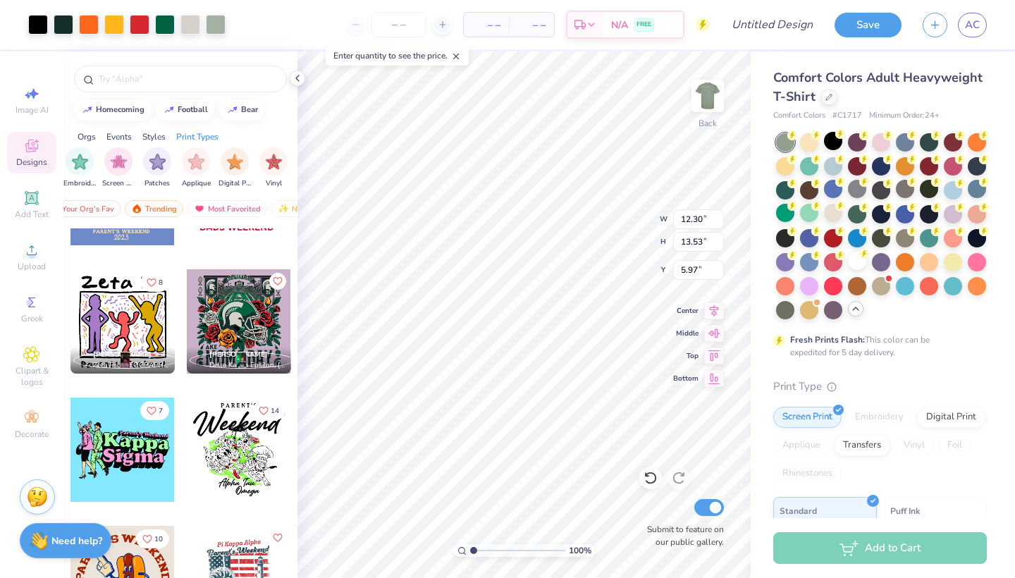
type textarea "x"
type input "5.97"
click at [277, 283] on icon "Like" at bounding box center [277, 280] width 10 height 10
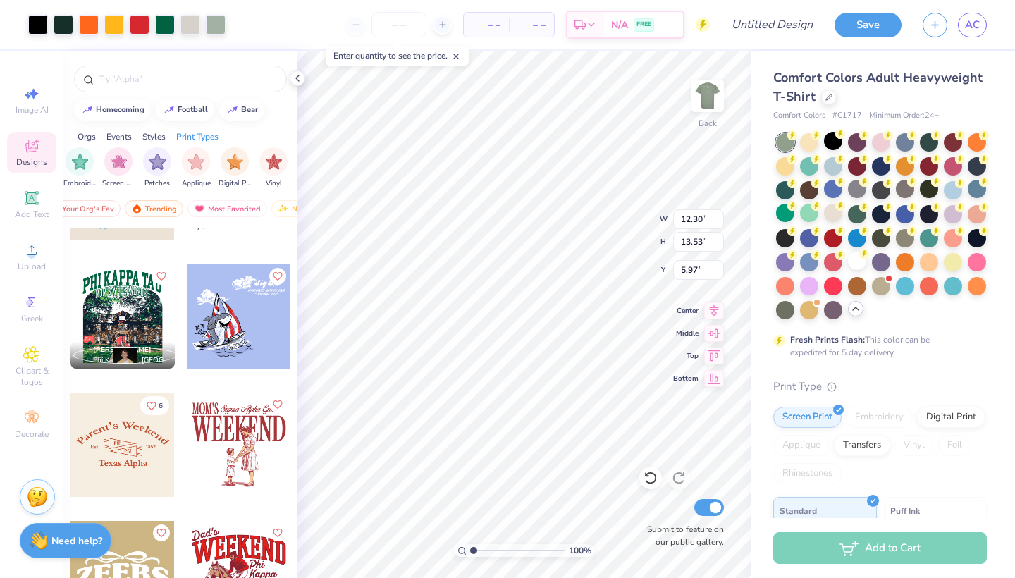
scroll to position [4831, 0]
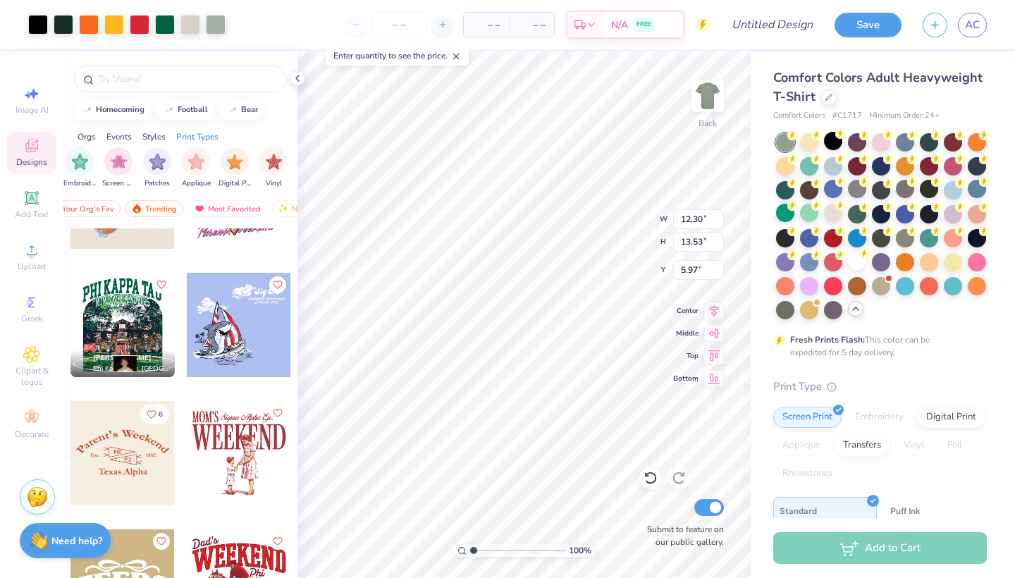
click at [144, 314] on div at bounding box center [122, 325] width 104 height 104
type textarea "x"
type input "11.80"
type input "13.90"
type input "3.00"
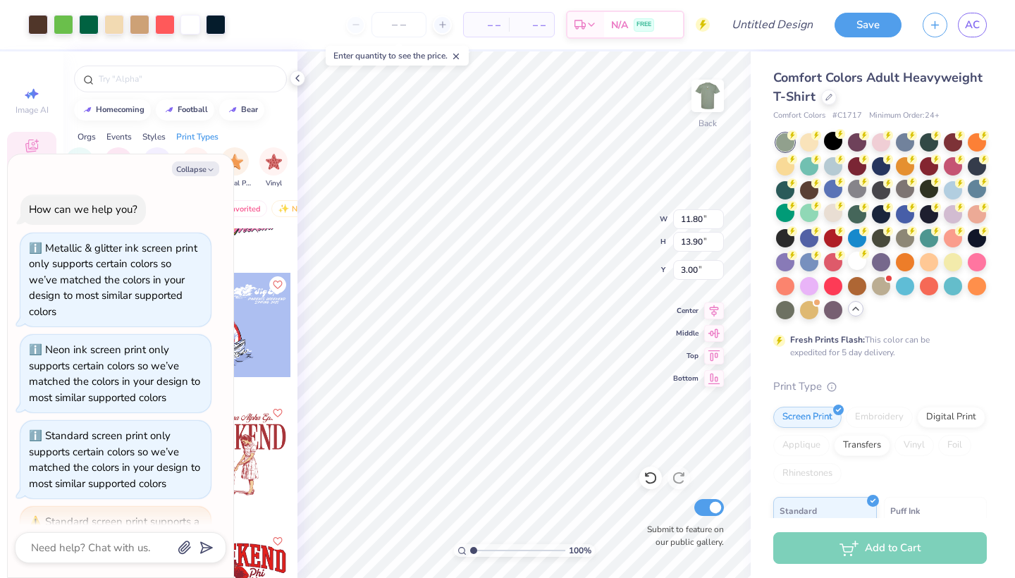
scroll to position [670, 0]
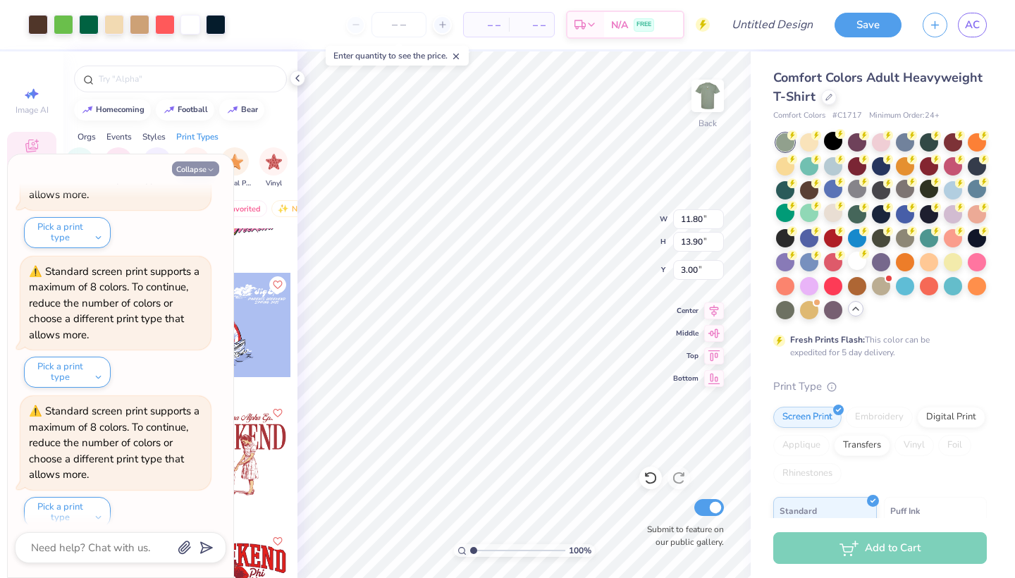
type textarea "x"
type input "5.79"
click at [205, 166] on button "Collapse" at bounding box center [195, 168] width 47 height 15
type textarea "x"
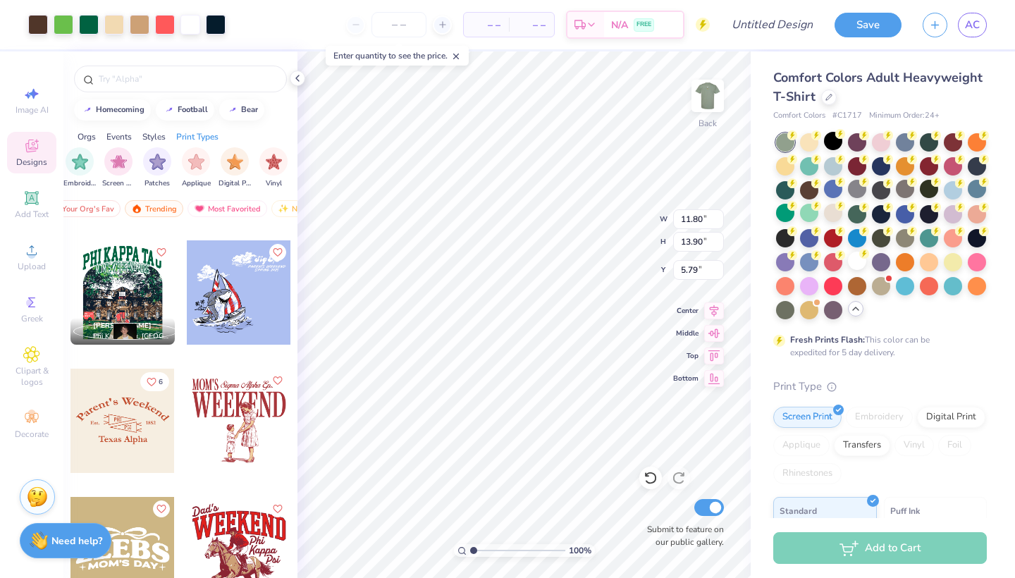
scroll to position [4861, 0]
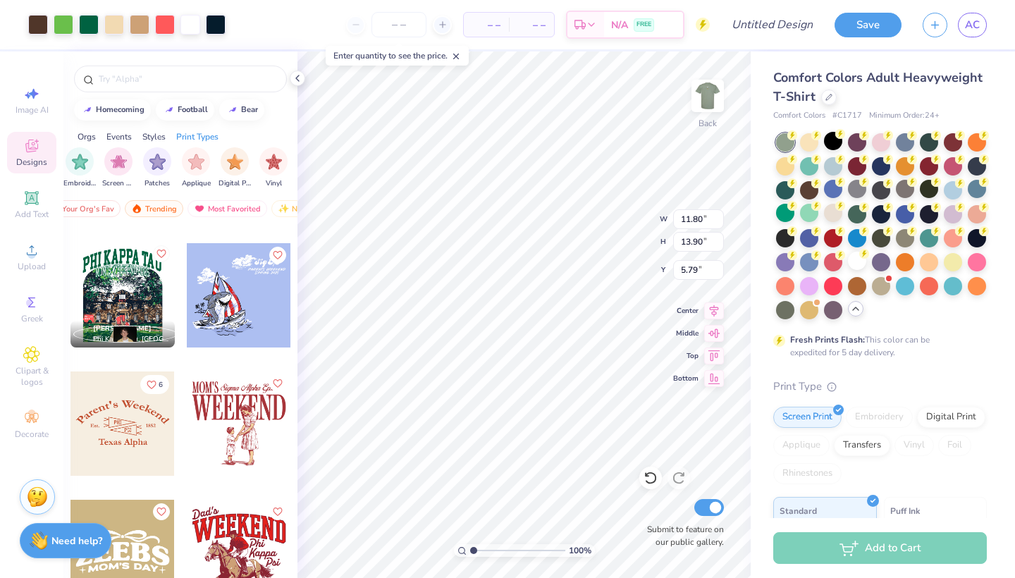
click at [159, 256] on icon "Like" at bounding box center [161, 254] width 10 height 10
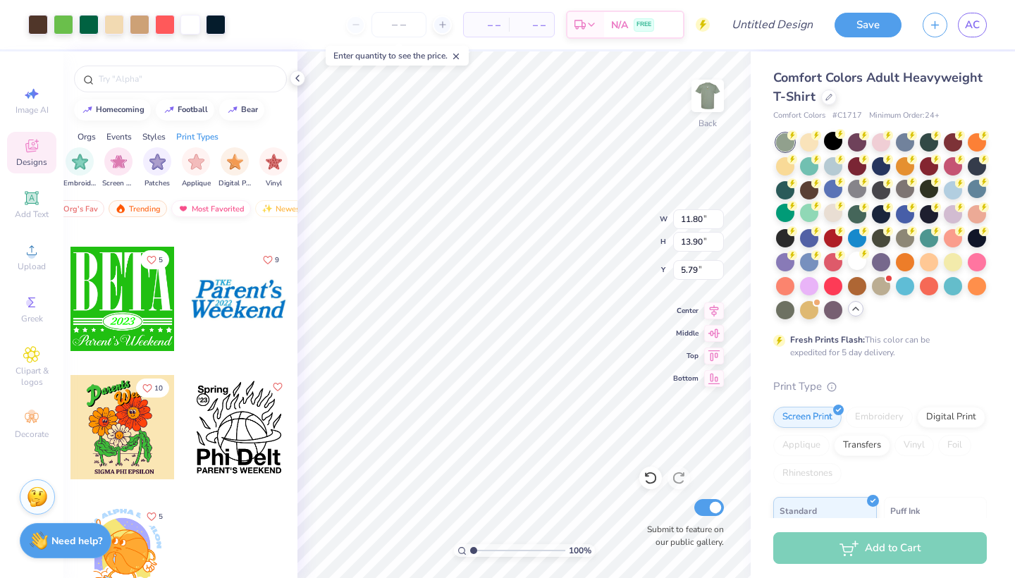
scroll to position [0, 64]
click at [276, 202] on div "Newest" at bounding box center [267, 208] width 54 height 17
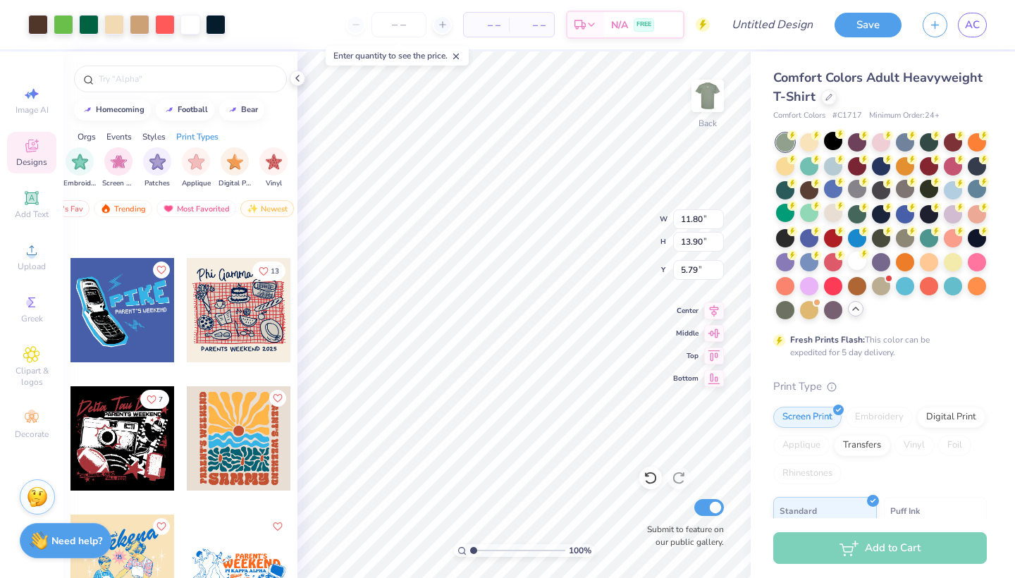
scroll to position [4082, 0]
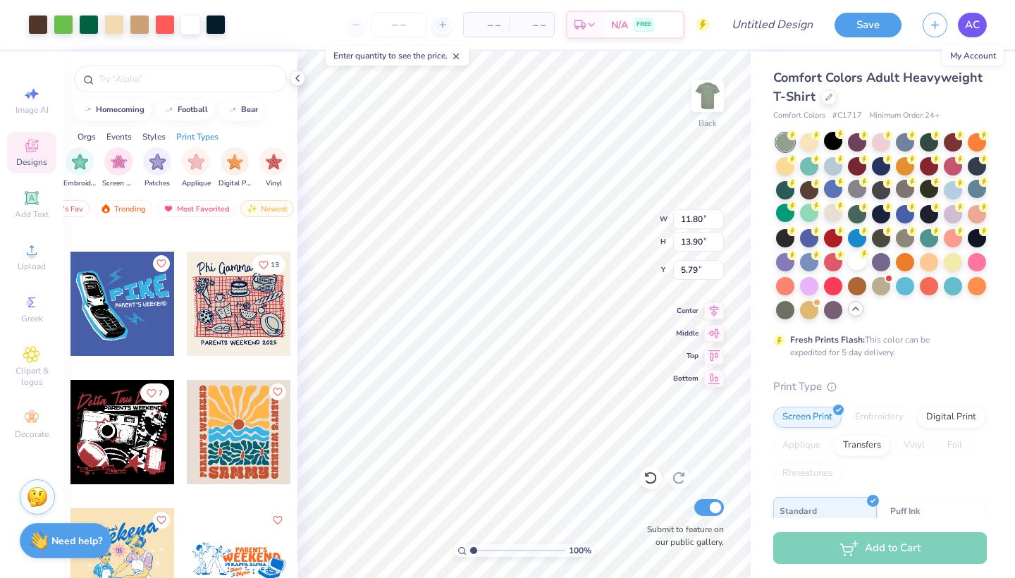
click at [970, 18] on span "AC" at bounding box center [972, 25] width 15 height 16
